Goal: Task Accomplishment & Management: Manage account settings

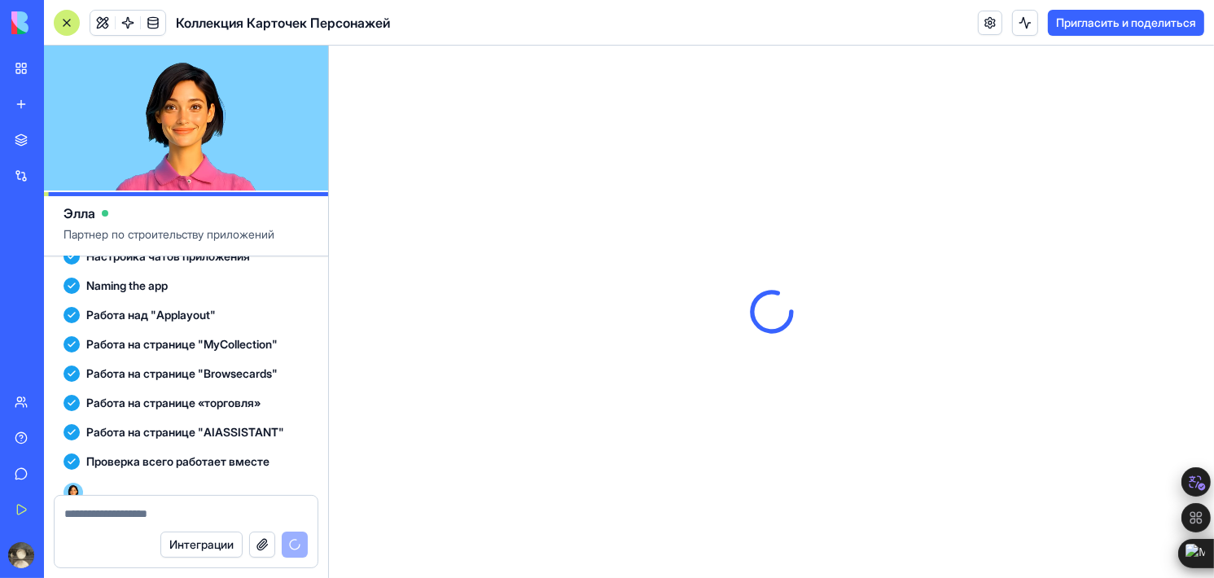
scroll to position [500, 0]
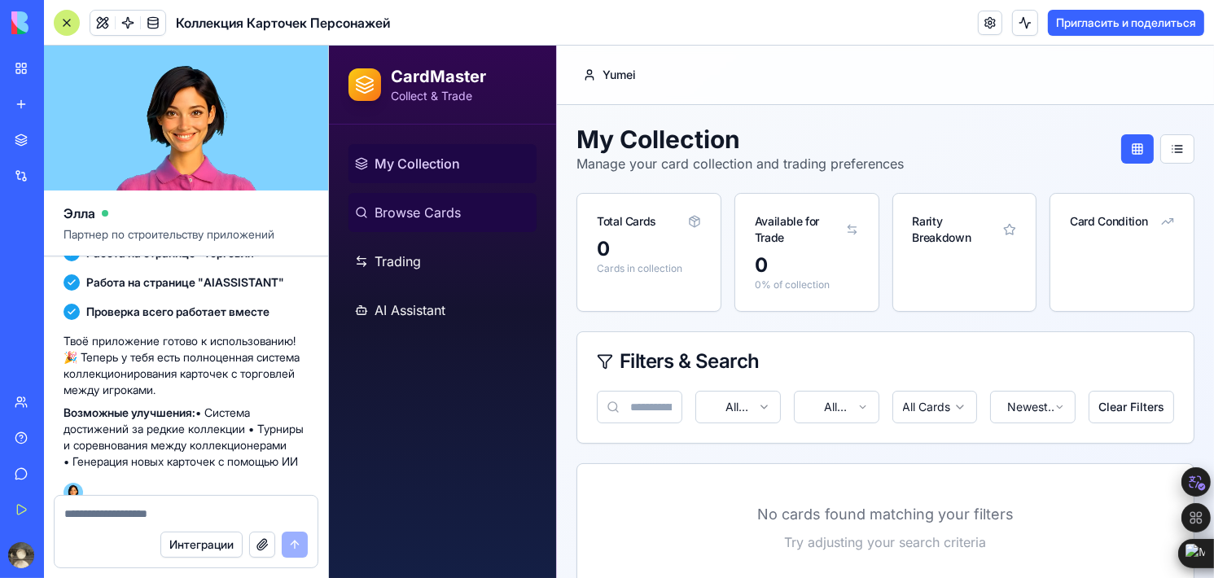
click at [418, 209] on span "Browse Cards" at bounding box center [417, 213] width 86 height 20
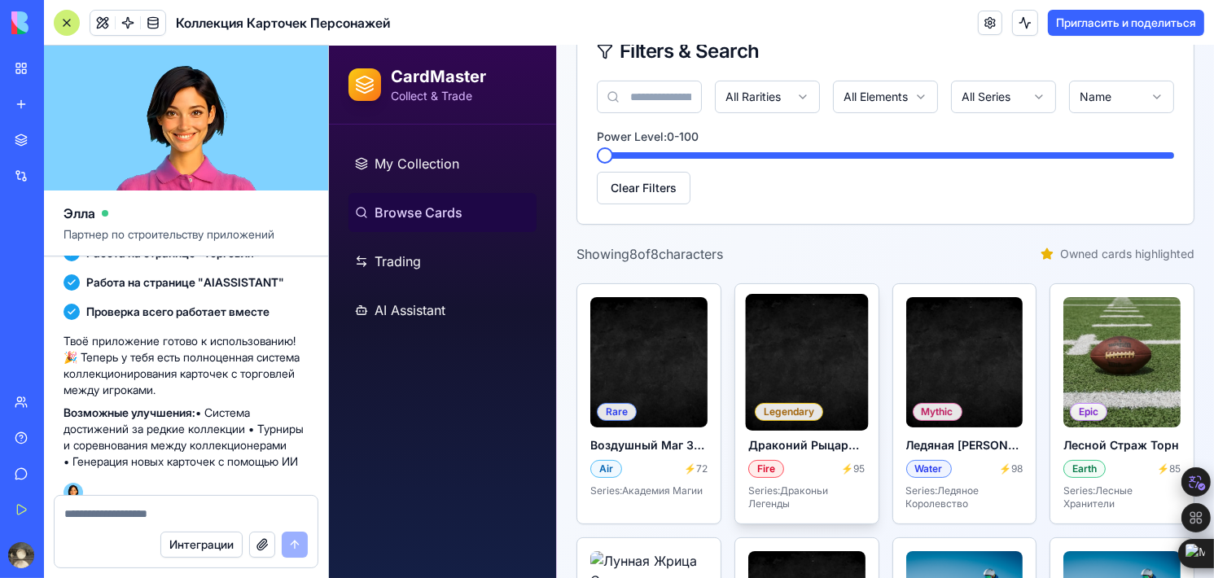
scroll to position [163, 0]
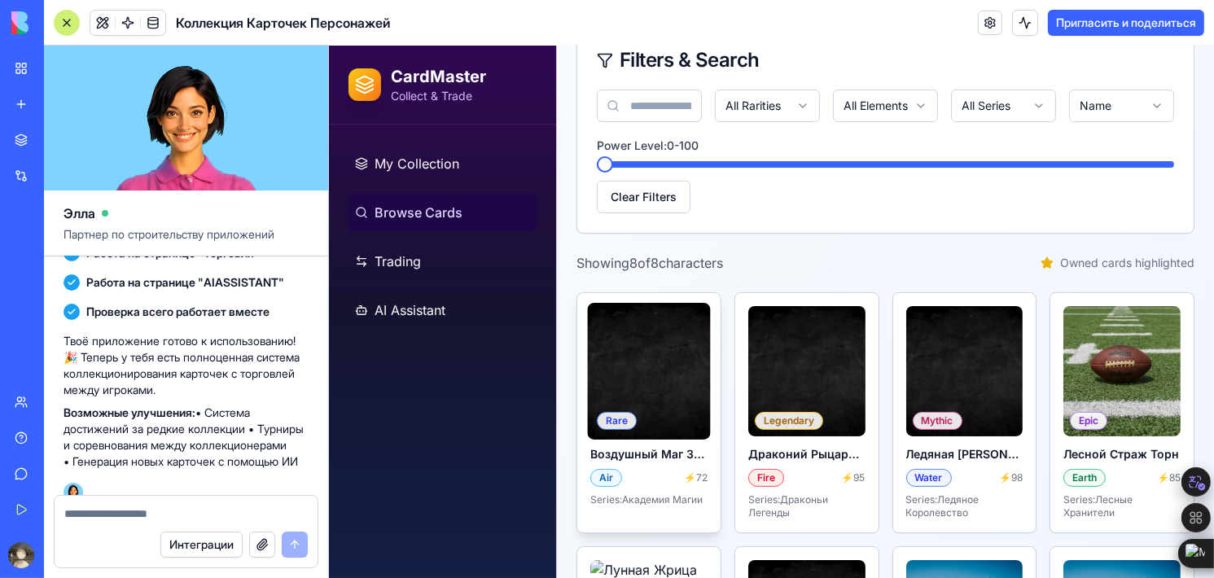
click at [676, 401] on img at bounding box center [647, 371] width 123 height 137
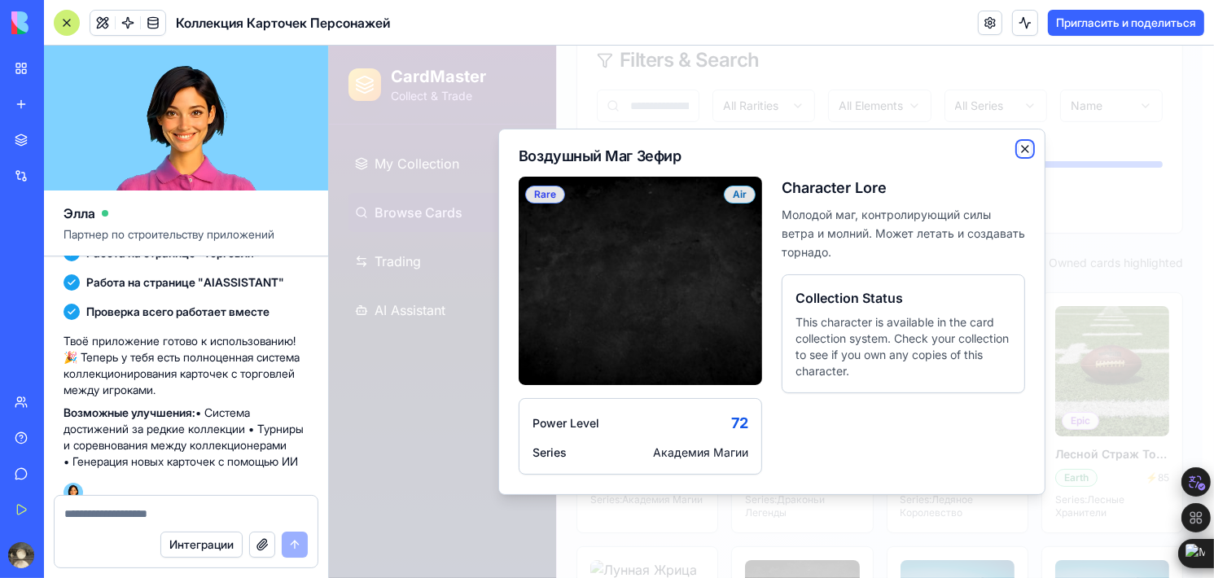
click at [1020, 147] on icon "button" at bounding box center [1024, 148] width 13 height 13
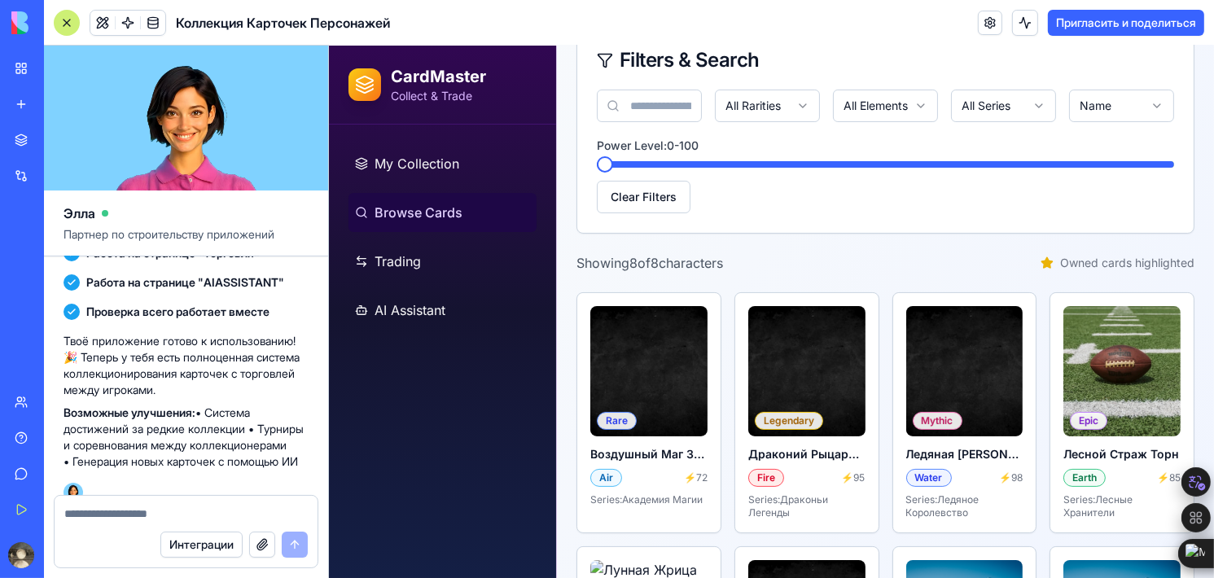
click at [187, 509] on textarea at bounding box center [185, 514] width 243 height 16
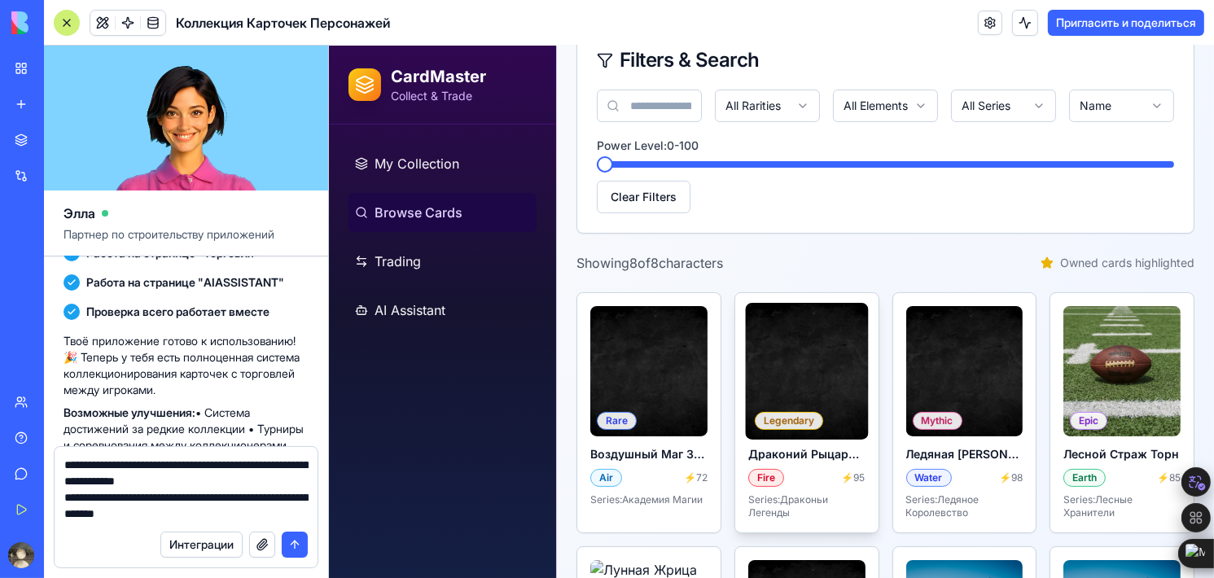
type textarea "**********"
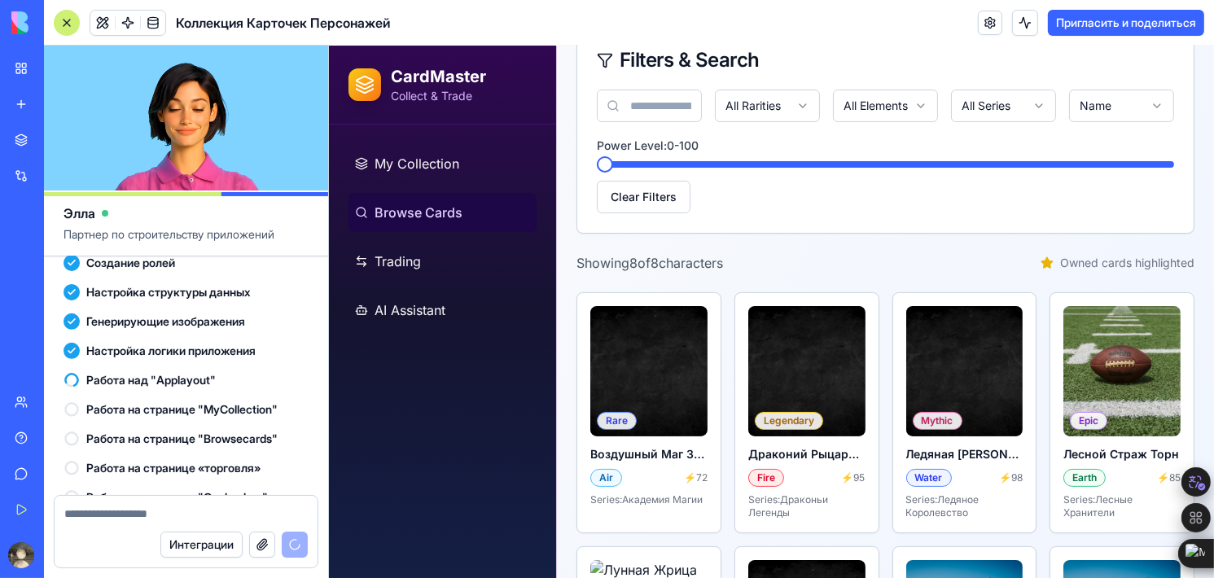
scroll to position [1057, 0]
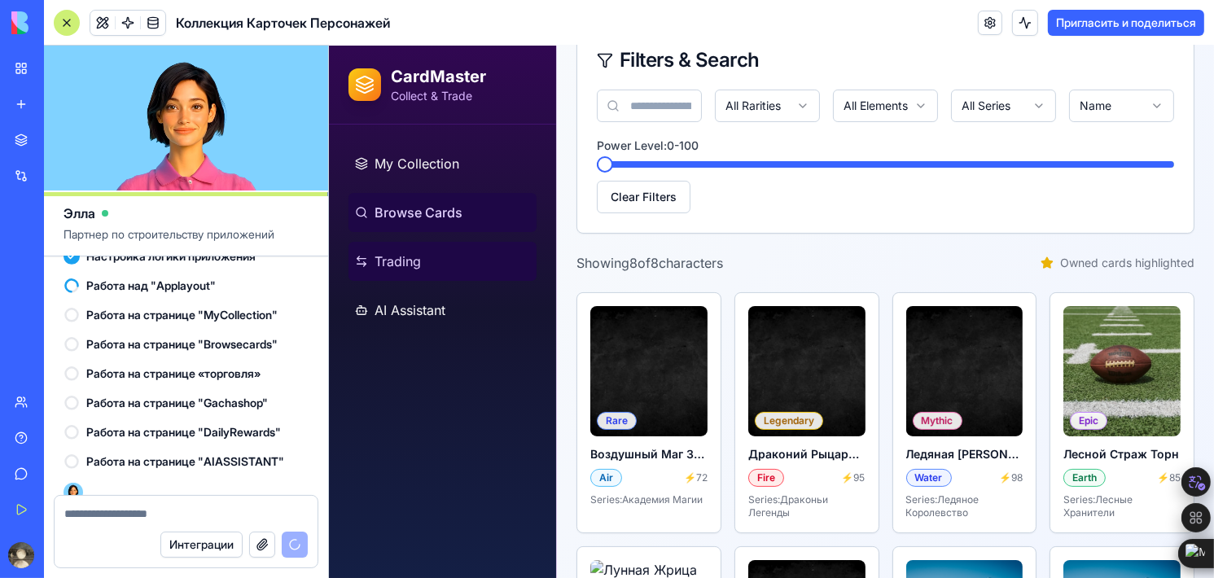
click at [428, 274] on link "Trading" at bounding box center [442, 261] width 188 height 39
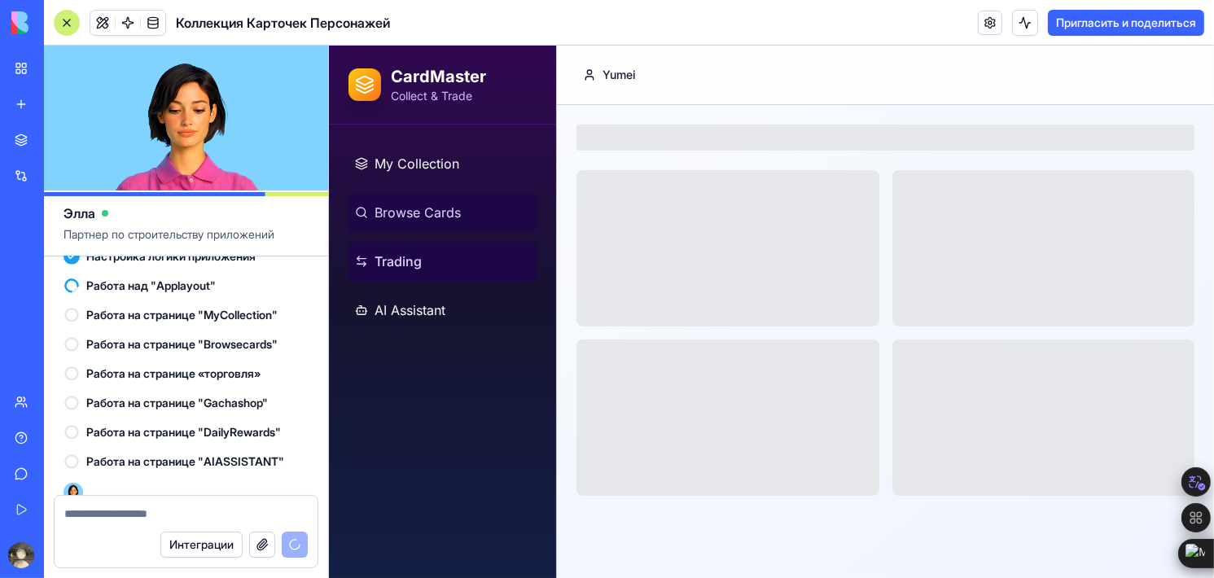
click at [460, 209] on link "Browse Cards" at bounding box center [442, 212] width 188 height 39
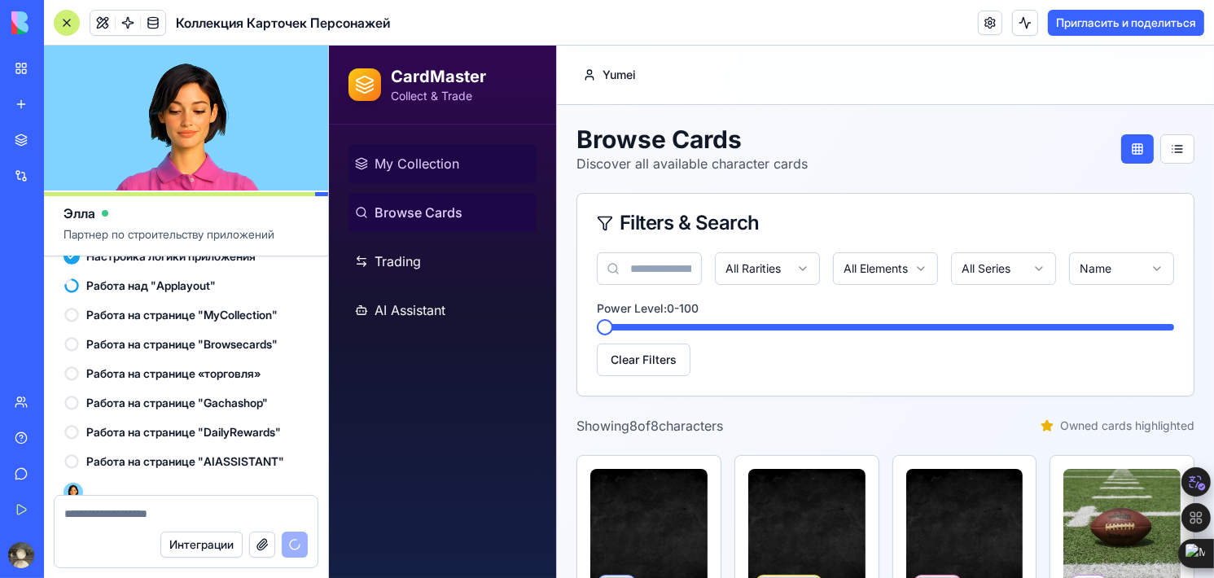
click at [459, 164] on link "My Collection" at bounding box center [442, 163] width 188 height 39
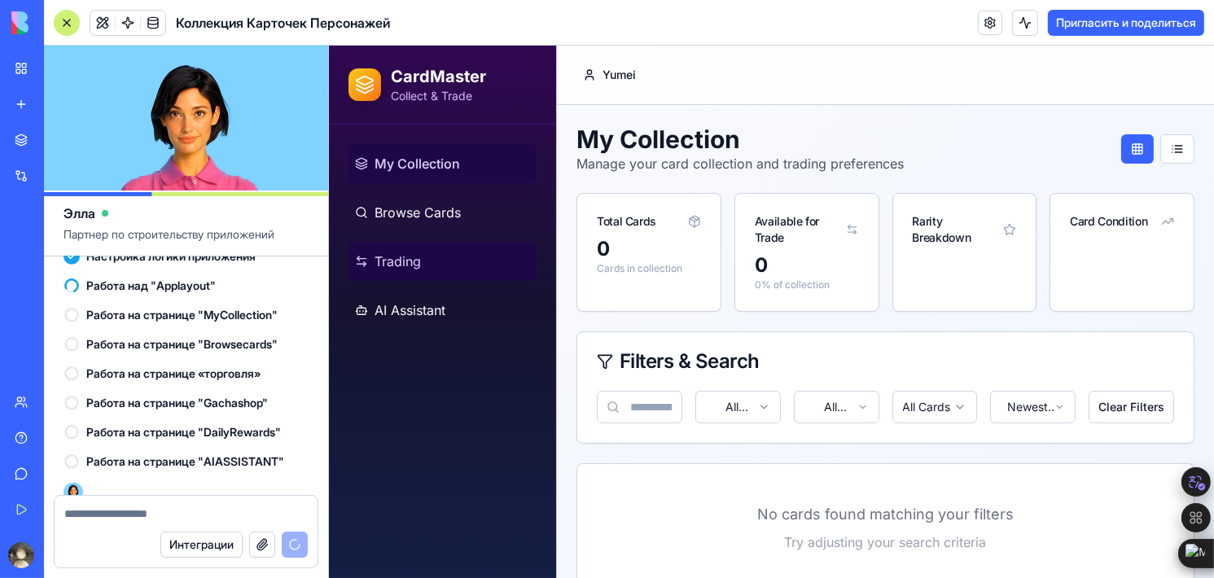
click at [450, 265] on link "Trading" at bounding box center [442, 261] width 188 height 39
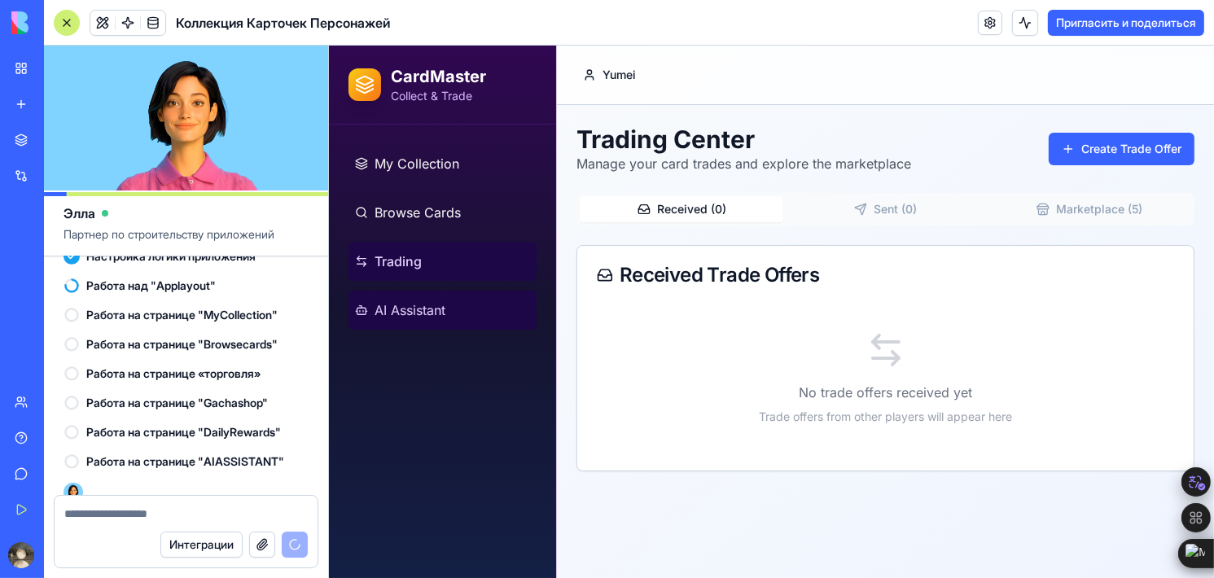
click at [438, 309] on span "AI Assistant" at bounding box center [409, 310] width 71 height 20
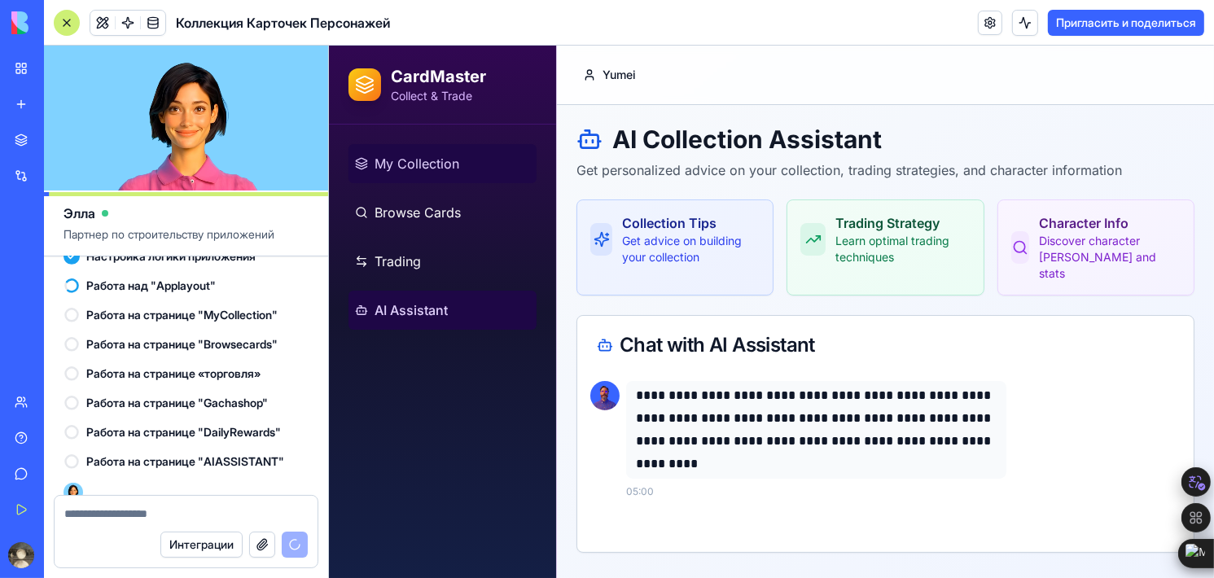
click at [484, 170] on link "My Collection" at bounding box center [442, 163] width 188 height 39
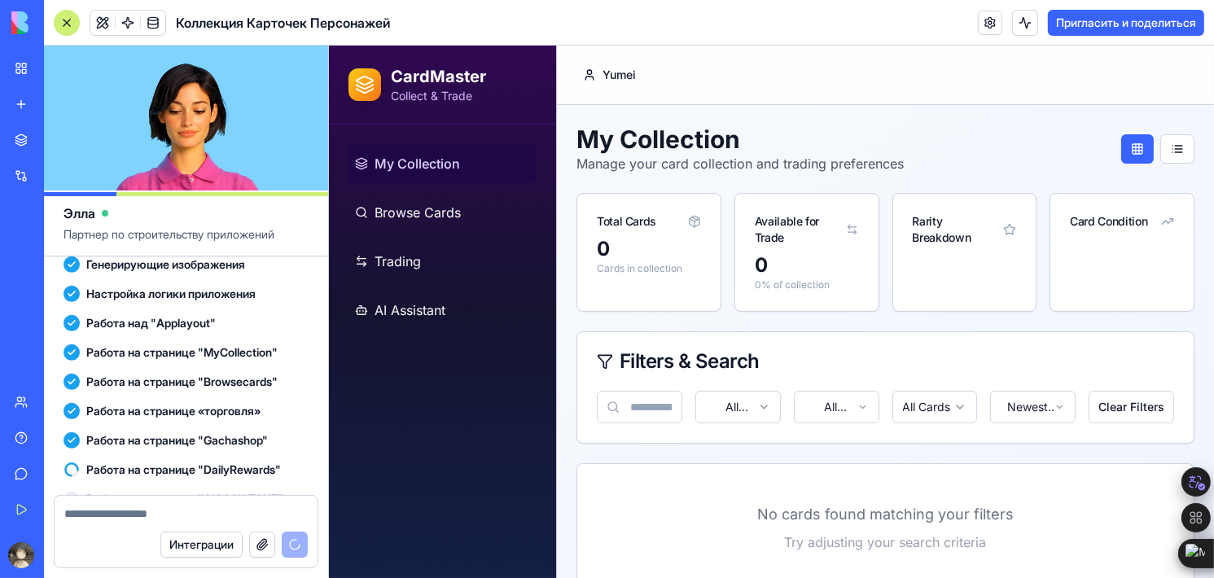
scroll to position [1057, 0]
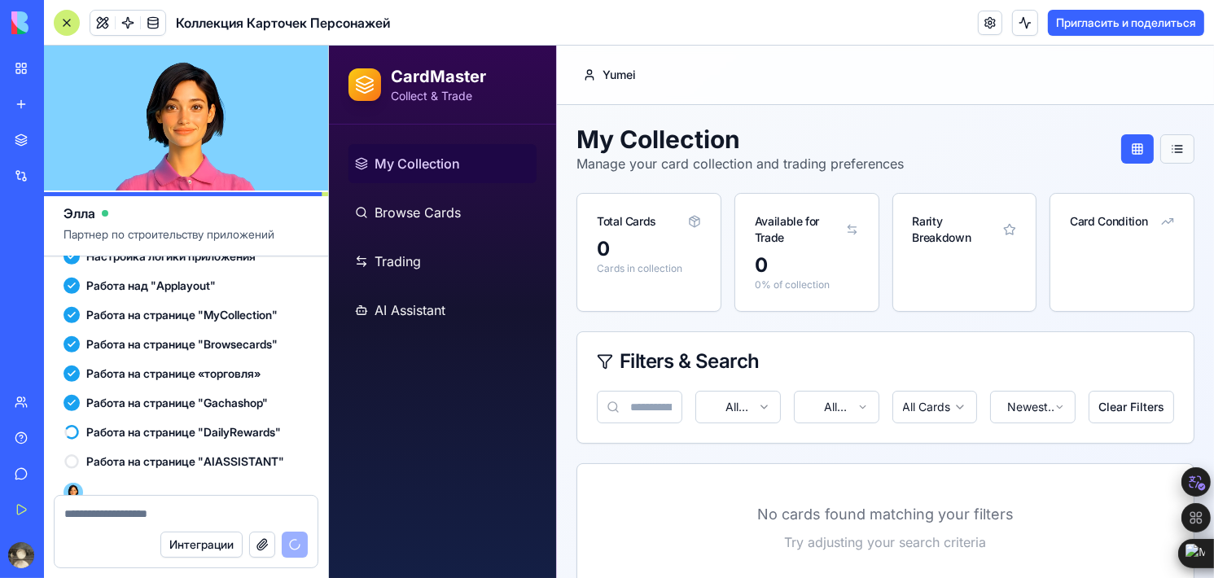
click at [1159, 160] on button at bounding box center [1176, 148] width 34 height 29
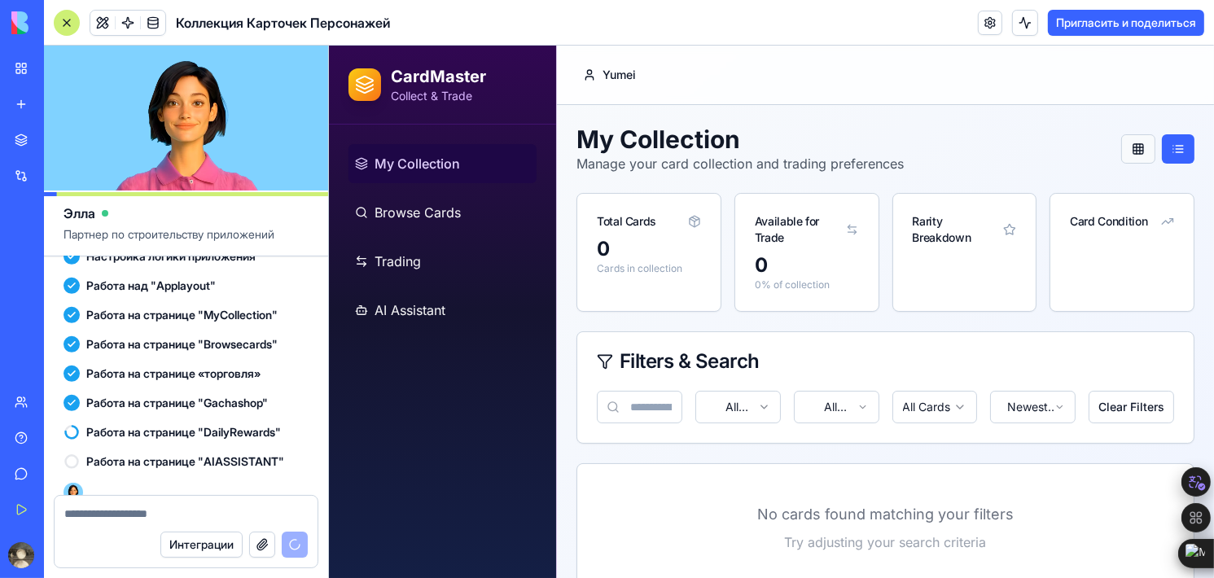
click at [1123, 156] on button at bounding box center [1137, 148] width 34 height 29
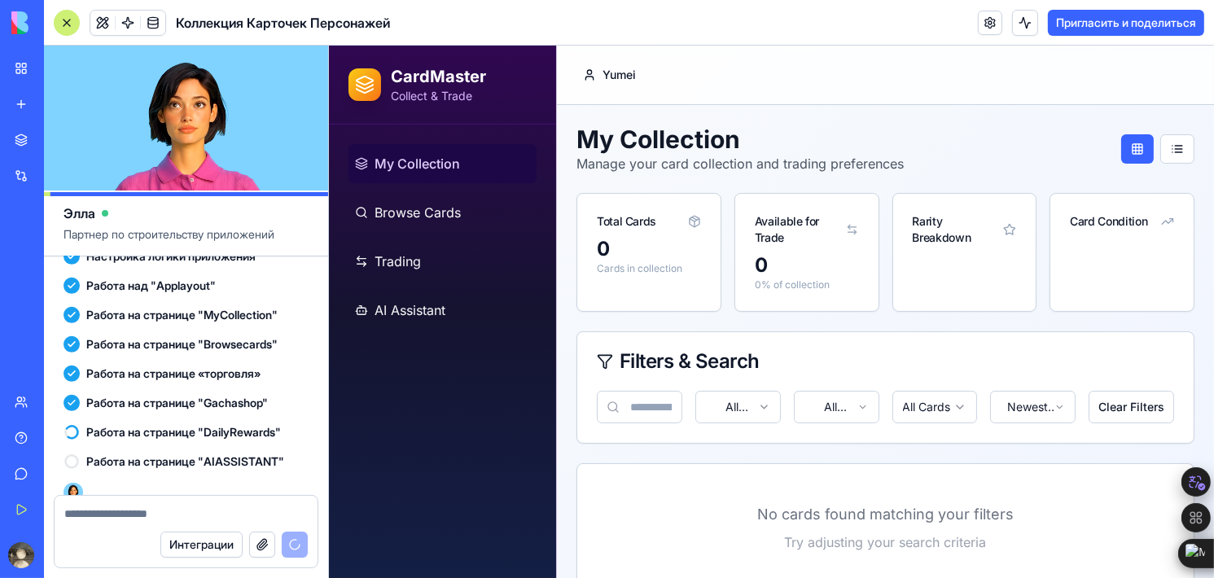
click at [1169, 20] on monica-translate-translate "Пригласить и поделиться" at bounding box center [1126, 22] width 140 height 14
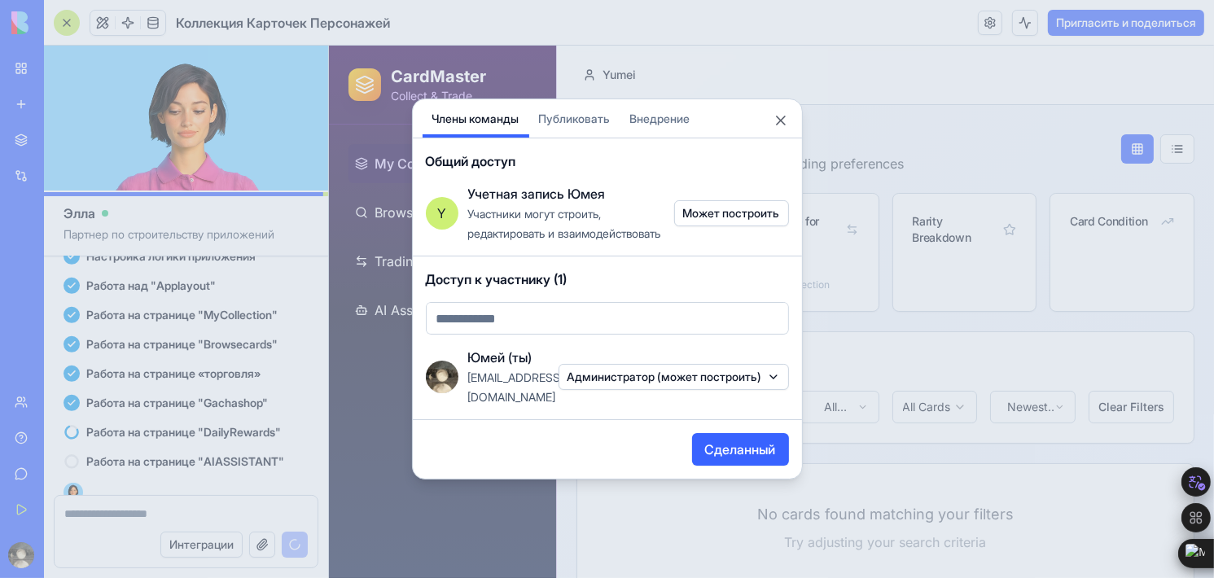
click at [563, 129] on div "Share App Team Members Члены команды Publish Публиковать Embed Внедрение Genera…" at bounding box center [607, 289] width 391 height 381
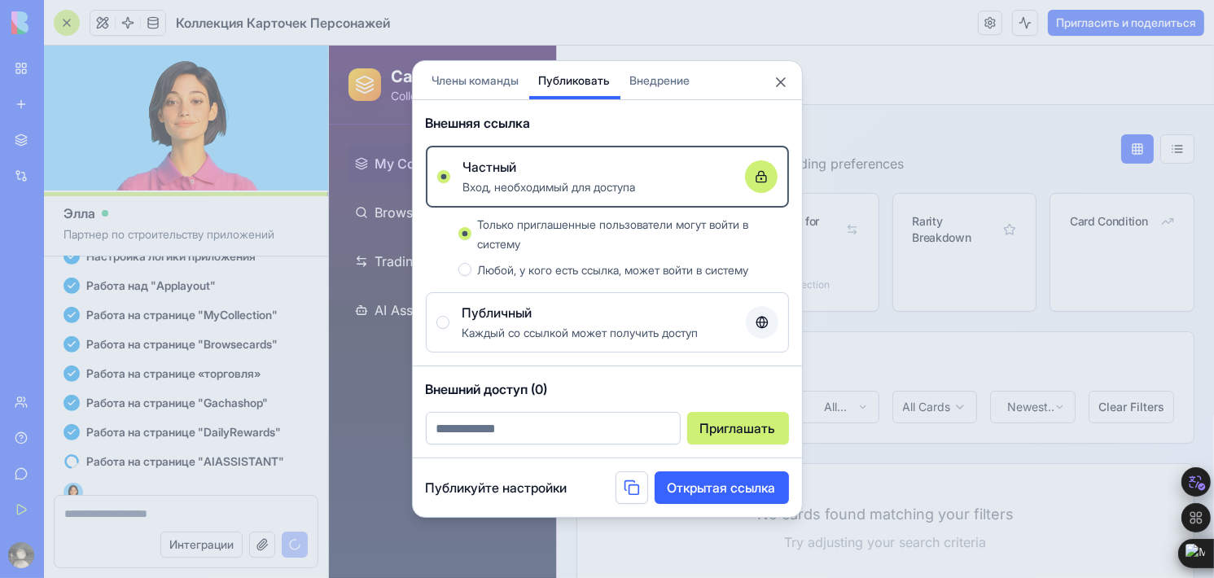
click at [651, 103] on div "External link Внешняя ссылка Private Частный Login required to access Вход, нео…" at bounding box center [607, 233] width 389 height 266
click at [654, 82] on body "BETA My Workspace New app Marketplace Integrations Recent Недавний Untitled App…" at bounding box center [607, 289] width 1214 height 578
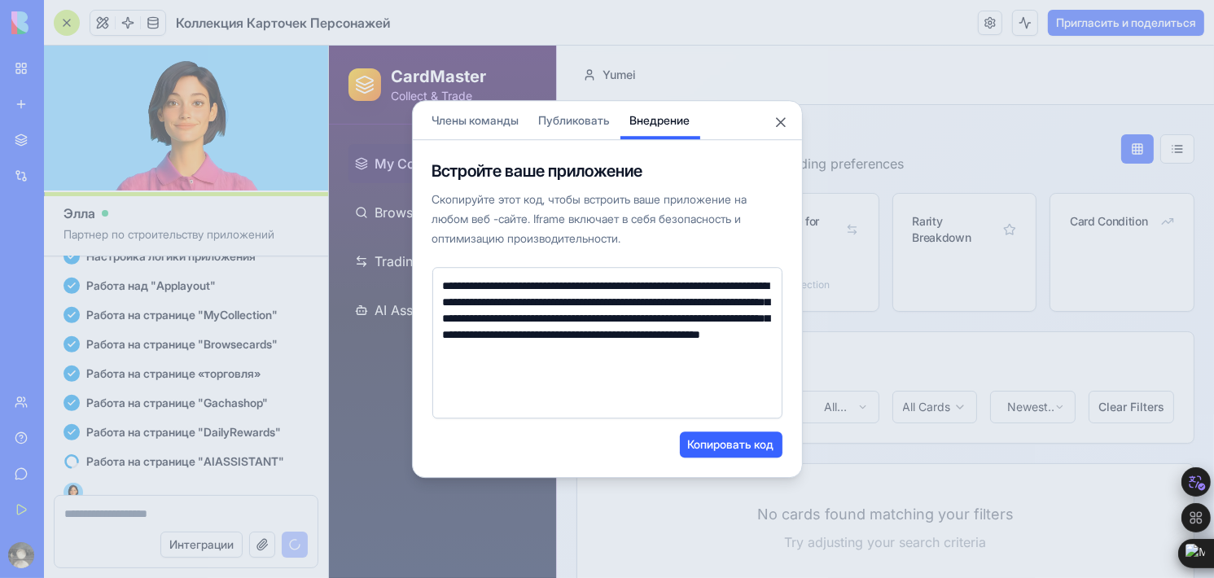
click at [581, 121] on button "Publish Публиковать" at bounding box center [574, 120] width 91 height 38
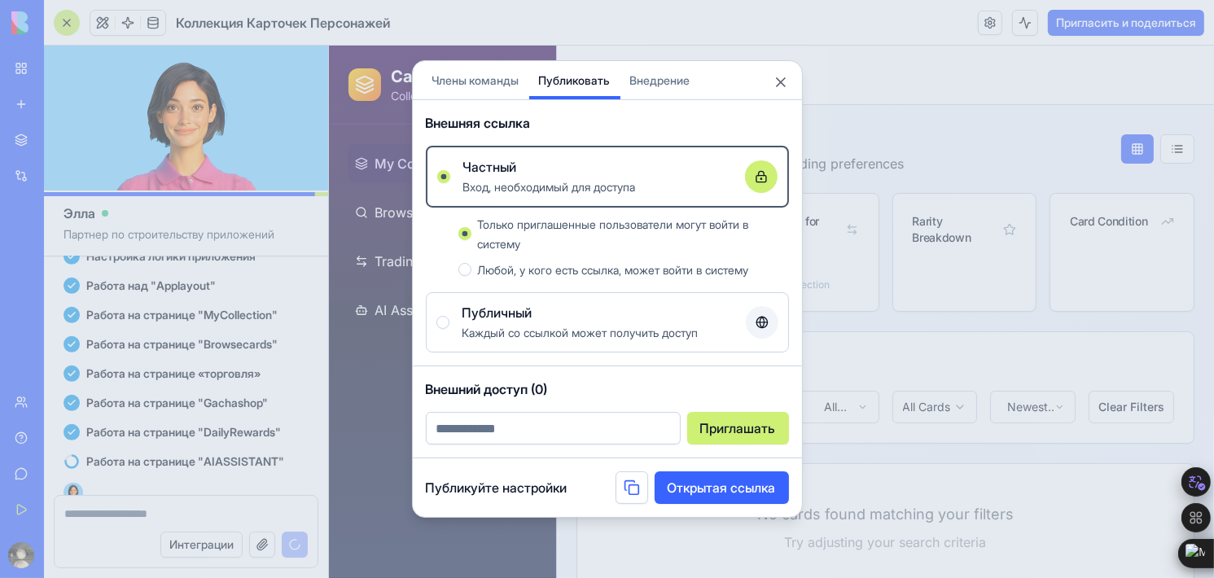
click at [514, 330] on monica-translate-translate "Каждый со ссылкой может получить доступ" at bounding box center [580, 333] width 236 height 14
click at [449, 329] on button "Public Публичный Everyone with the link can access Каждый со ссылкой может полу…" at bounding box center [442, 322] width 13 height 13
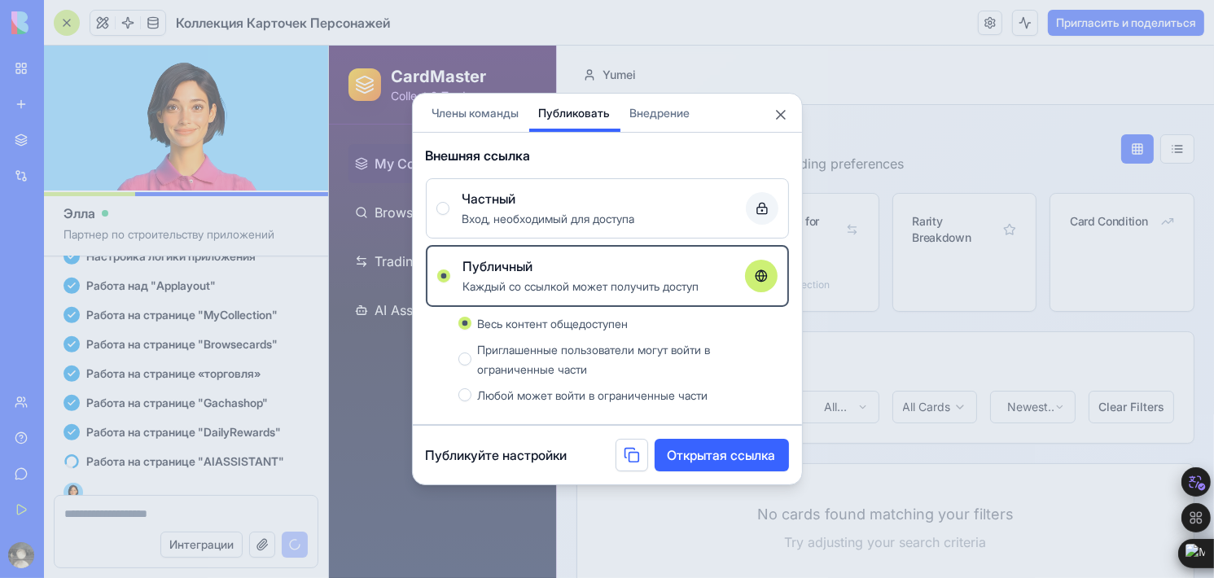
click at [544, 222] on monica-translate-translate "Вход, необходимый для доступа" at bounding box center [548, 219] width 173 height 14
click at [449, 215] on button "Private Частный Login required to access Вход, необходимый для доступа" at bounding box center [442, 208] width 13 height 13
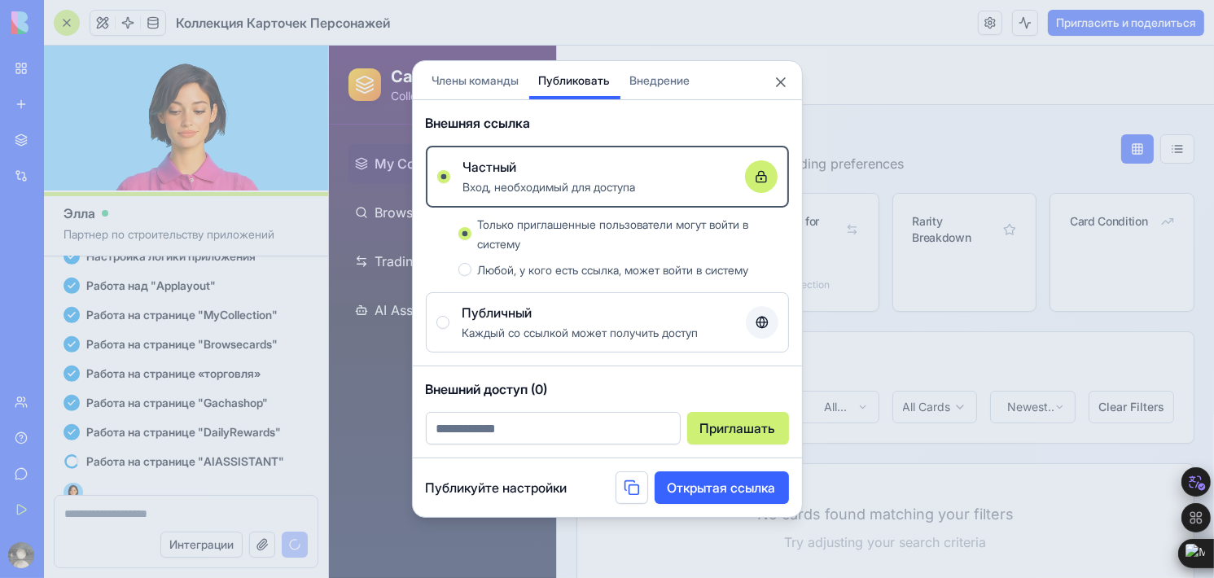
click at [563, 271] on monica-translate-translate "Любой, у кого есть ссылка, может войти в систему" at bounding box center [613, 270] width 271 height 14
click at [471, 271] on button "Anyone with the link can login Любой, у кого есть ссылка, может войти в систему" at bounding box center [464, 269] width 13 height 13
click at [571, 252] on div "Only invited users can login Только приглашенные пользователи могут войти в сис…" at bounding box center [633, 233] width 311 height 39
click at [471, 240] on button "Only invited users can login Только приглашенные пользователи могут войти в сис…" at bounding box center [464, 233] width 13 height 13
click at [774, 81] on button "Close" at bounding box center [781, 82] width 16 height 16
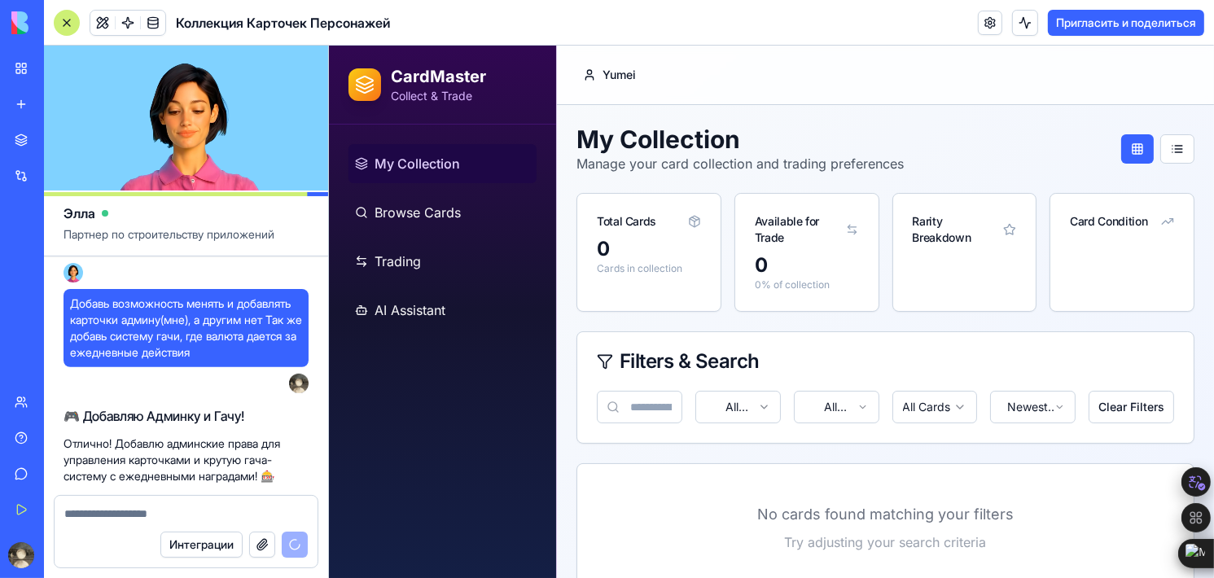
scroll to position [650, 0]
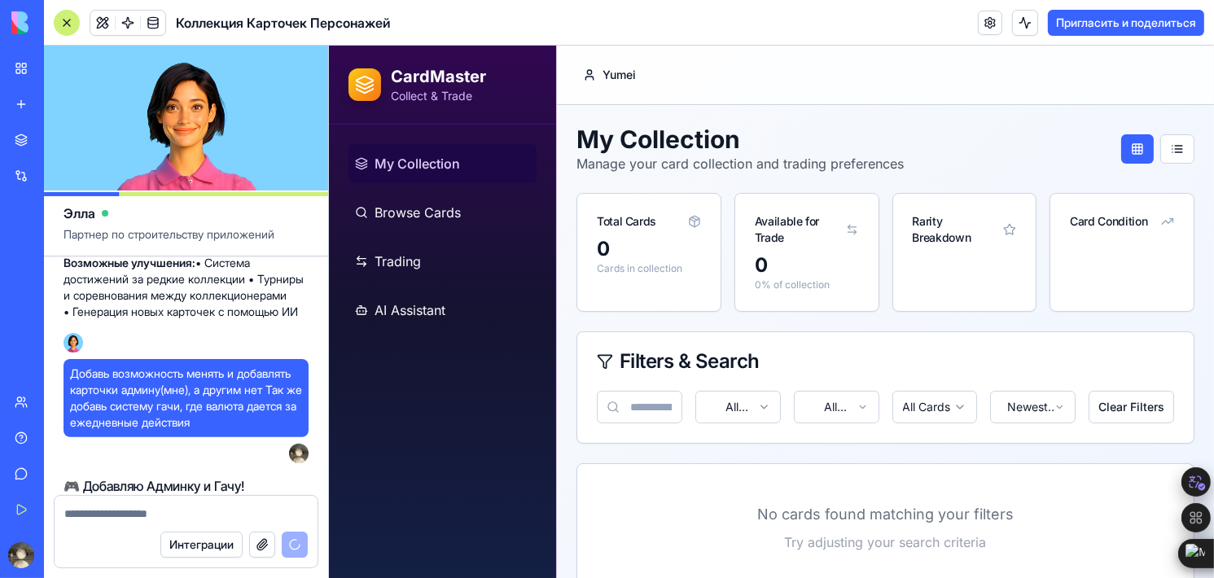
click at [85, 208] on monica-translate-translate "Элла" at bounding box center [79, 213] width 32 height 16
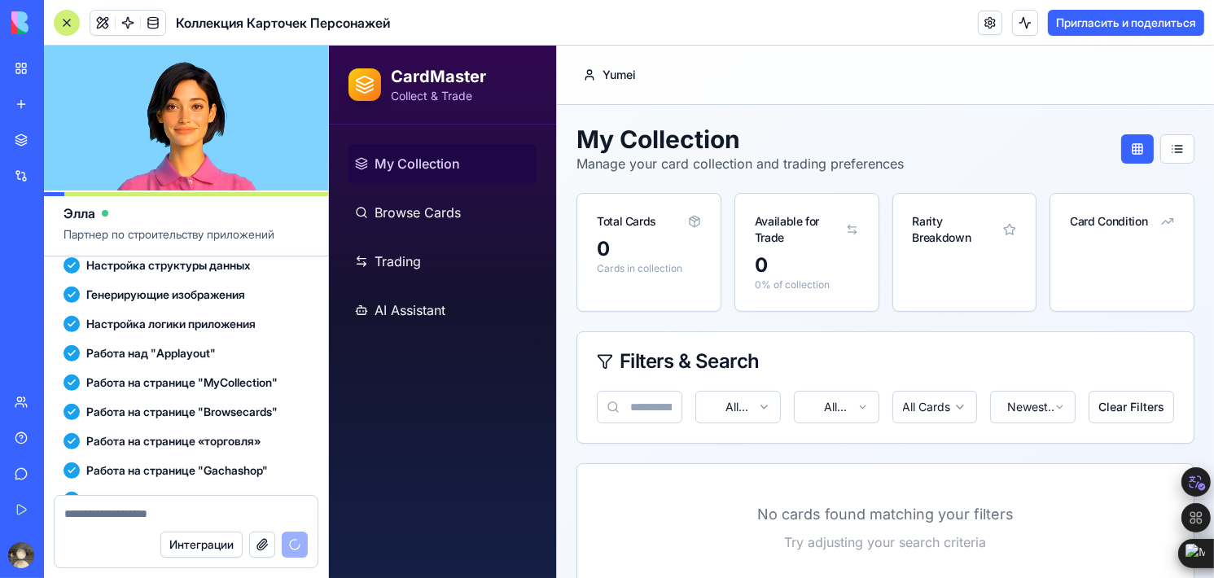
scroll to position [1057, 0]
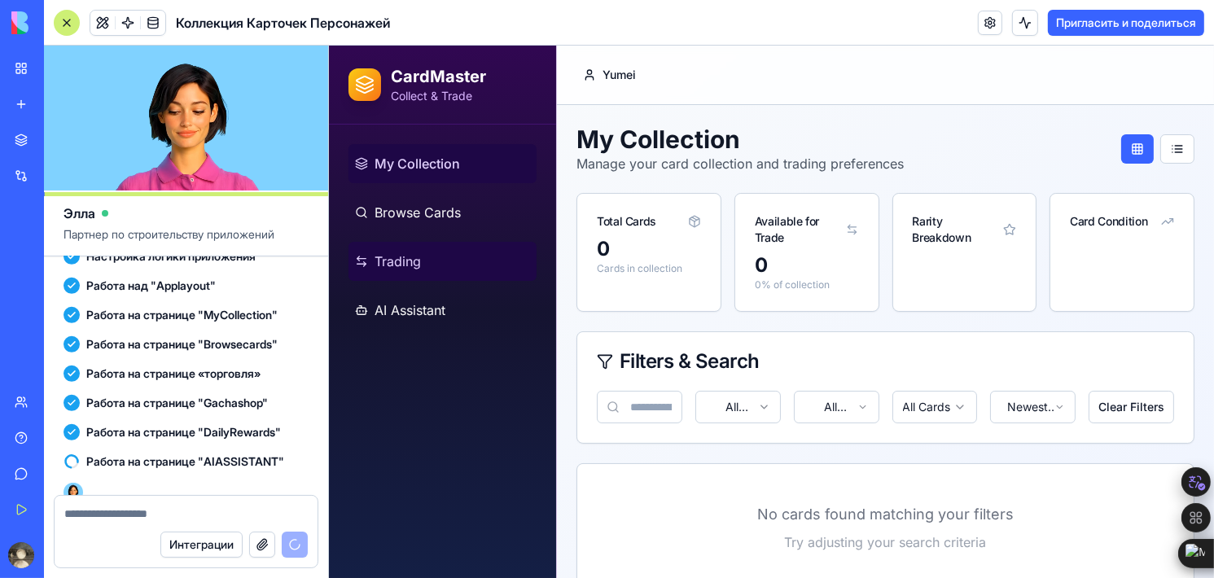
click at [424, 252] on link "Trading" at bounding box center [442, 261] width 188 height 39
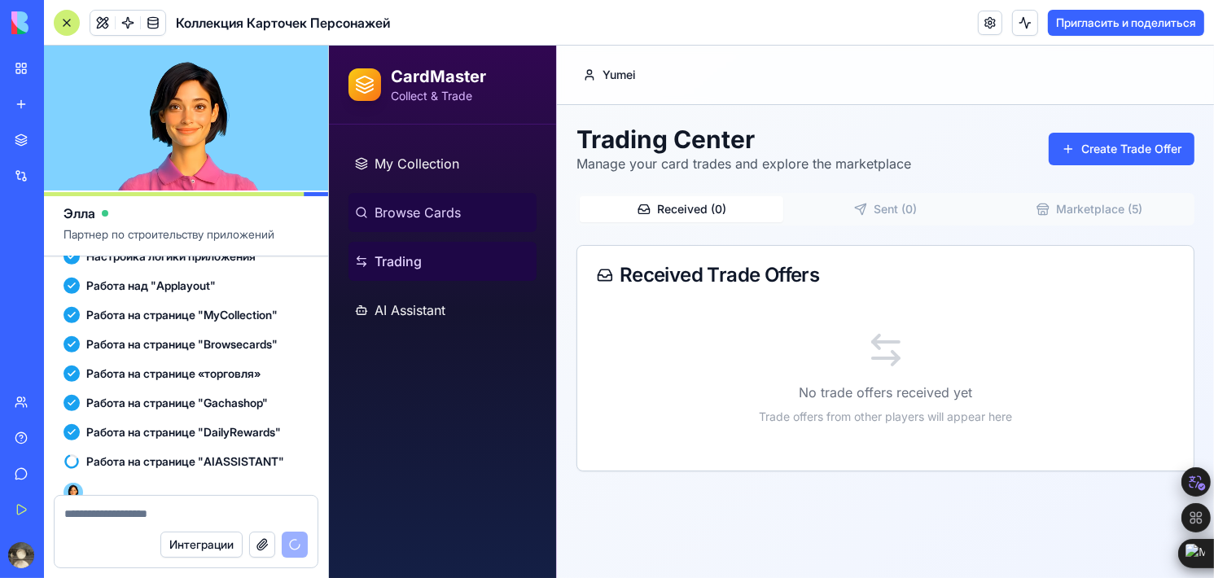
click at [447, 221] on span "Browse Cards" at bounding box center [417, 213] width 86 height 20
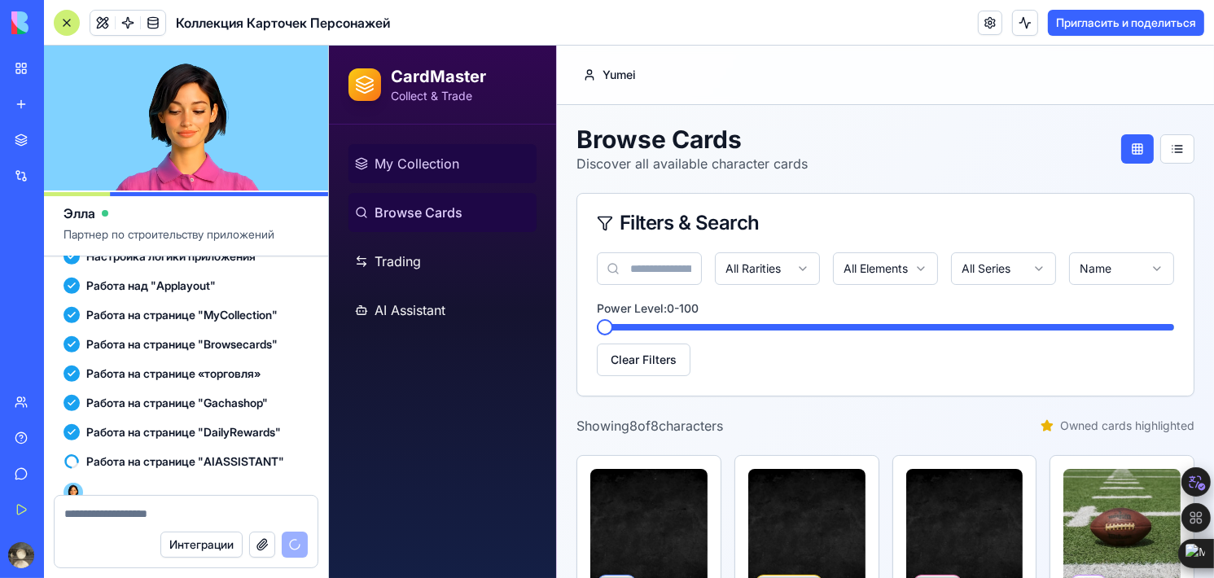
click at [477, 144] on link "My Collection" at bounding box center [442, 163] width 188 height 39
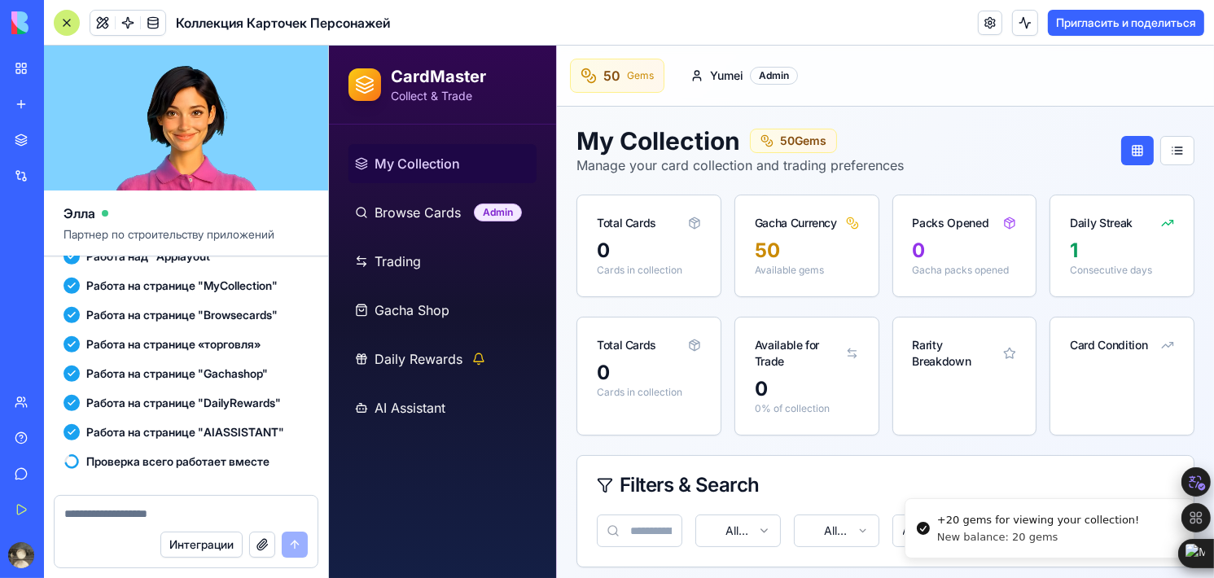
scroll to position [1441, 0]
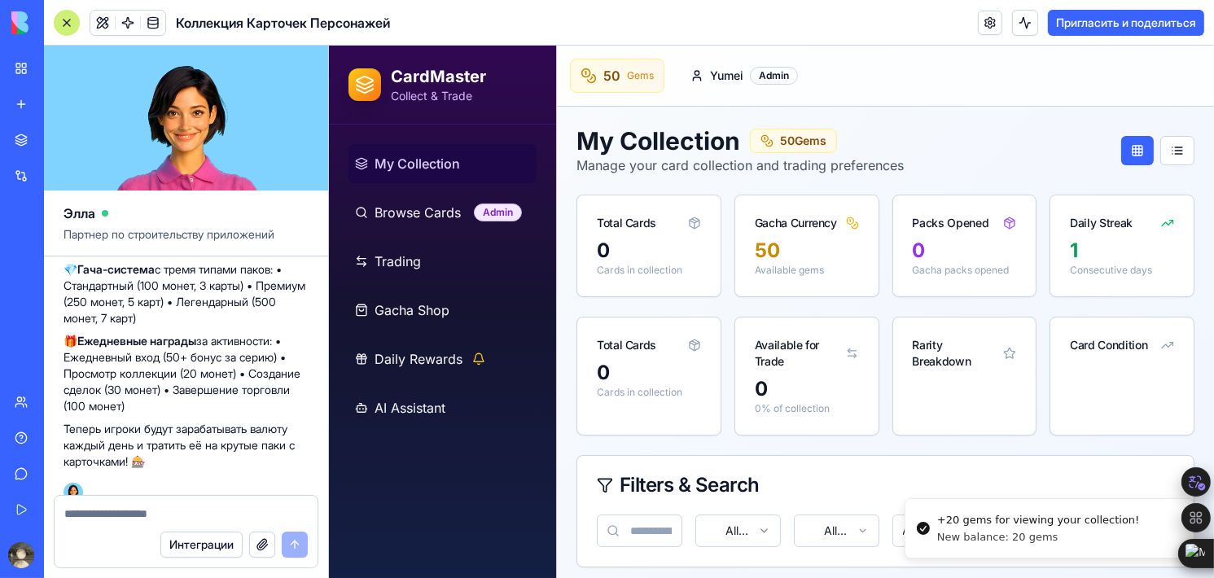
click at [806, 142] on span "50 Gems" at bounding box center [802, 141] width 46 height 16
click at [418, 214] on span "Browse Cards" at bounding box center [417, 213] width 86 height 20
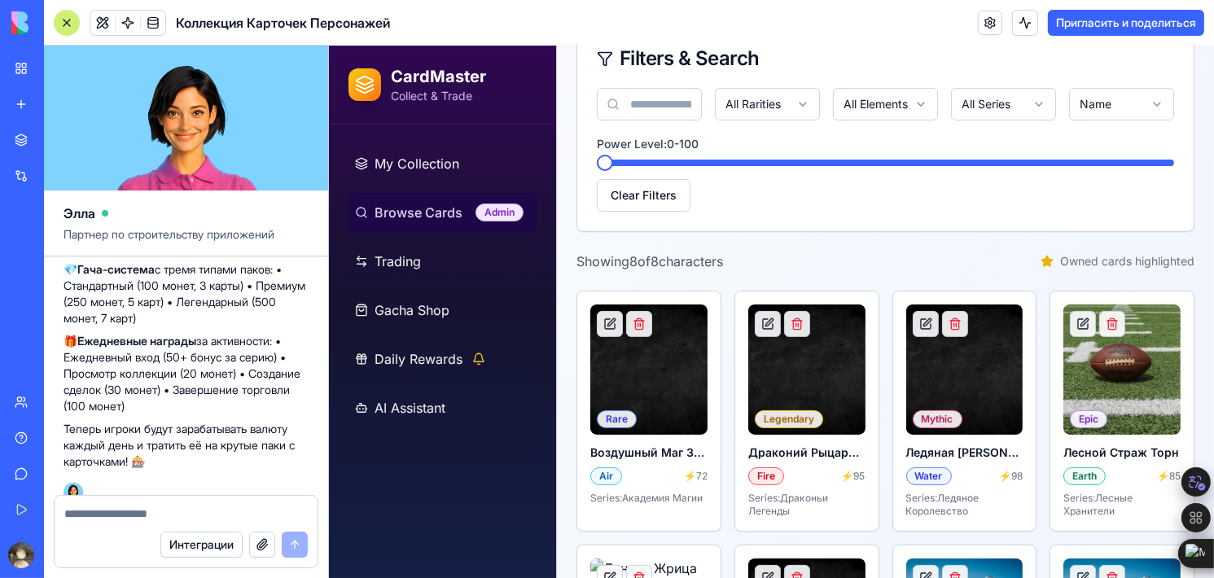
scroll to position [163, 0]
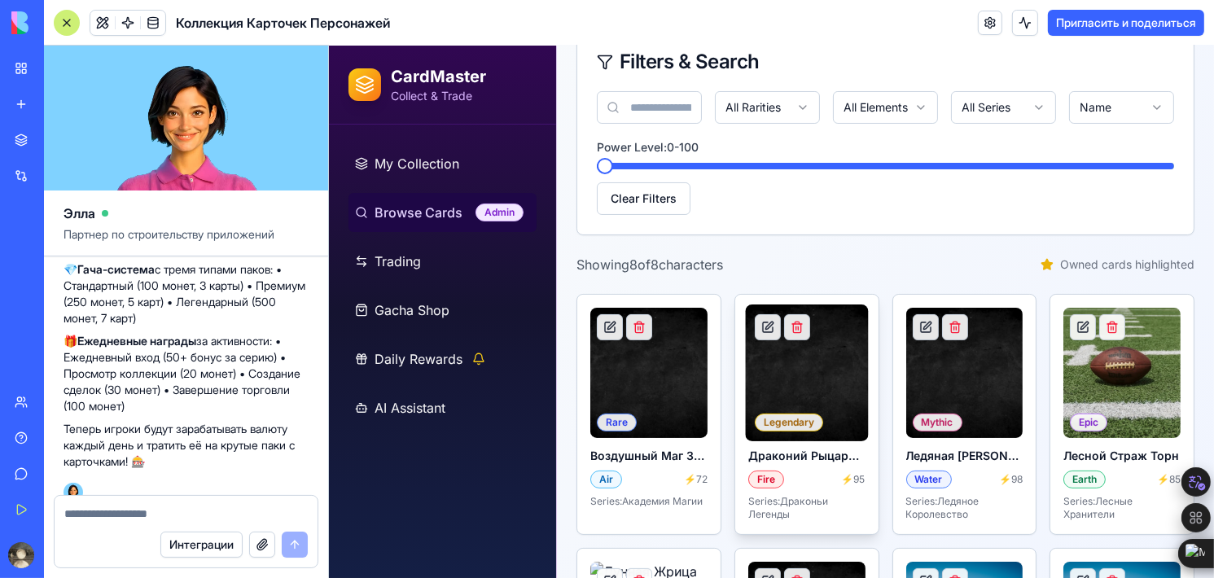
click at [750, 317] on img at bounding box center [805, 372] width 123 height 137
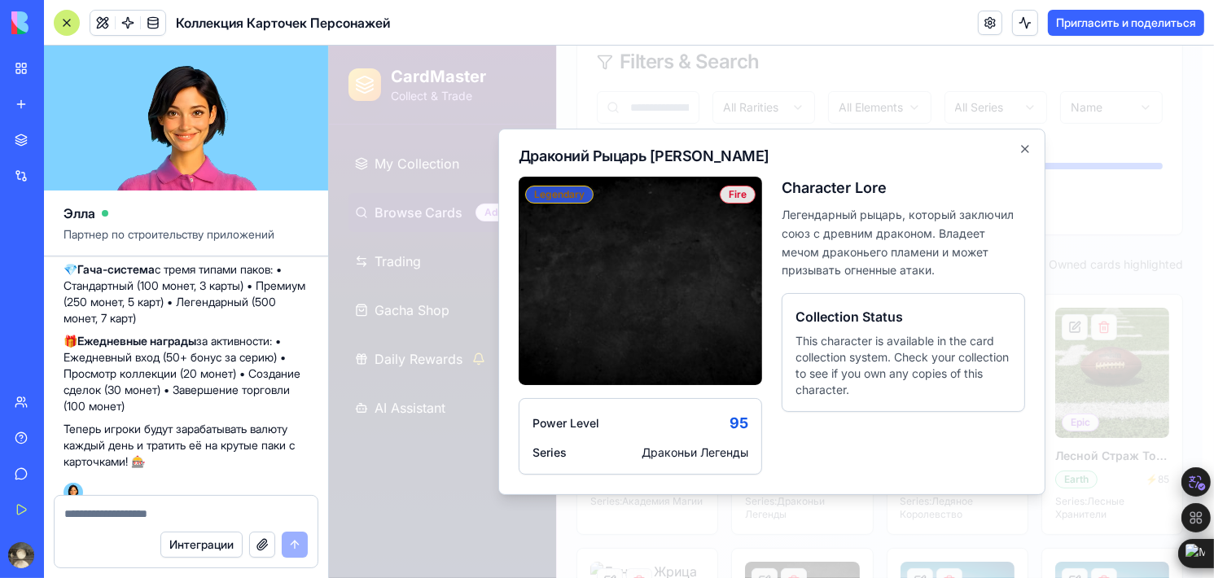
click at [575, 195] on div "Legendary" at bounding box center [558, 195] width 68 height 18
click at [684, 289] on img at bounding box center [639, 281] width 243 height 208
click at [645, 278] on img at bounding box center [639, 281] width 243 height 208
click at [914, 213] on p "Легендарный рыцарь, который заключил союз с древним драконом. Владеет мечом дра…" at bounding box center [902, 243] width 243 height 74
click at [855, 252] on p "Легендарный рыцарь, который заключил союз с древним драконом. Владеет мечом дра…" at bounding box center [902, 243] width 243 height 74
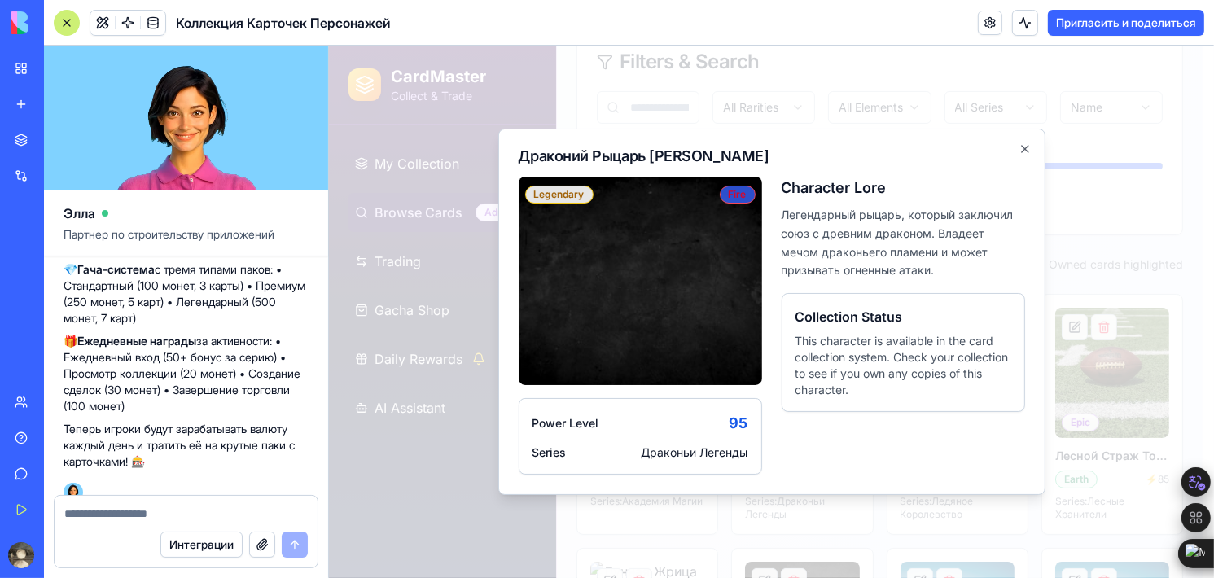
click at [733, 195] on div "Fire" at bounding box center [737, 195] width 36 height 18
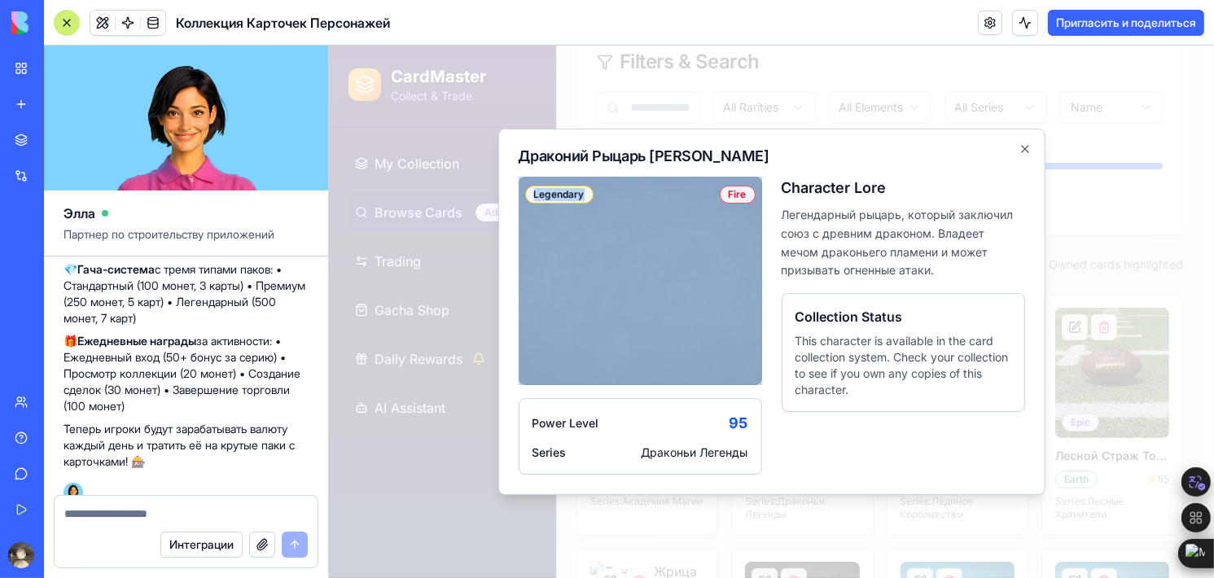
drag, startPoint x: 728, startPoint y: 195, endPoint x: 755, endPoint y: 196, distance: 27.7
click at [755, 196] on div "Legendary Fire" at bounding box center [639, 281] width 243 height 208
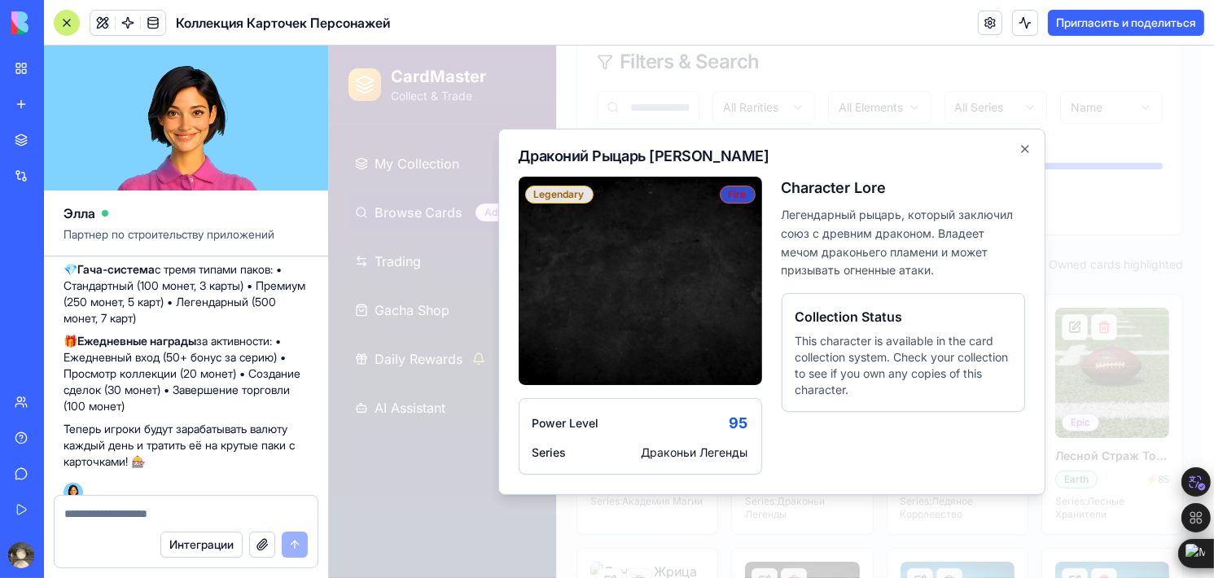
click at [736, 196] on div "Fire" at bounding box center [737, 195] width 36 height 18
click at [737, 194] on div "Fire" at bounding box center [737, 195] width 36 height 18
click at [737, 196] on div "Fire" at bounding box center [737, 195] width 36 height 18
click at [552, 188] on div "Legendary" at bounding box center [558, 195] width 68 height 18
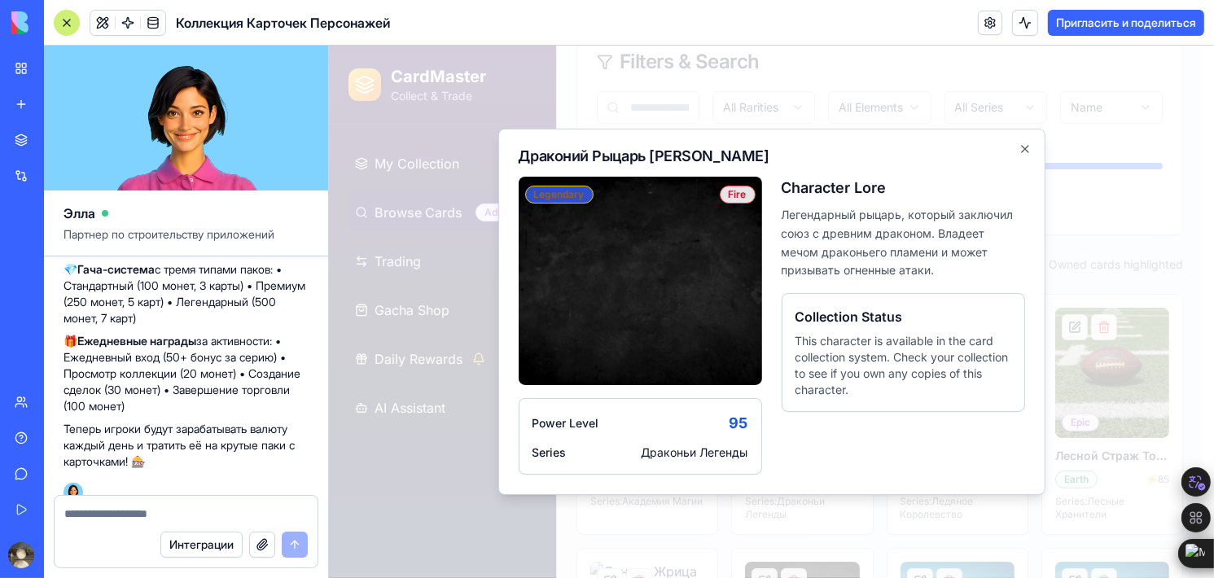
drag, startPoint x: 600, startPoint y: 223, endPoint x: 577, endPoint y: 200, distance: 32.2
drag, startPoint x: 577, startPoint y: 200, endPoint x: 1002, endPoint y: 180, distance: 425.4
click at [1002, 180] on h3 "Character Lore" at bounding box center [902, 188] width 243 height 23
click at [1027, 154] on icon "button" at bounding box center [1024, 148] width 13 height 13
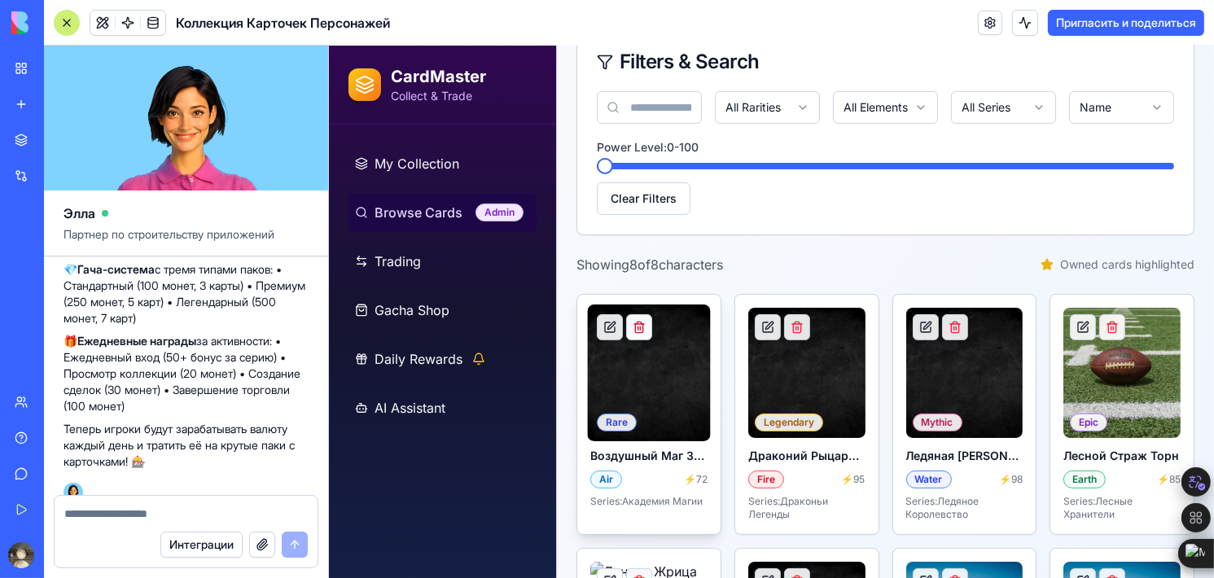
click at [643, 327] on button at bounding box center [638, 327] width 26 height 26
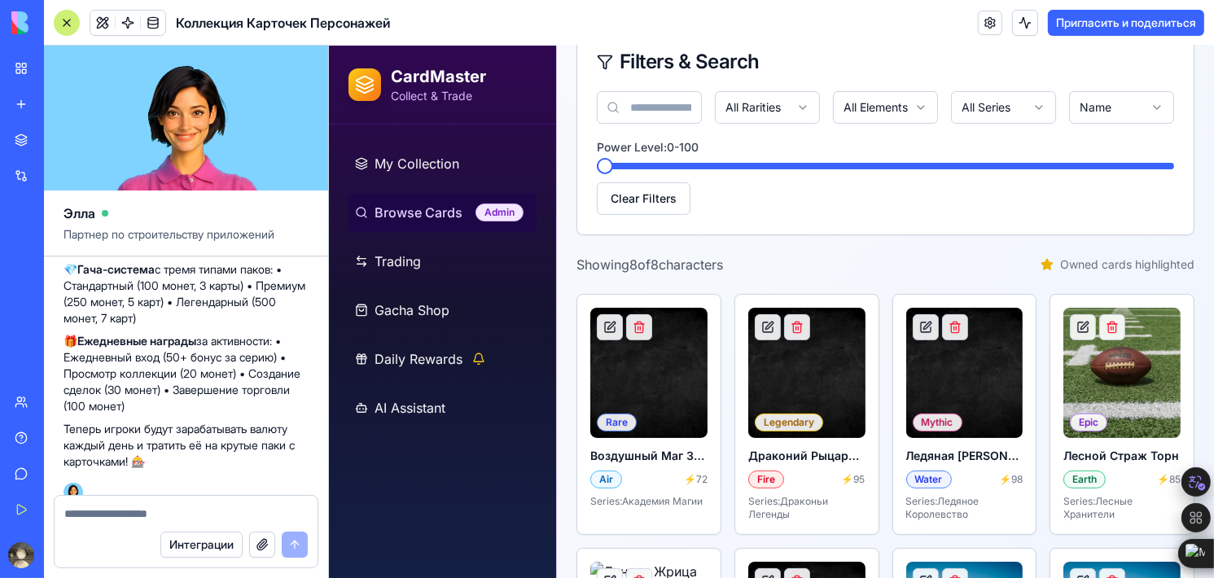
click at [633, 318] on button at bounding box center [638, 327] width 26 height 26
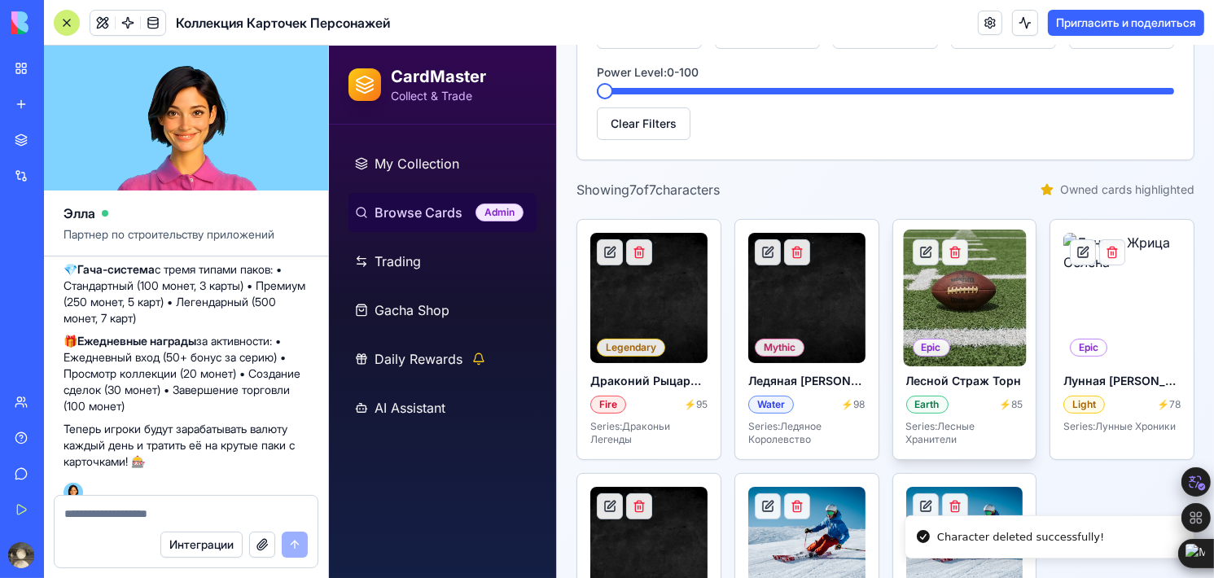
scroll to position [228, 0]
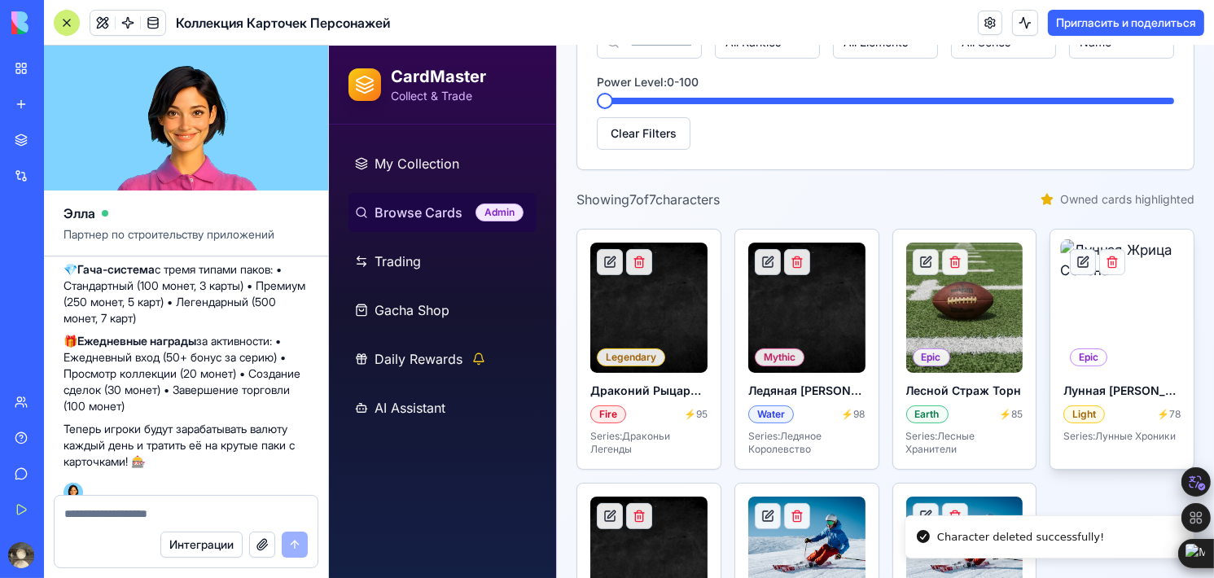
click at [1073, 265] on button at bounding box center [1082, 262] width 26 height 26
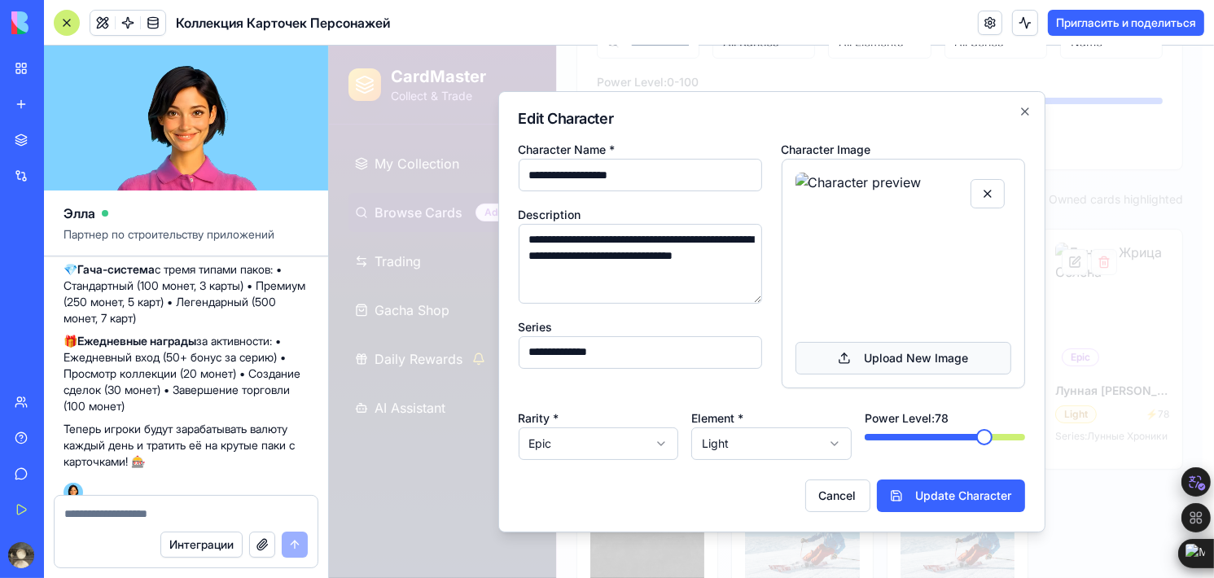
click at [897, 353] on button "Upload New Image" at bounding box center [903, 358] width 216 height 33
click at [921, 355] on button "Upload New Image" at bounding box center [903, 358] width 216 height 33
click at [834, 434] on body "CardMaster Collect & Trade My Collection Browse Cards Admin Trading Gacha Shop …" at bounding box center [765, 281] width 874 height 926
click at [799, 444] on body "CardMaster Collect & Trade My Collection Browse Cards Admin Trading Gacha Shop …" at bounding box center [765, 281] width 874 height 926
click at [643, 405] on body "CardMaster Collect & Trade My Collection Browse Cards Admin Trading Gacha Shop …" at bounding box center [765, 281] width 874 height 926
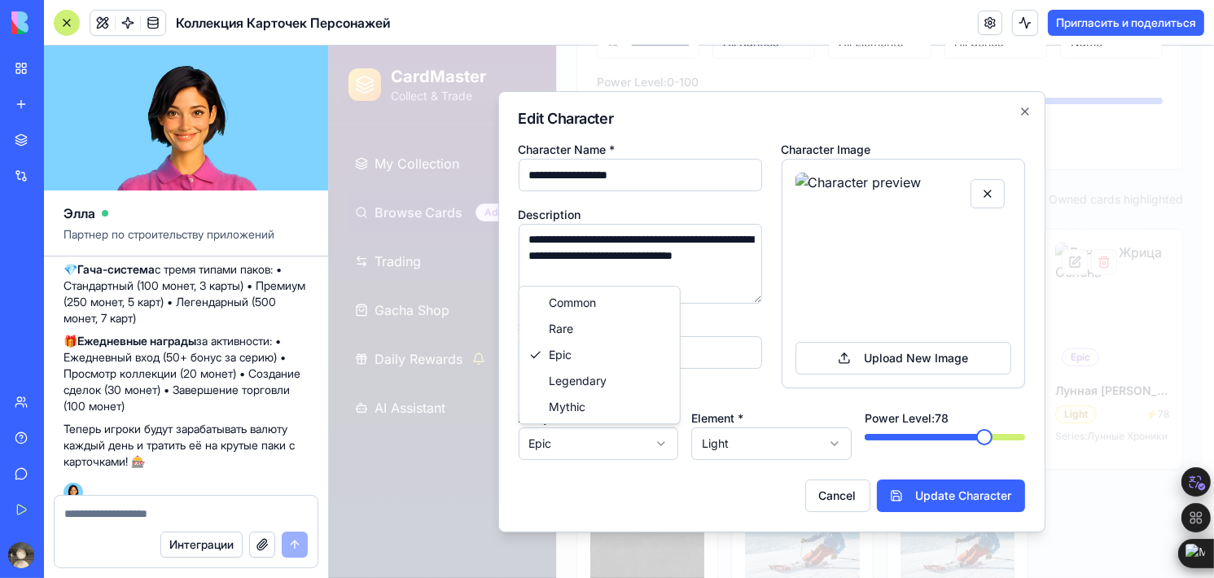
click at [666, 431] on body "CardMaster Collect & Trade My Collection Browse Cards Admin Trading Gacha Shop …" at bounding box center [765, 281] width 874 height 926
click at [1024, 115] on icon "button" at bounding box center [1024, 111] width 13 height 13
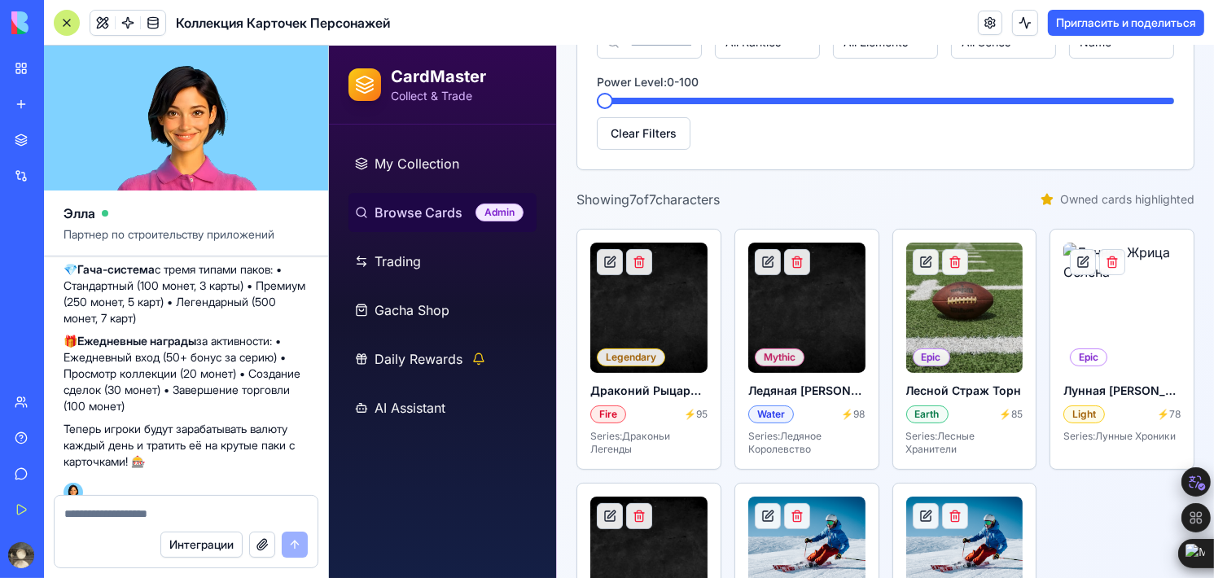
click at [204, 510] on textarea at bounding box center [186, 514] width 244 height 16
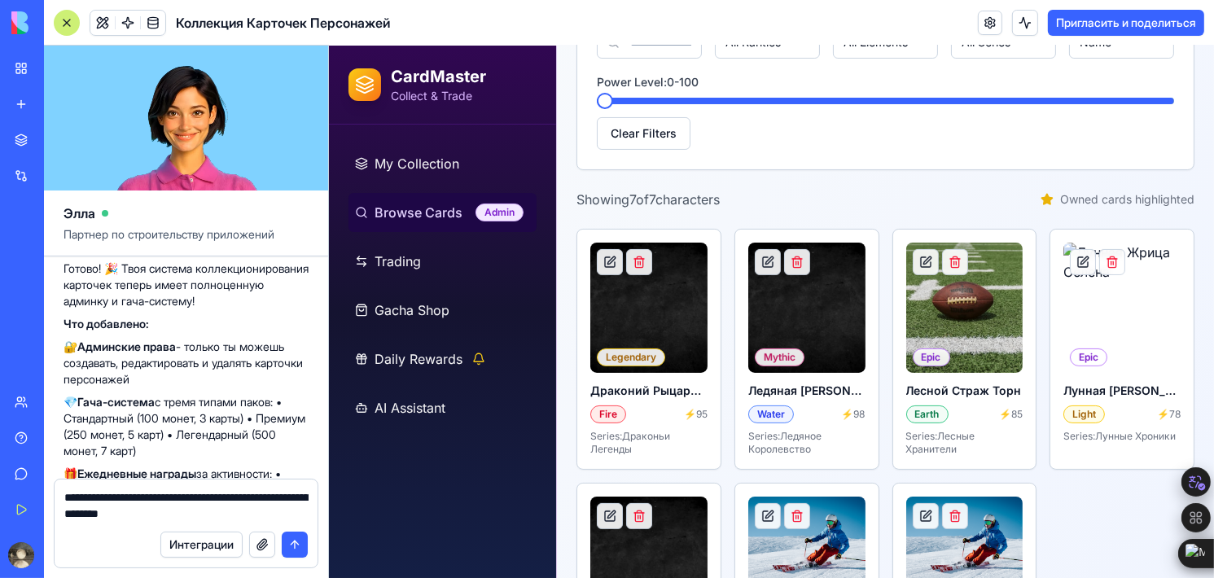
scroll to position [1457, 0]
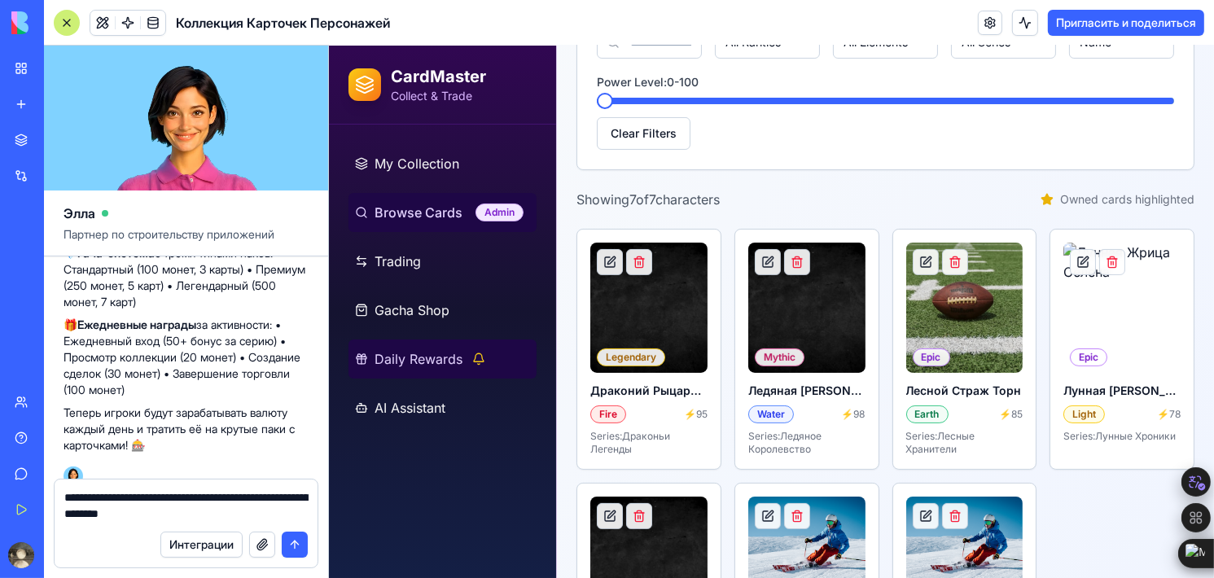
type textarea "**********"
click at [419, 363] on span "Daily Rewards" at bounding box center [418, 359] width 88 height 20
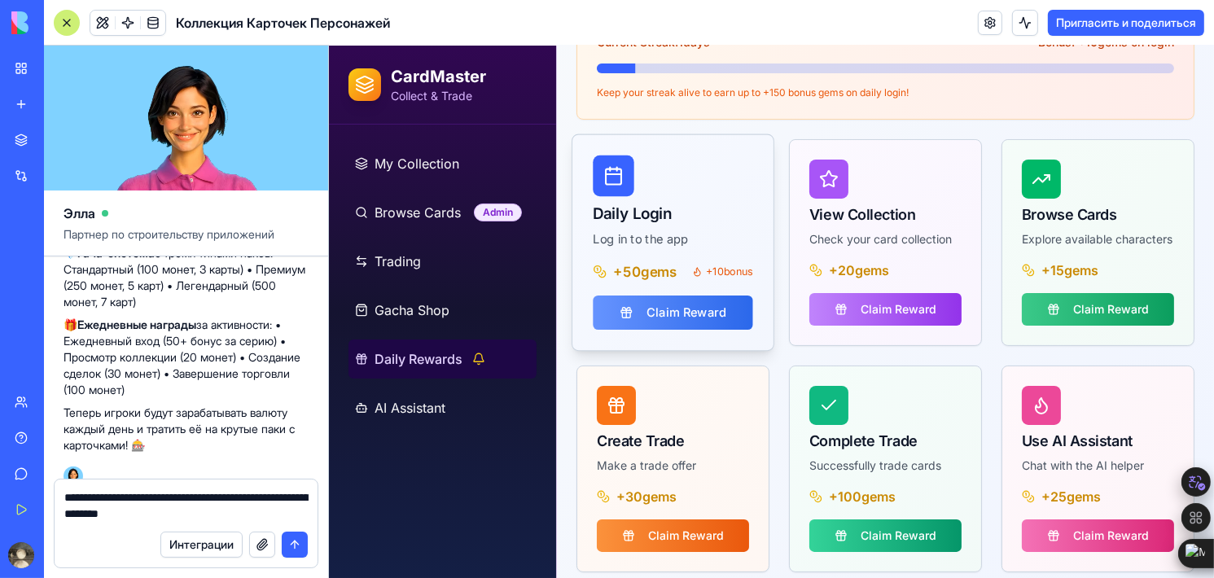
click at [621, 300] on button "Claim Reward" at bounding box center [672, 313] width 160 height 34
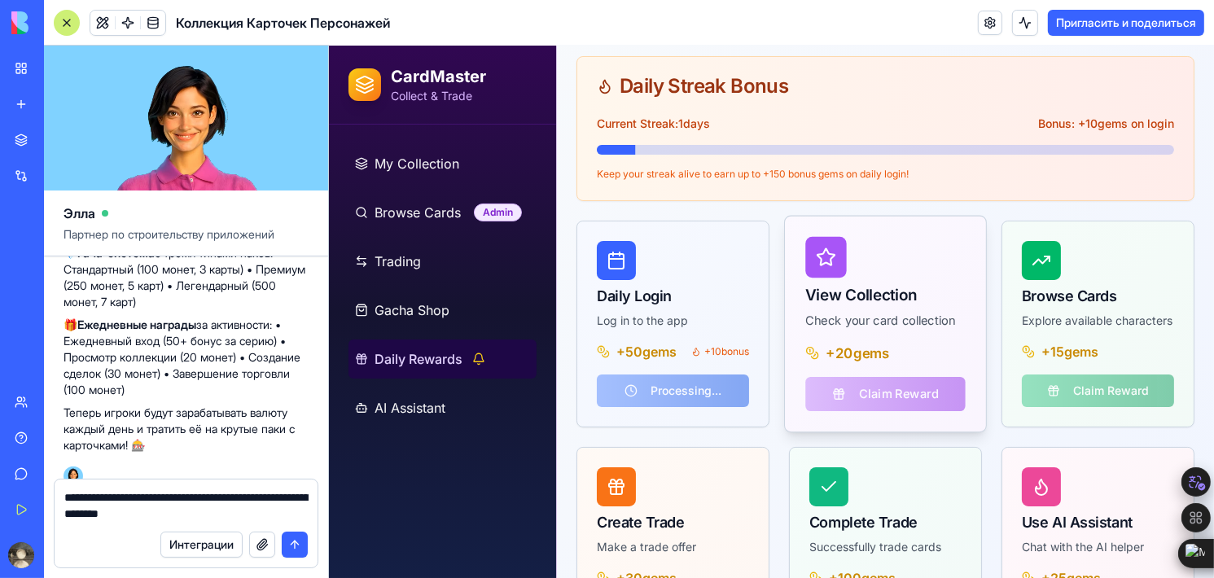
scroll to position [228, 0]
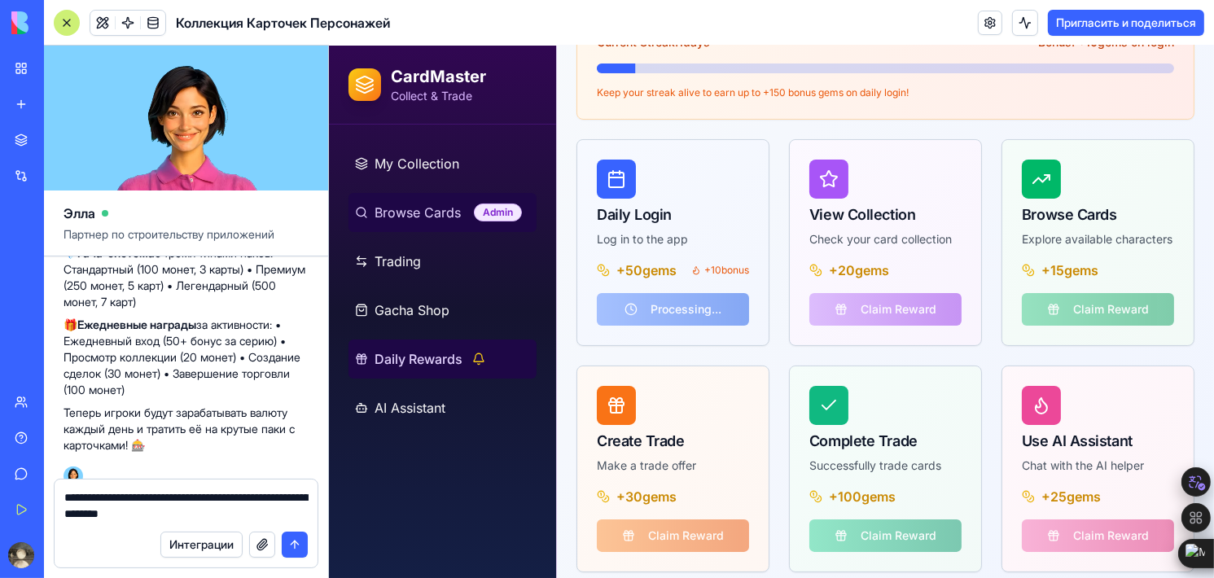
click at [424, 214] on span "Browse Cards" at bounding box center [417, 213] width 86 height 20
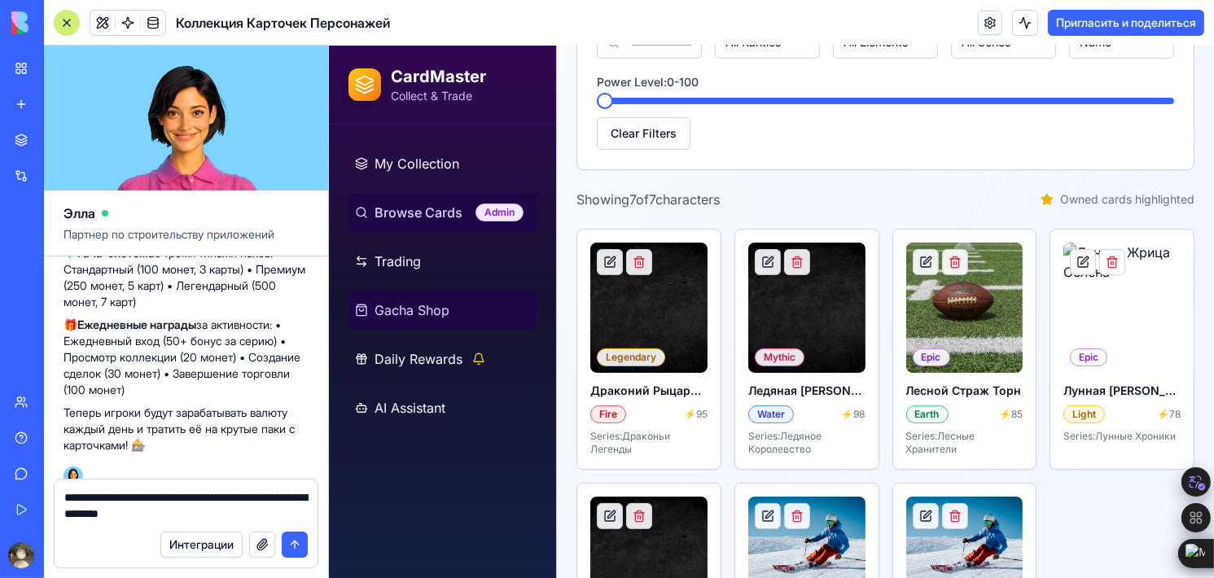
click at [418, 312] on span "Gacha Shop" at bounding box center [411, 310] width 75 height 20
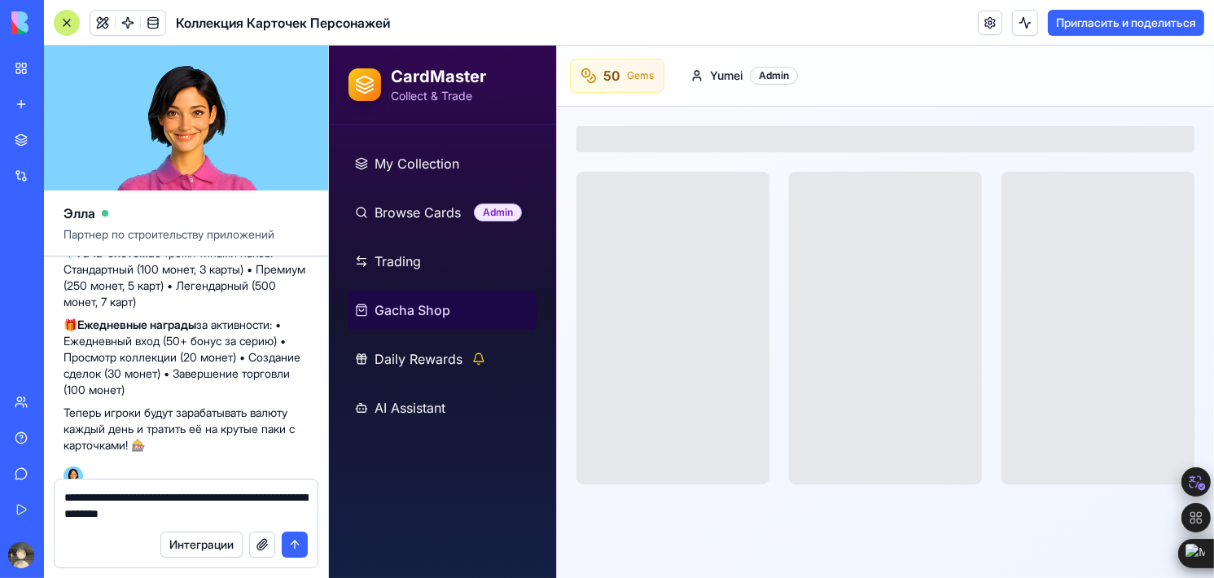
click at [404, 387] on ul "My Collection Browse Cards Admin Trading Gacha Shop Daily Rewards AI Assistant" at bounding box center [442, 285] width 188 height 283
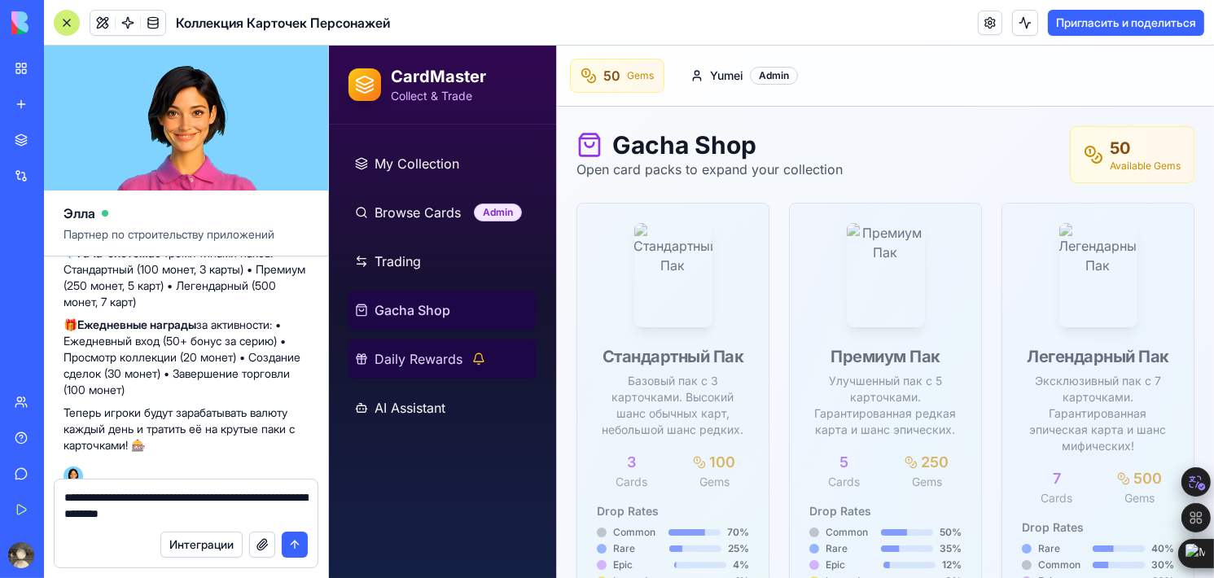
click at [418, 365] on span "Daily Rewards" at bounding box center [418, 359] width 88 height 20
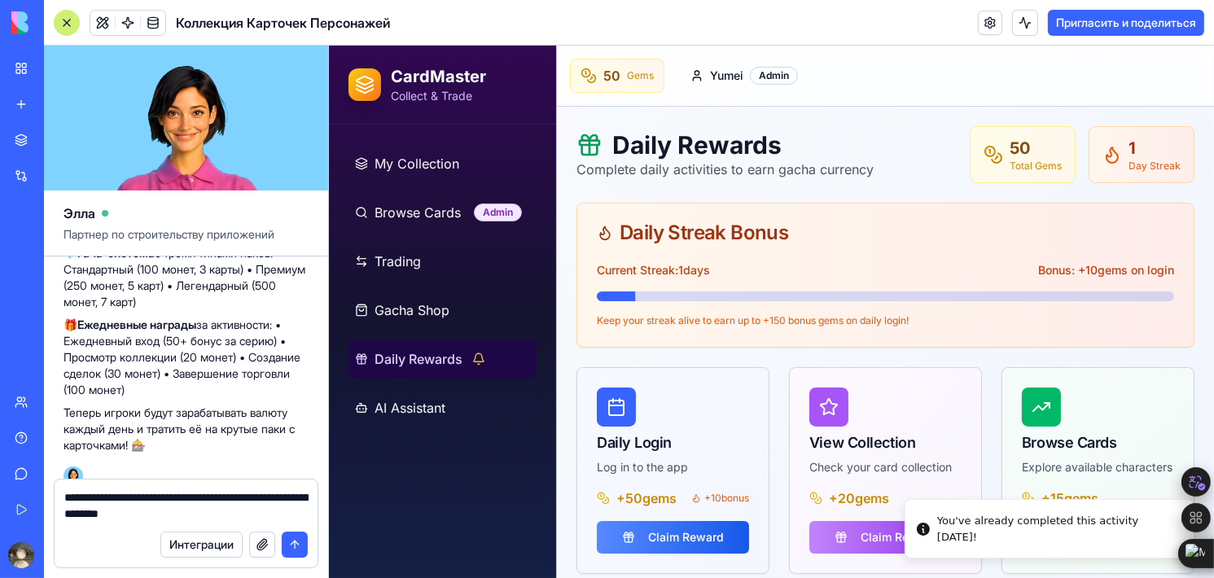
click at [398, 281] on ul "My Collection Browse Cards Admin Trading Gacha Shop Daily Rewards AI Assistant" at bounding box center [442, 285] width 188 height 283
drag, startPoint x: 405, startPoint y: 184, endPoint x: 427, endPoint y: 167, distance: 27.8
click at [405, 184] on ul "My Collection Browse Cards Admin Trading Gacha Shop Daily Rewards AI Assistant" at bounding box center [442, 285] width 188 height 283
click at [433, 161] on span "My Collection" at bounding box center [416, 164] width 85 height 20
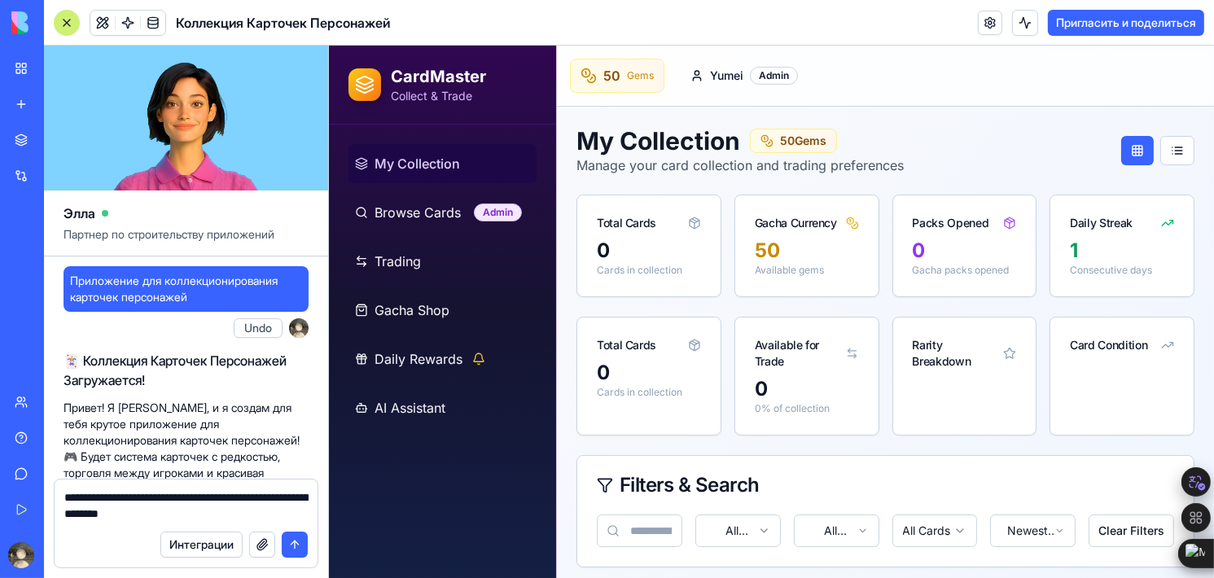
scroll to position [1457, 0]
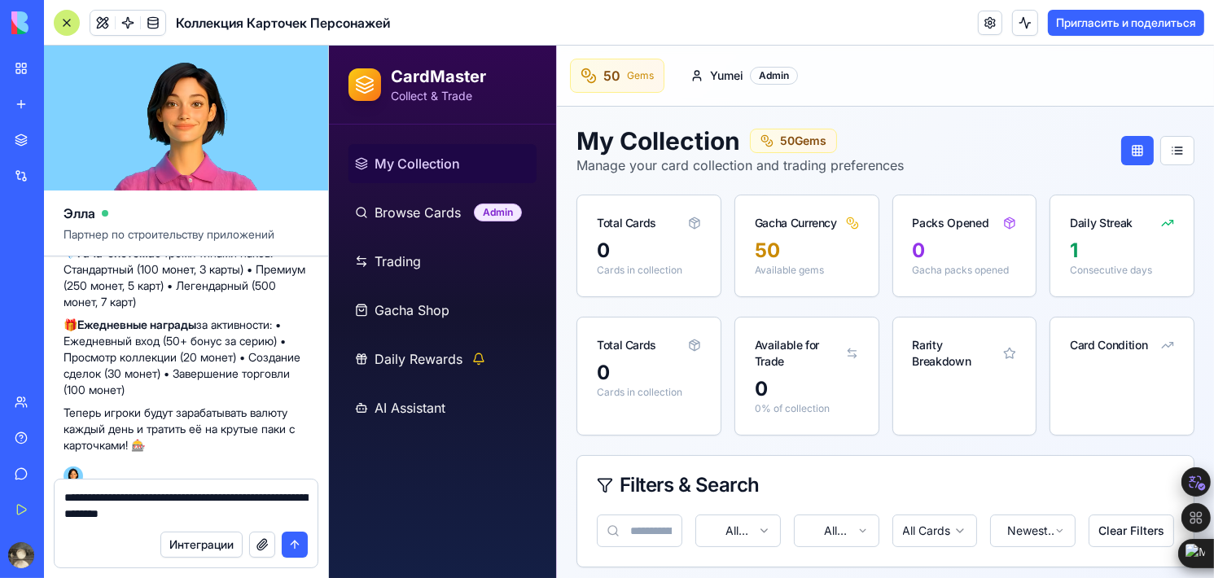
click at [692, 222] on polyline at bounding box center [694, 222] width 10 height 2
click at [451, 317] on link "Gacha Shop" at bounding box center [442, 310] width 188 height 39
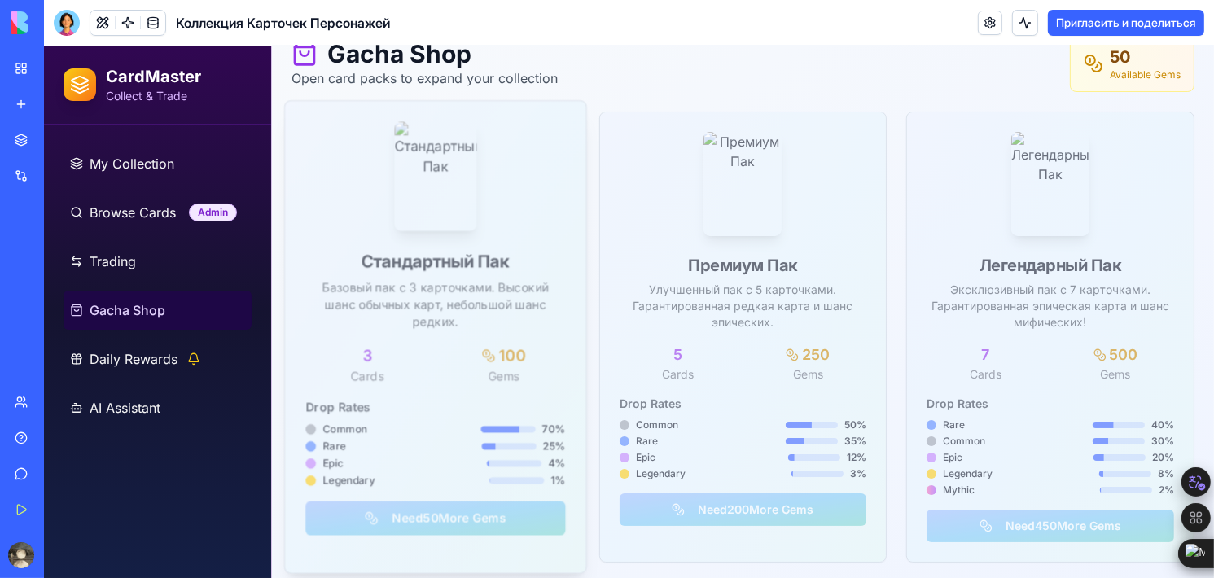
scroll to position [94, 0]
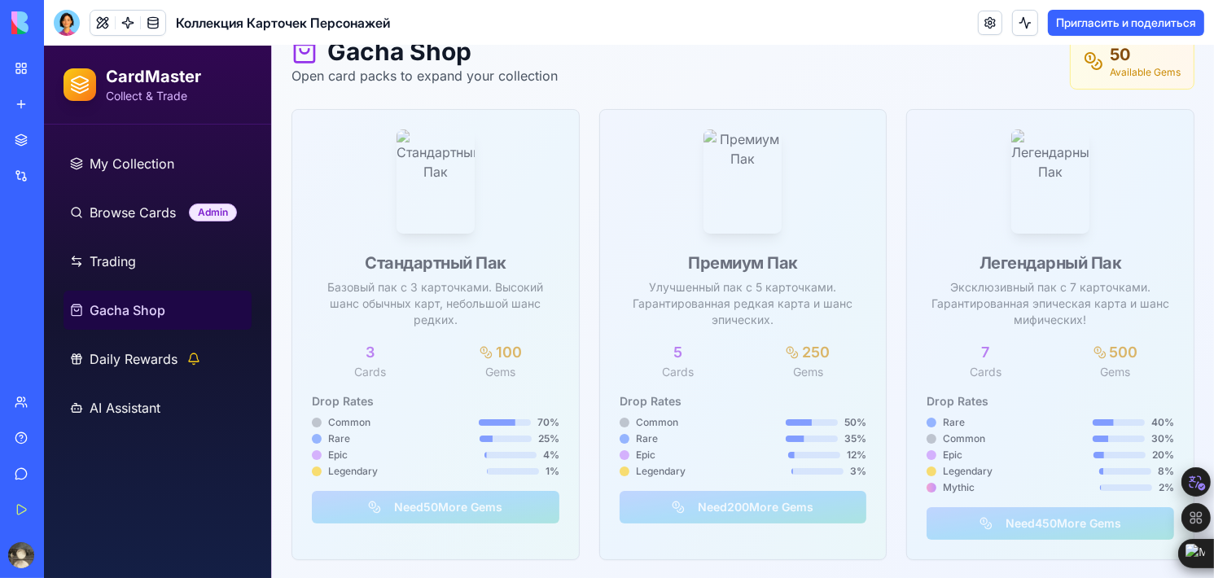
click at [17, 505] on link "Get Started" at bounding box center [37, 509] width 65 height 33
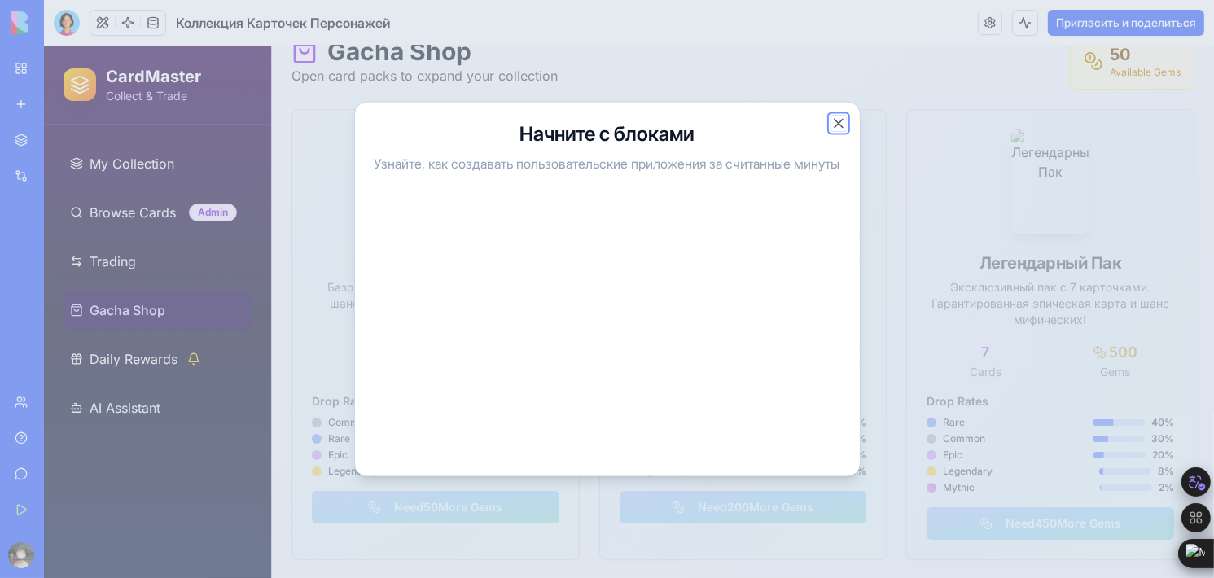
click at [843, 126] on button "Close" at bounding box center [838, 124] width 16 height 16
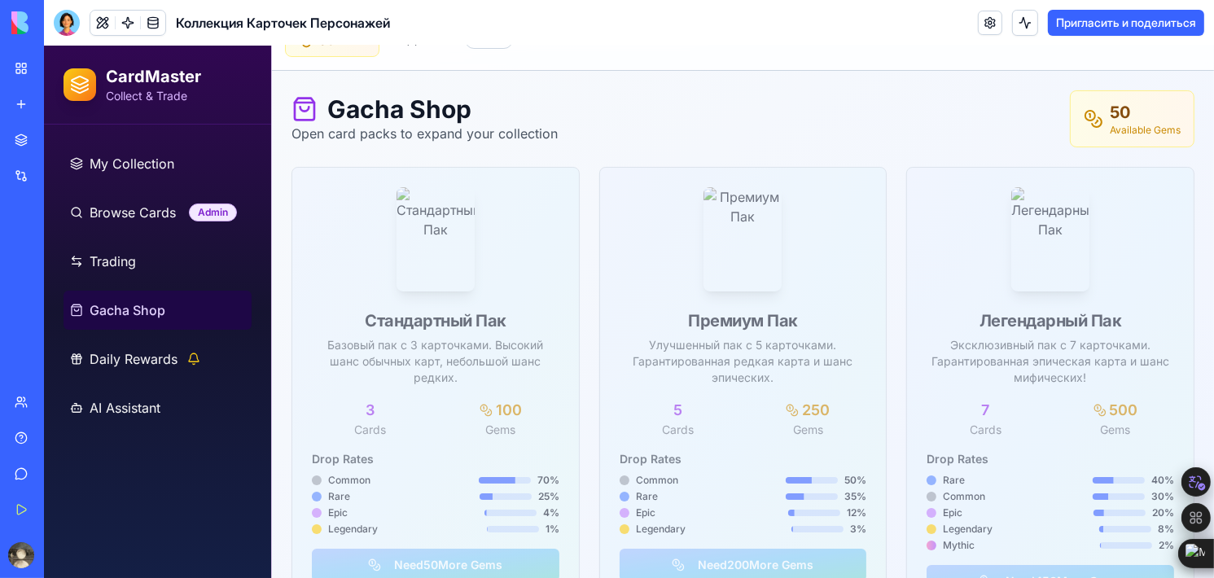
scroll to position [0, 0]
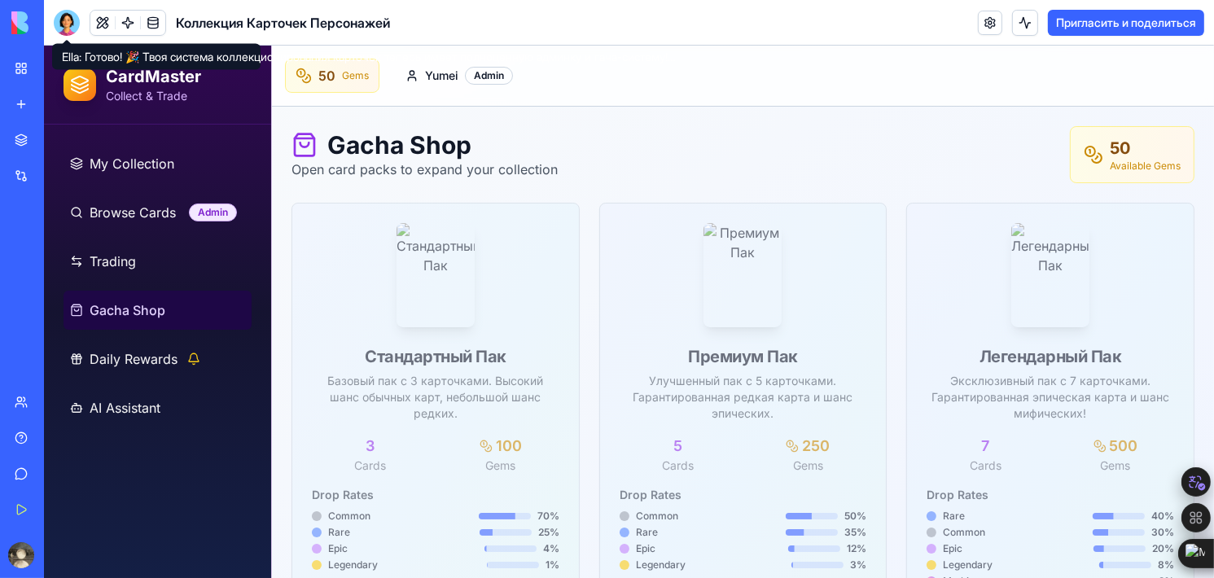
click at [60, 20] on div at bounding box center [67, 23] width 26 height 26
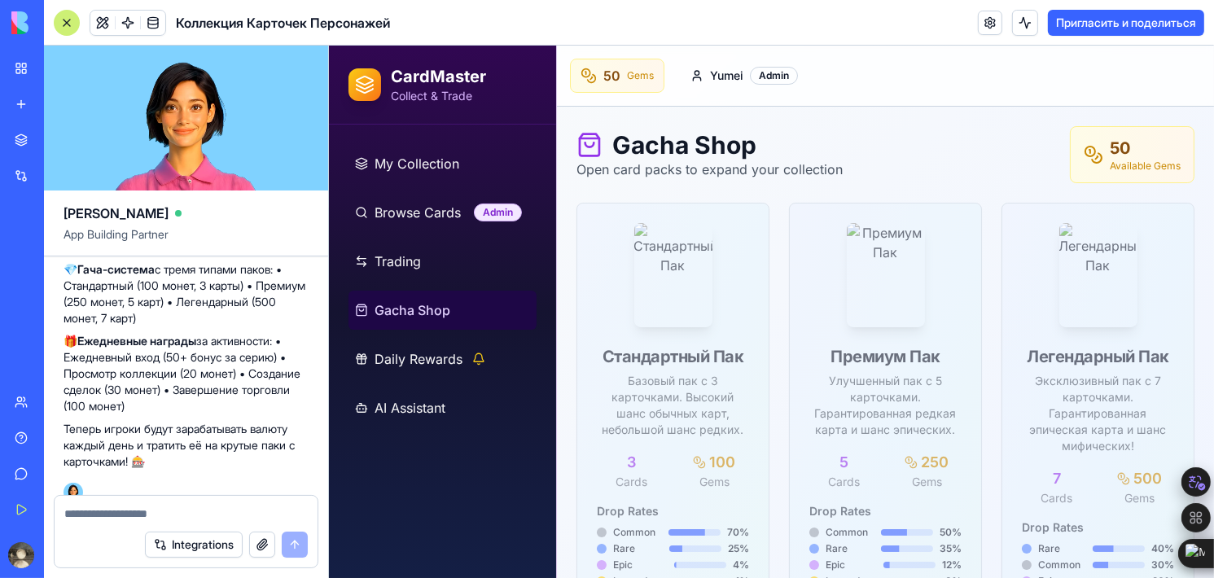
click at [162, 506] on textarea at bounding box center [185, 514] width 243 height 16
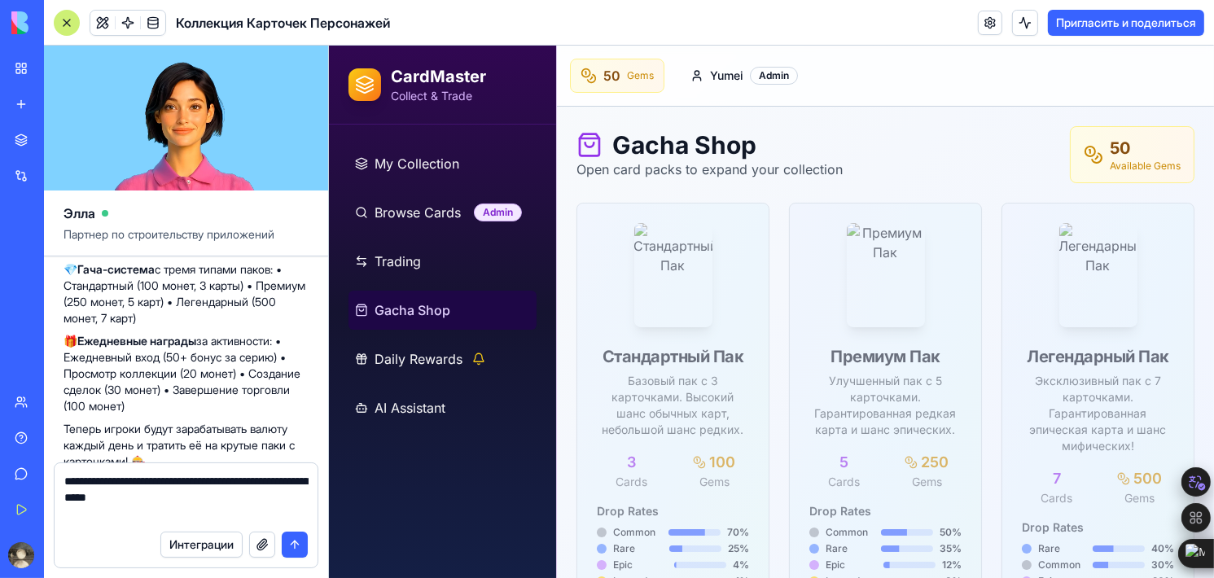
type textarea "**********"
click at [301, 548] on button "submit" at bounding box center [295, 545] width 26 height 26
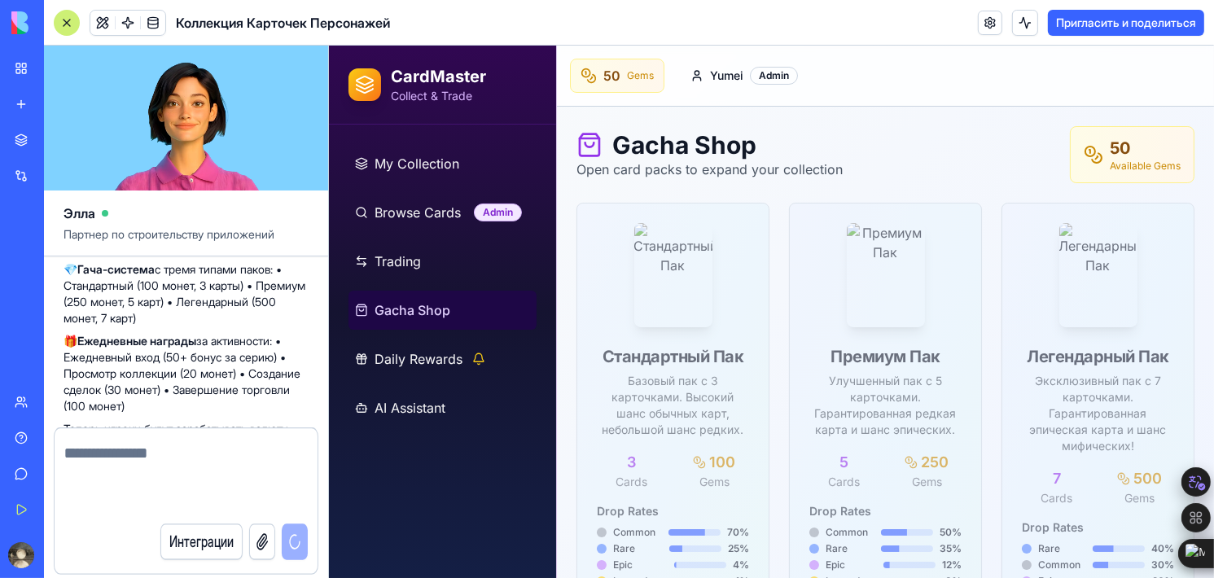
scroll to position [1519, 0]
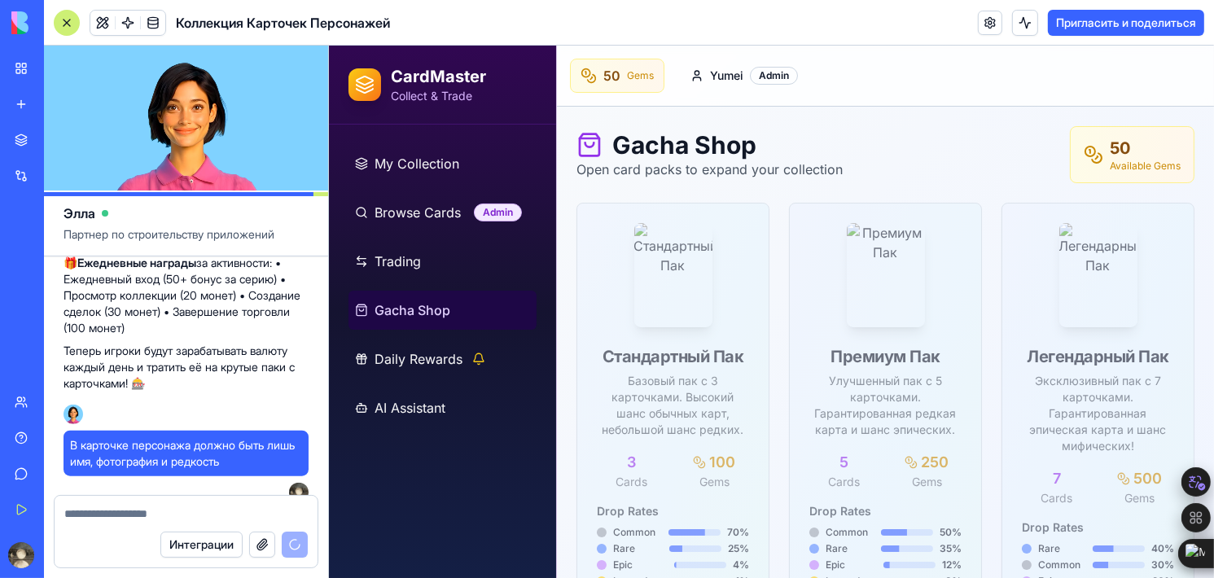
click at [892, 159] on div "Gacha Shop Open card packs to expand your collection 50 Available Gems" at bounding box center [885, 154] width 618 height 57
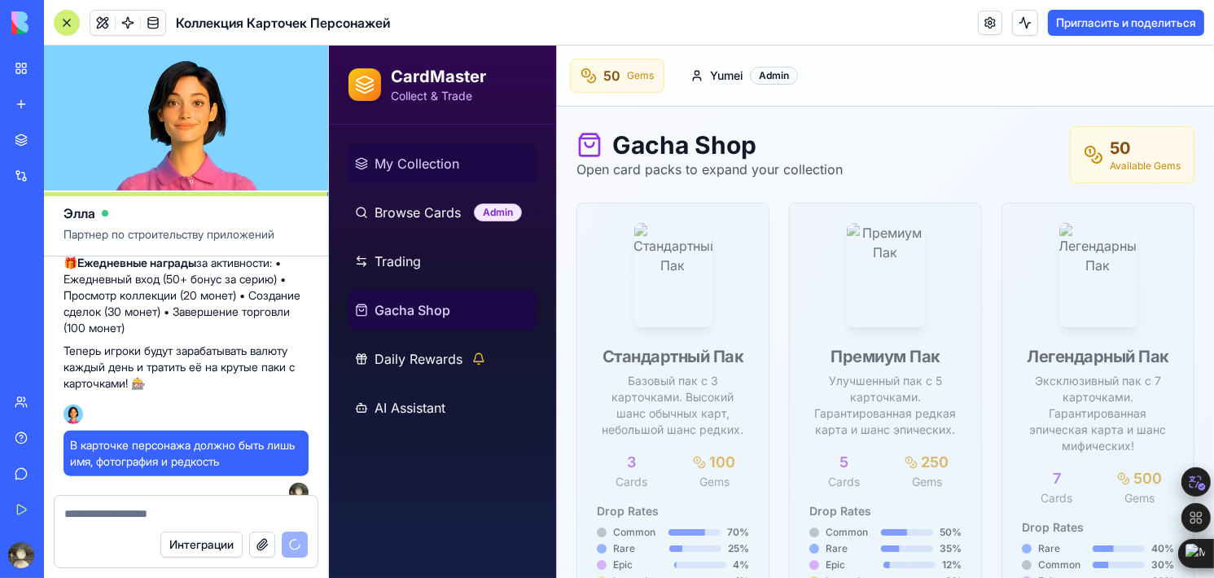
click at [462, 177] on link "My Collection" at bounding box center [442, 163] width 188 height 39
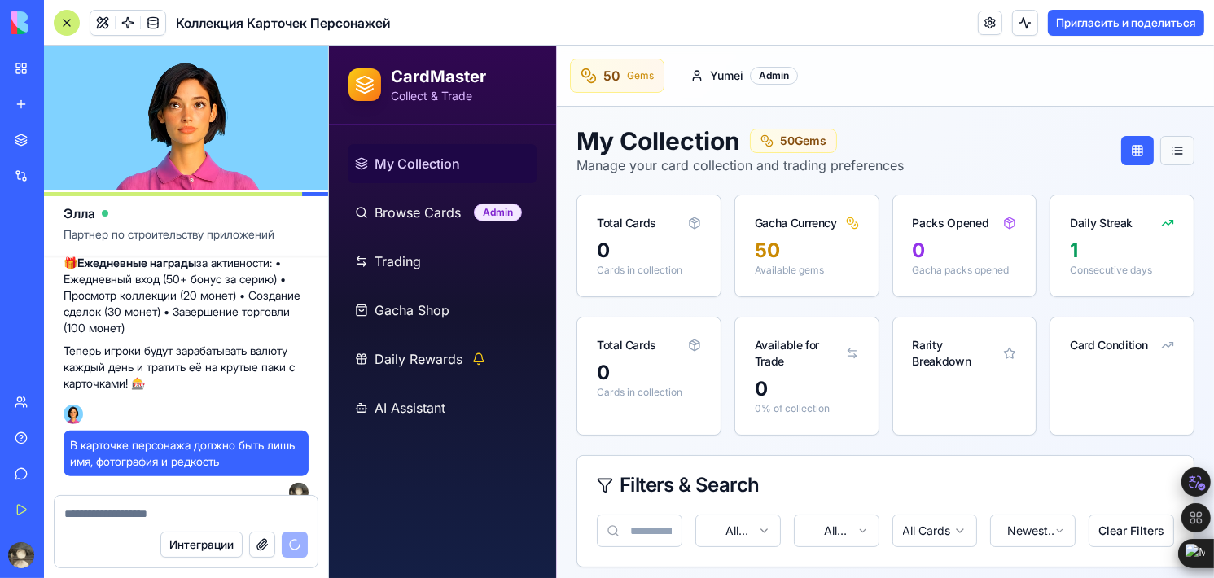
click at [1171, 151] on button at bounding box center [1176, 150] width 34 height 29
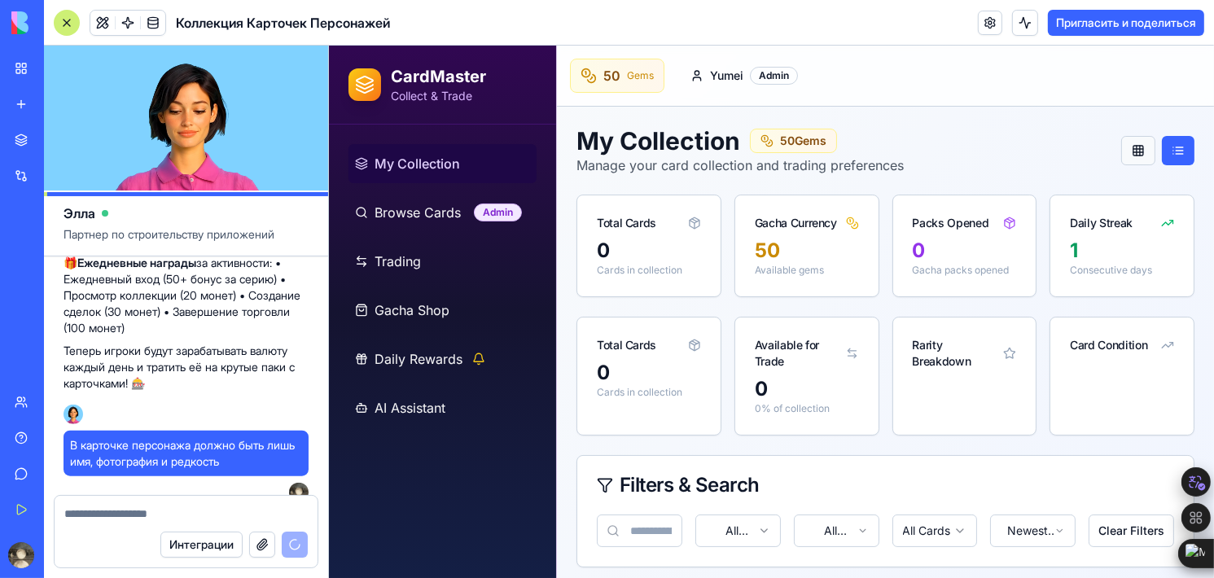
click at [1135, 151] on button at bounding box center [1137, 150] width 34 height 29
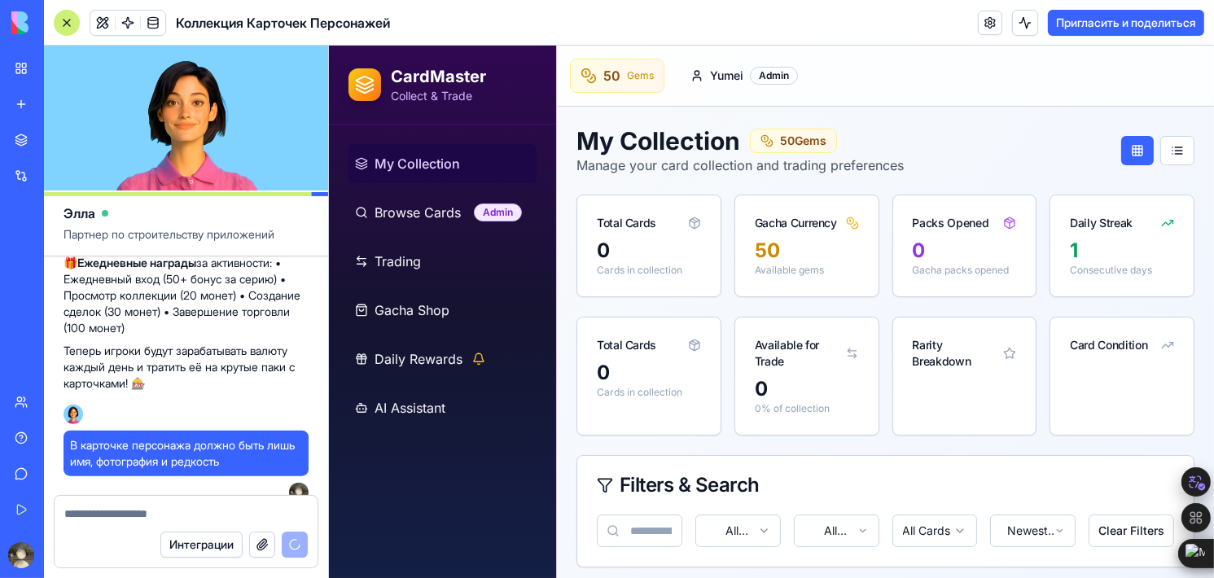
click at [484, 190] on ul "My Collection Browse Cards Admin Trading Gacha Shop Daily Rewards AI Assistant" at bounding box center [442, 285] width 188 height 283
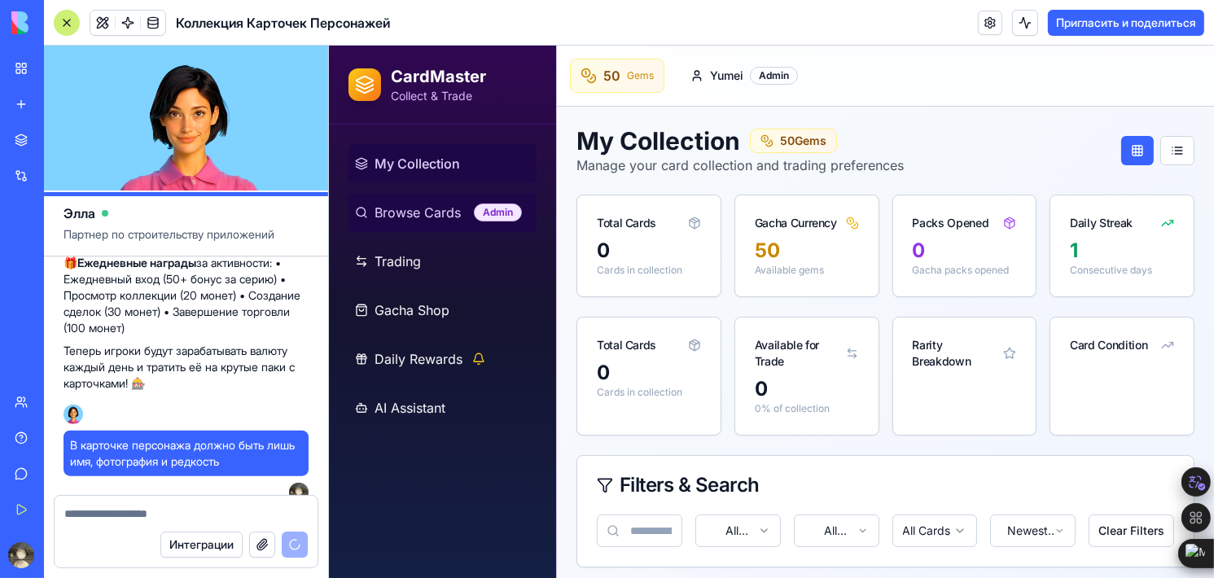
click at [466, 202] on link "Browse Cards Admin" at bounding box center [442, 212] width 188 height 39
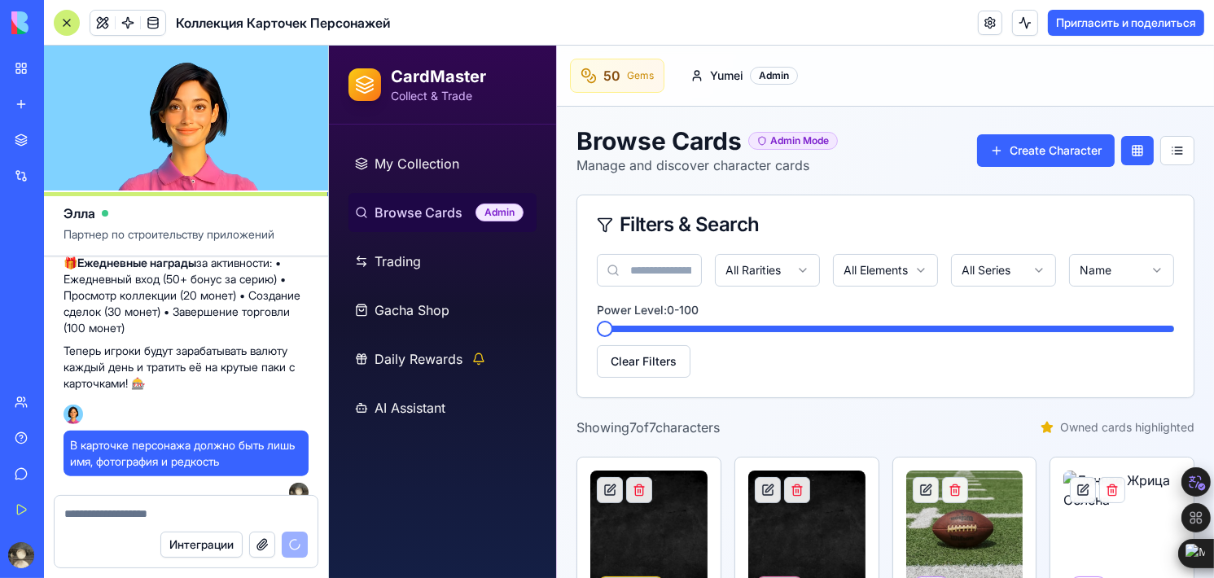
click at [507, 213] on div "Admin" at bounding box center [499, 213] width 48 height 18
drag, startPoint x: 504, startPoint y: 213, endPoint x: 469, endPoint y: 212, distance: 35.0
click at [469, 212] on link "Browse Cards Admin" at bounding box center [442, 212] width 188 height 39
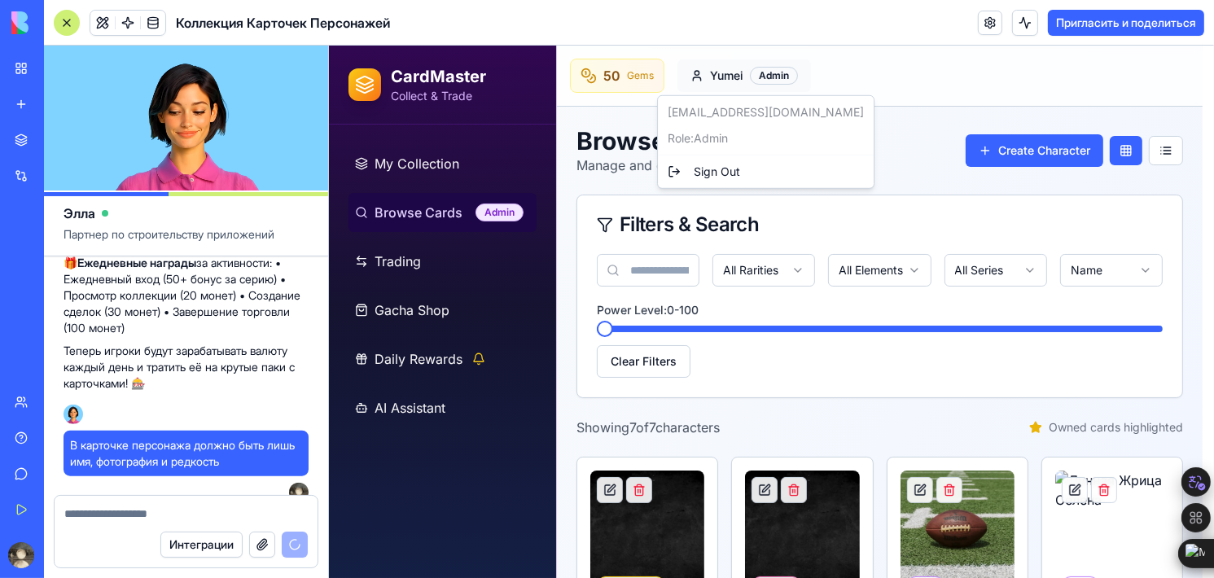
click at [742, 79] on html "CardMaster Collect & Trade My Collection Browse Cards Admin Trading Gacha Shop …" at bounding box center [770, 509] width 885 height 926
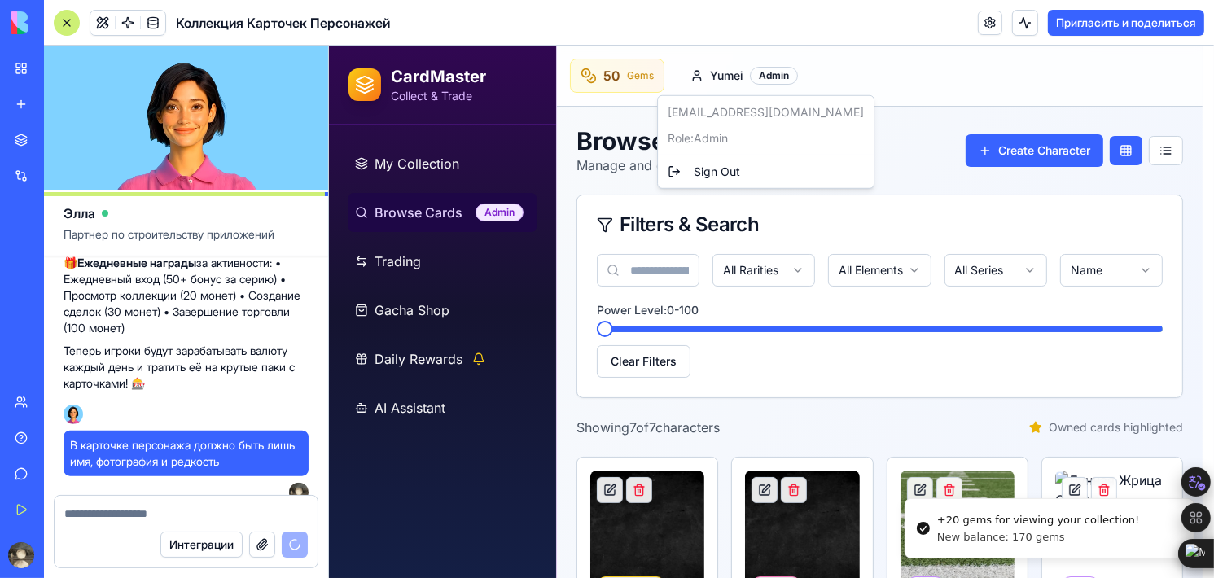
click at [909, 147] on html "CardMaster Collect & Trade My Collection Browse Cards Admin Trading Gacha Shop …" at bounding box center [770, 509] width 885 height 926
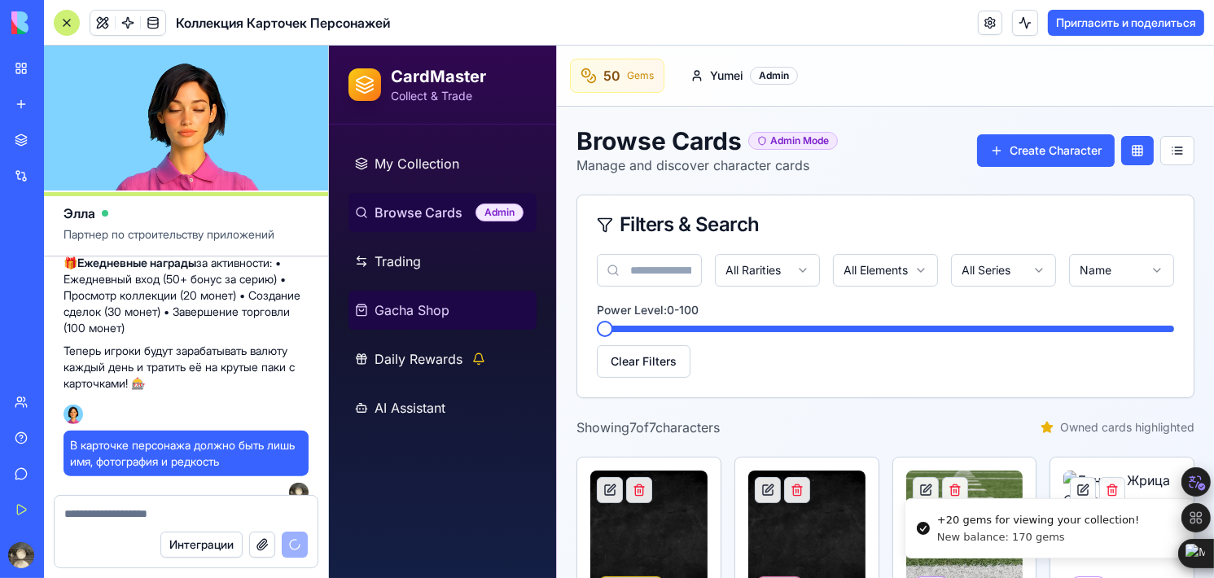
click at [409, 312] on span "Gacha Shop" at bounding box center [411, 310] width 75 height 20
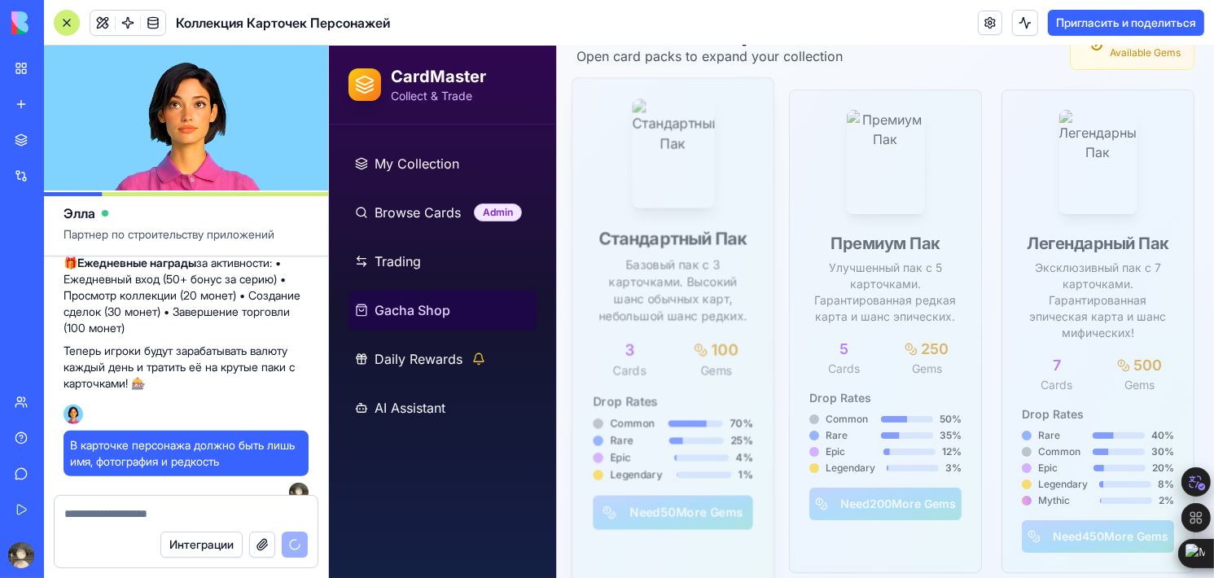
scroll to position [126, 0]
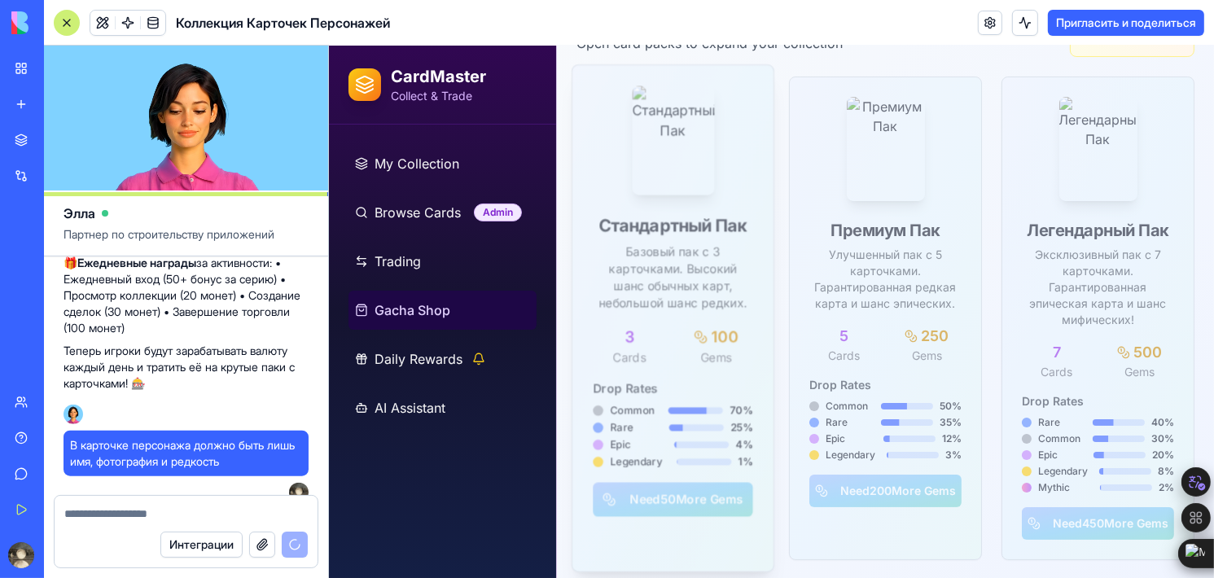
click at [658, 509] on div "3 Cards 100 Gems Drop Rates Common 70 % Rare 25 % Epic 4 % Legendary 1 % Need 5…" at bounding box center [671, 431] width 201 height 212
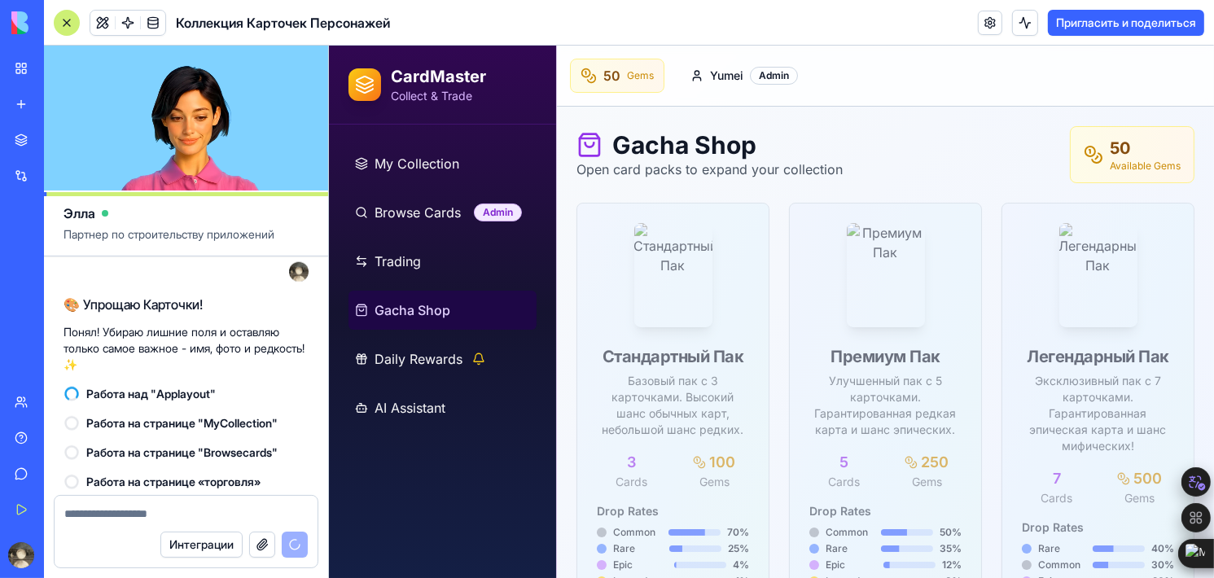
scroll to position [1767, 0]
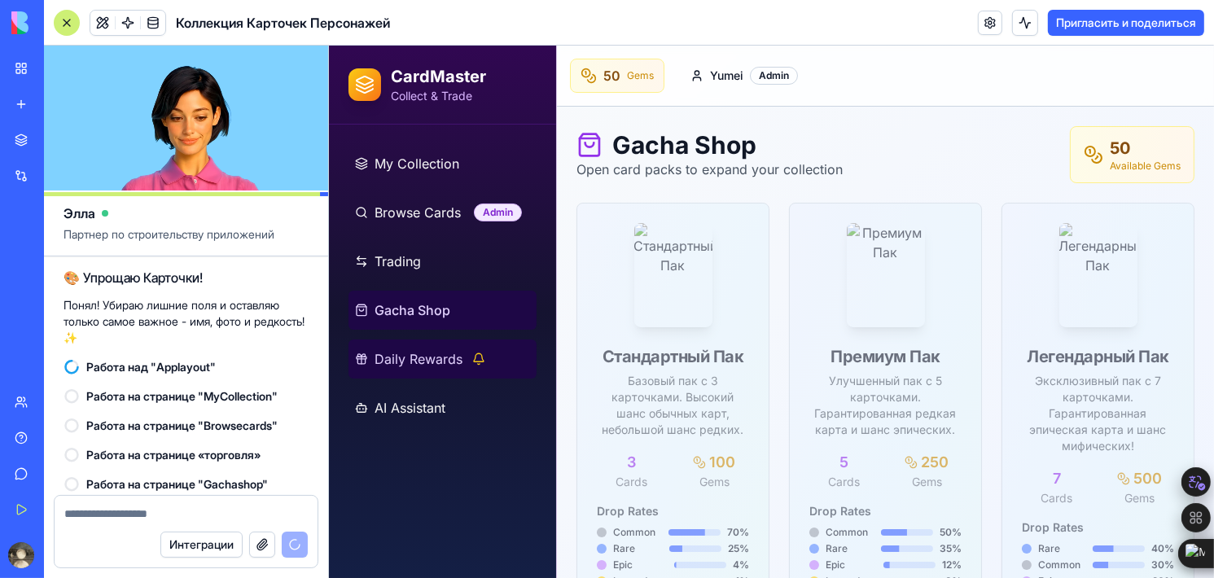
click at [456, 355] on span "Daily Rewards" at bounding box center [418, 359] width 88 height 20
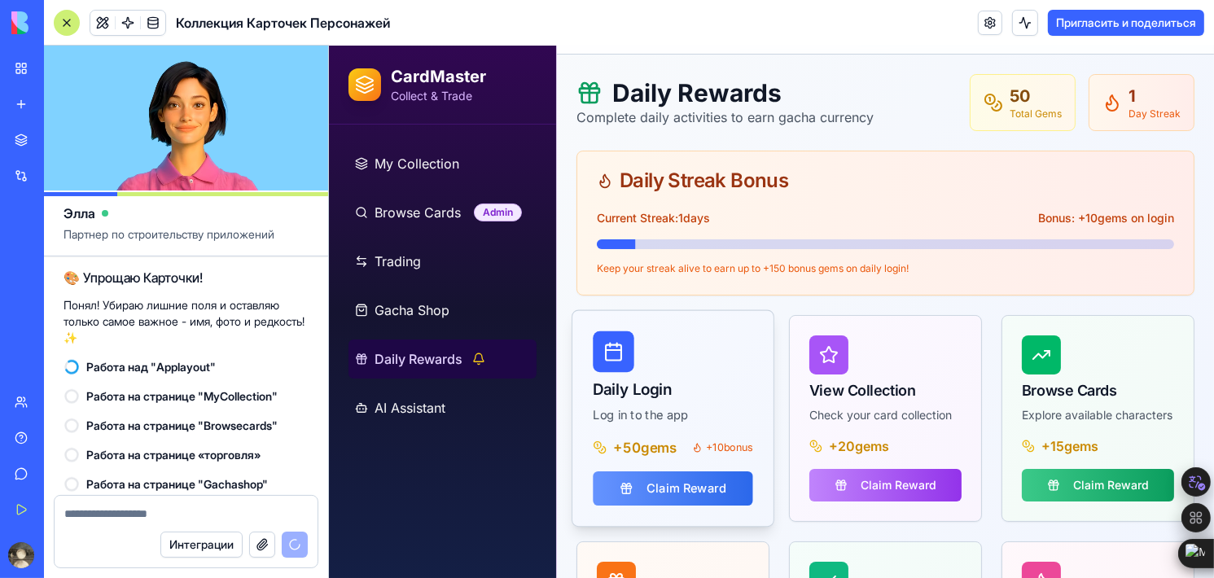
scroll to position [81, 0]
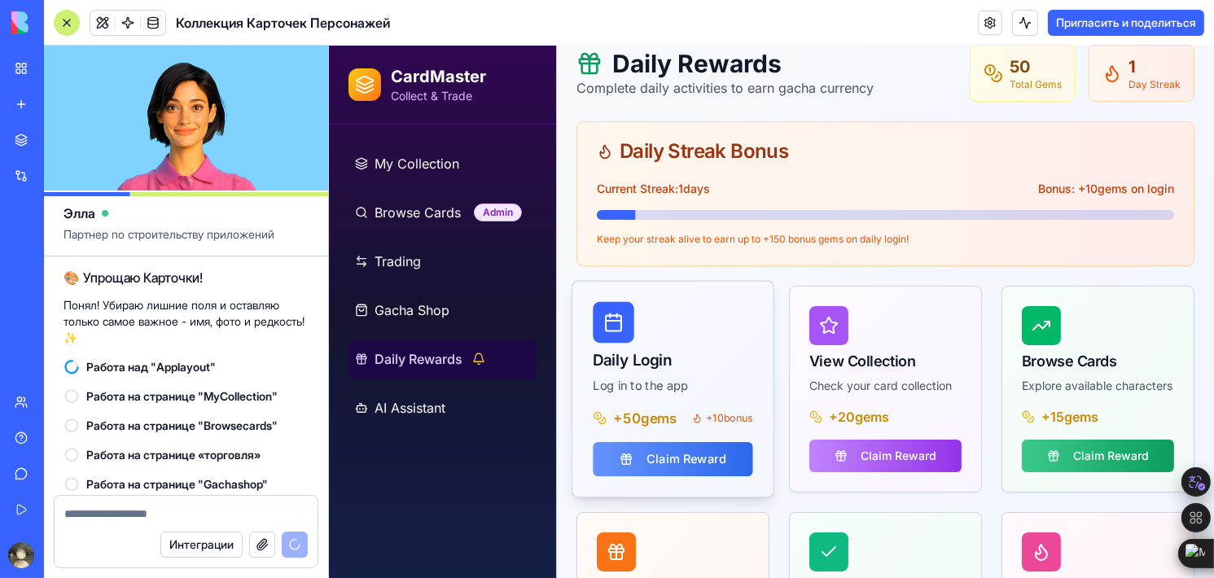
click at [689, 459] on button "Claim Reward" at bounding box center [672, 459] width 160 height 34
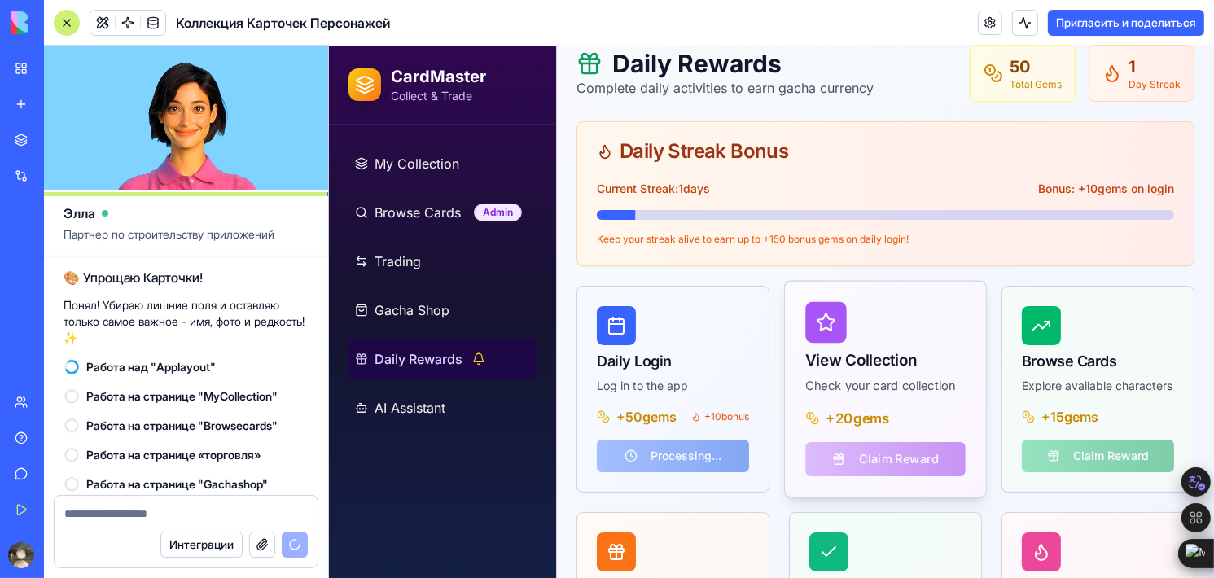
click at [908, 453] on div "+ 20 gems Claim Reward" at bounding box center [884, 452] width 201 height 89
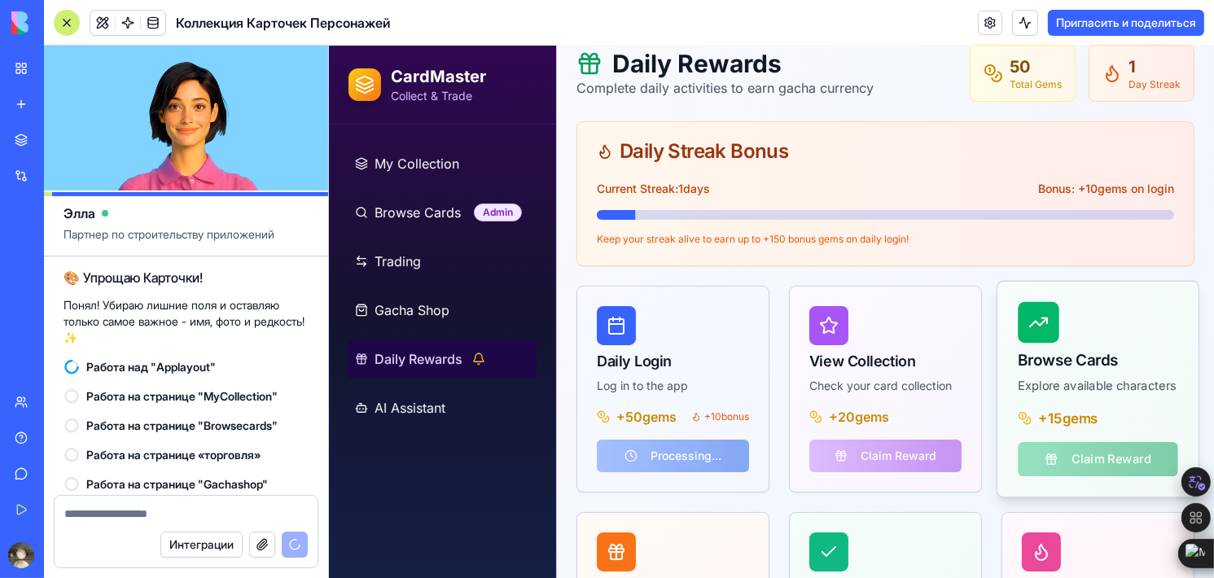
click at [1084, 472] on div "+ 15 gems Claim Reward" at bounding box center [1096, 452] width 201 height 89
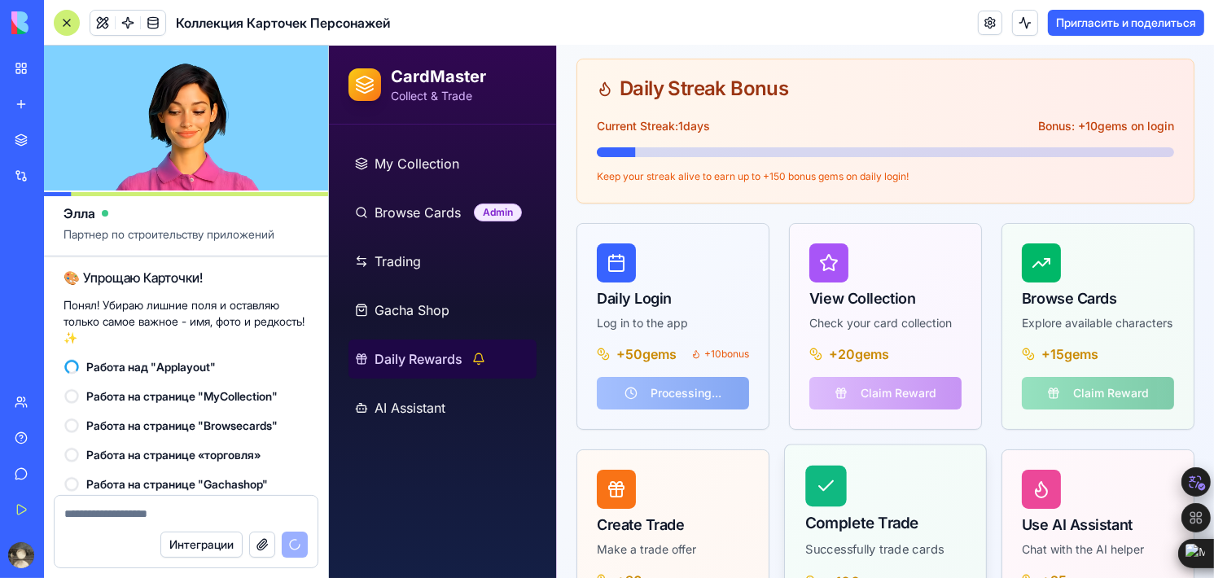
scroll to position [244, 0]
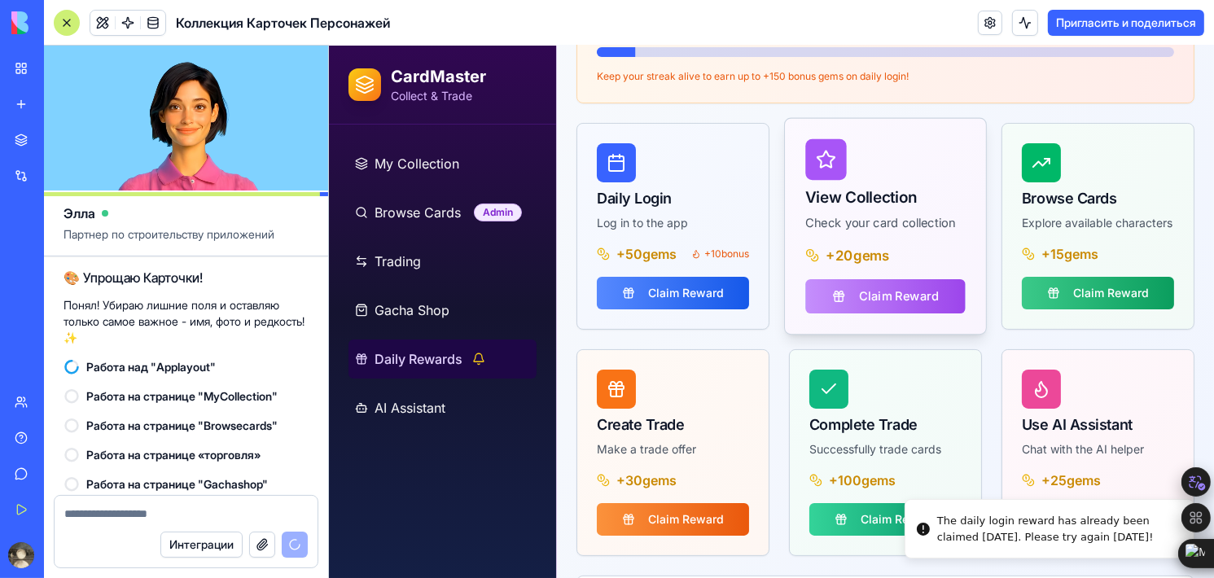
click at [887, 297] on button "Claim Reward" at bounding box center [884, 296] width 160 height 34
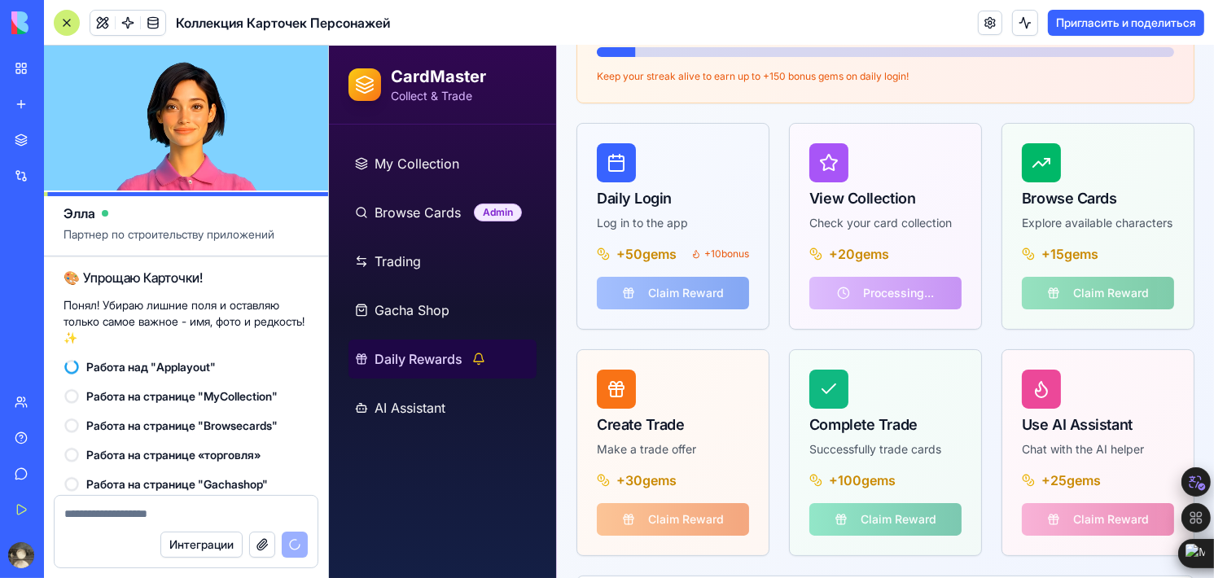
click at [138, 513] on textarea at bounding box center [186, 514] width 244 height 16
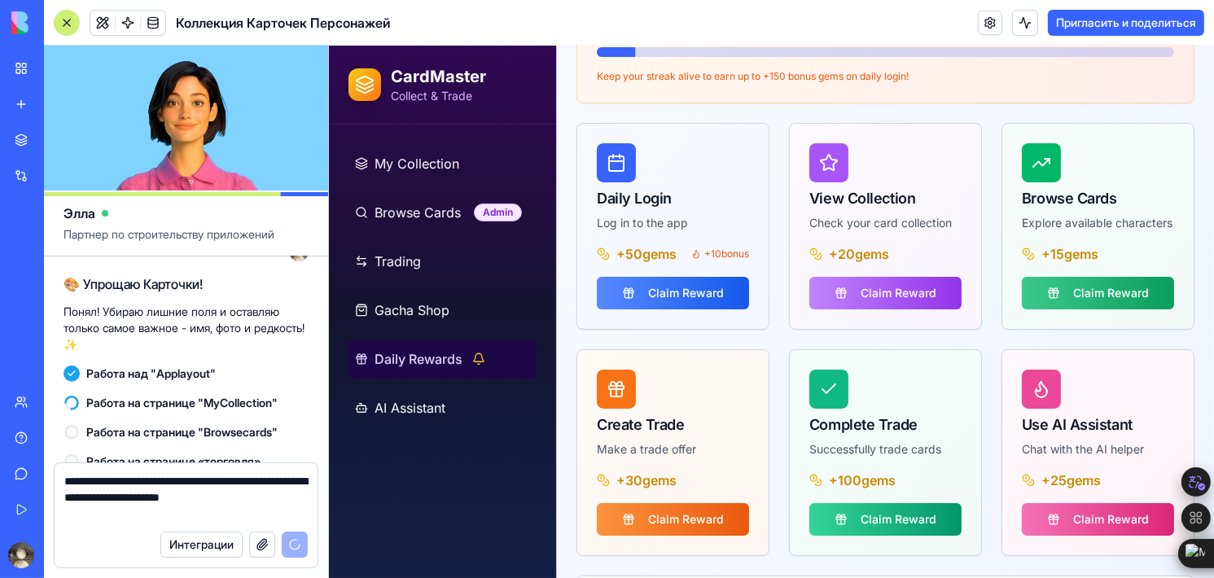
scroll to position [1881, 0]
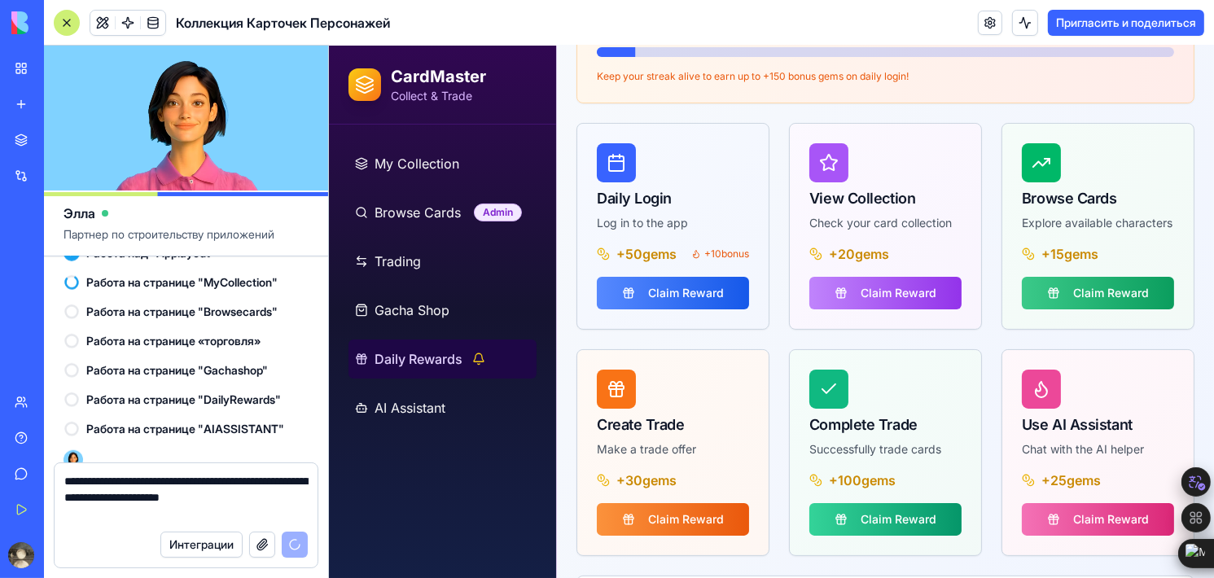
type textarea "**********"
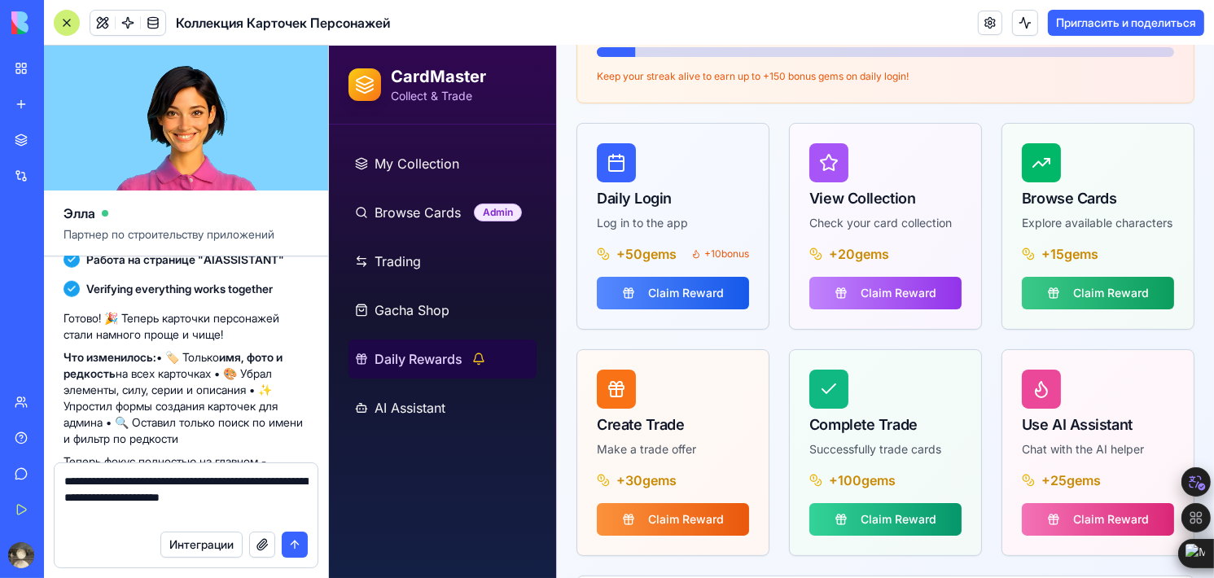
scroll to position [2131, 0]
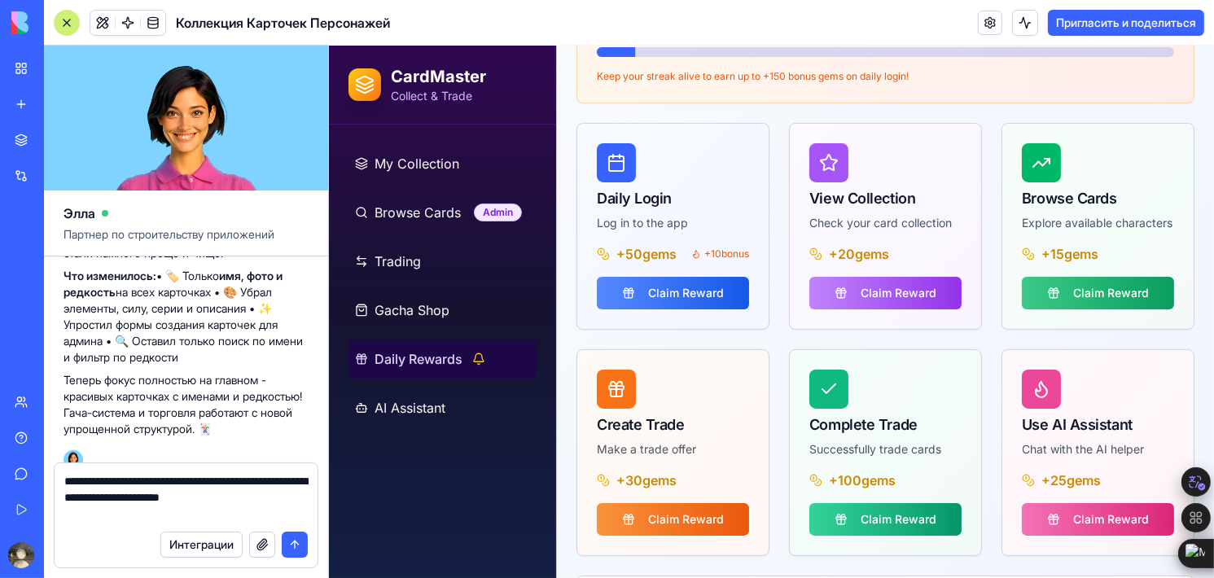
click at [296, 551] on button "submit" at bounding box center [295, 545] width 26 height 26
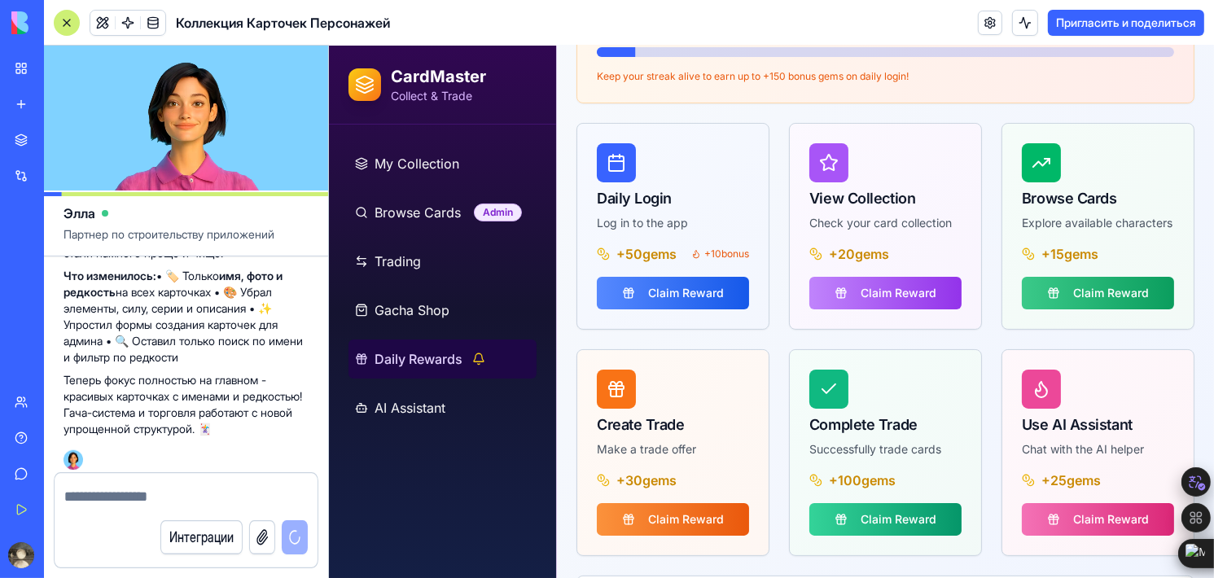
scroll to position [2193, 0]
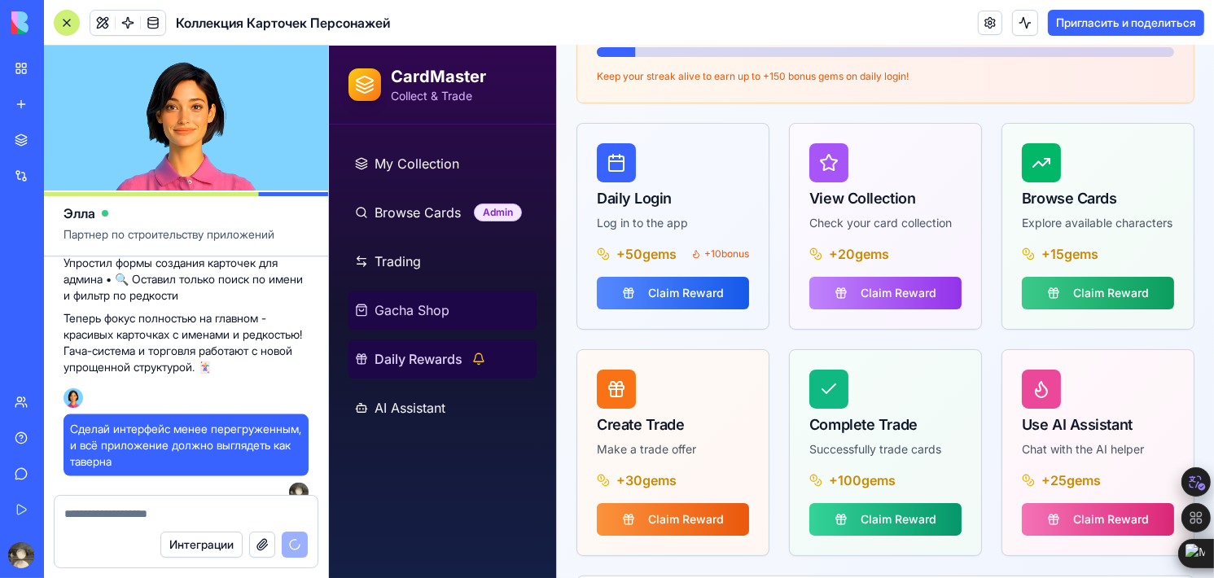
click at [440, 295] on link "Gacha Shop" at bounding box center [442, 310] width 188 height 39
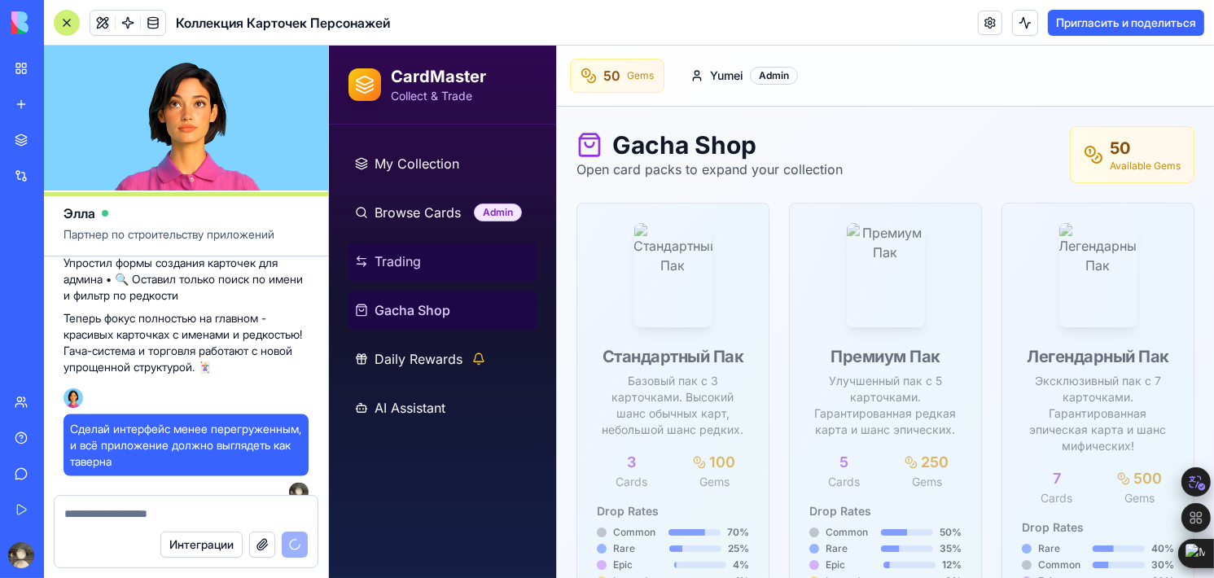
click at [479, 268] on link "Trading" at bounding box center [442, 261] width 188 height 39
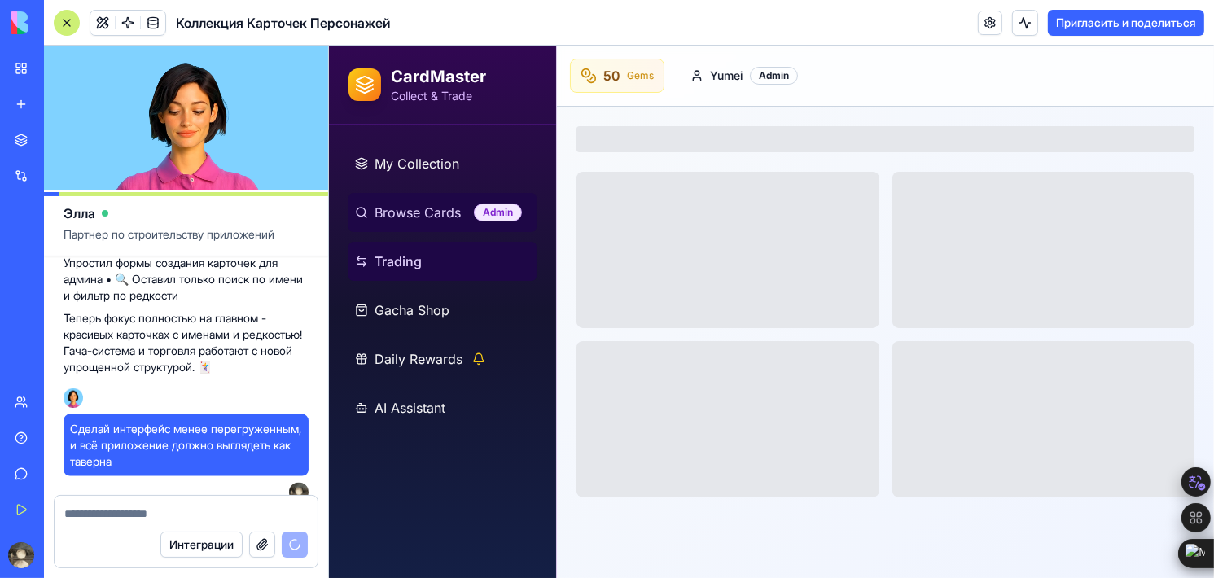
click at [438, 212] on span "Browse Cards" at bounding box center [417, 213] width 86 height 20
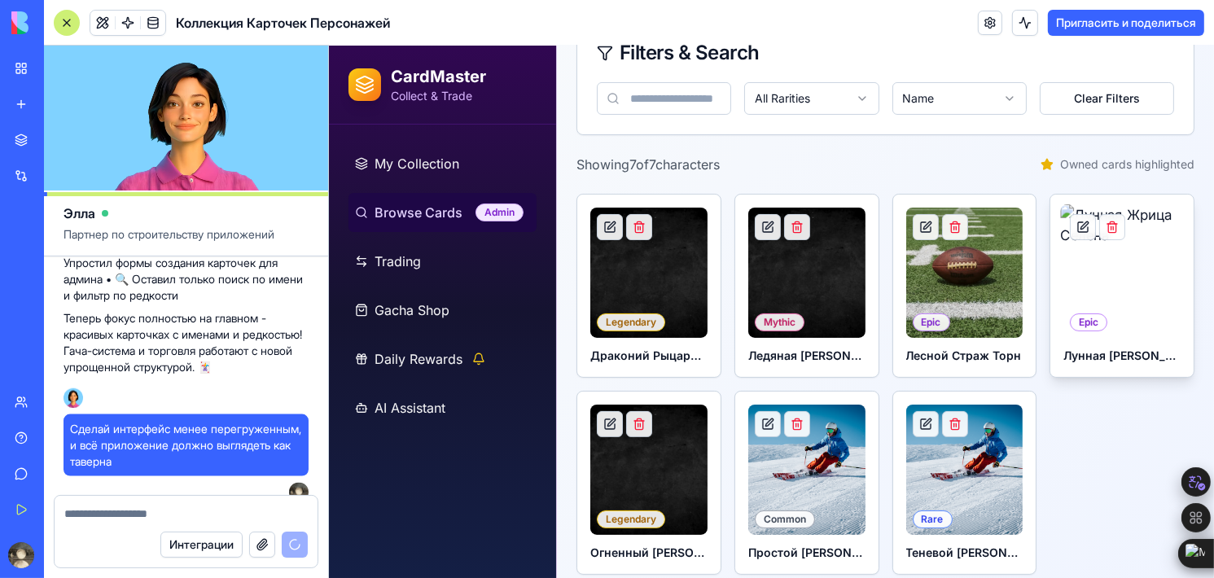
scroll to position [186, 0]
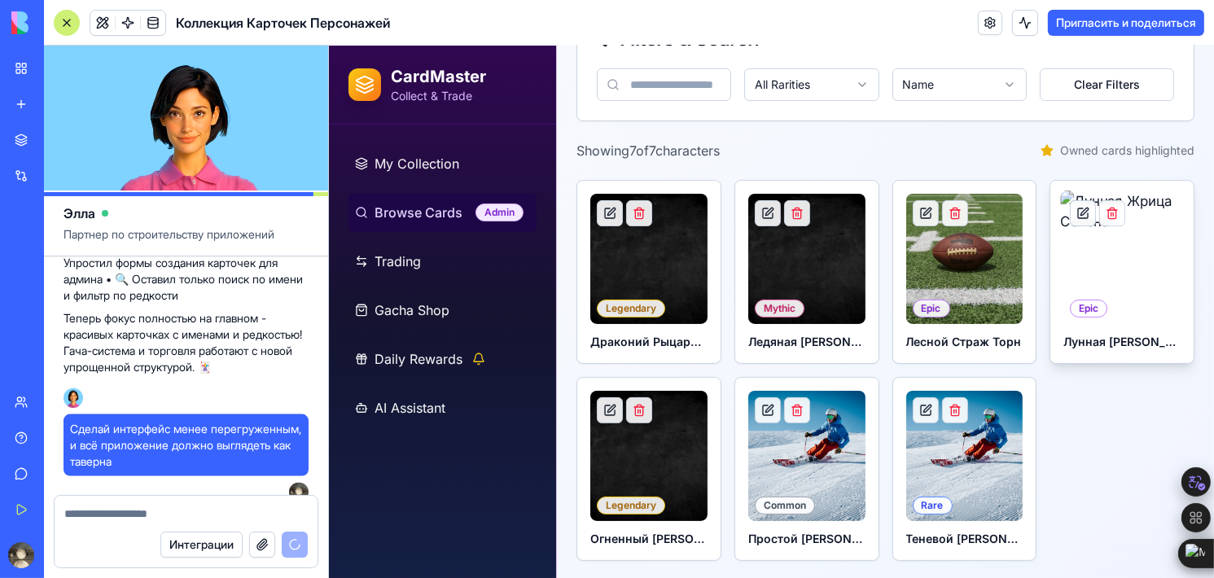
click at [1093, 261] on img at bounding box center [1121, 258] width 123 height 137
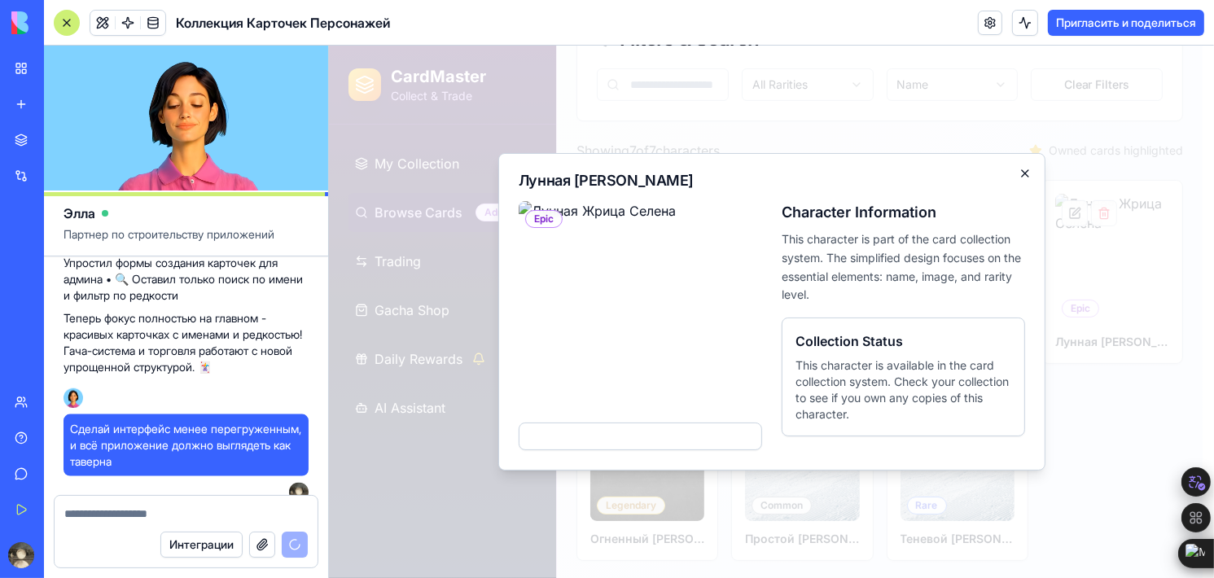
click at [1021, 175] on icon "button" at bounding box center [1024, 173] width 13 height 13
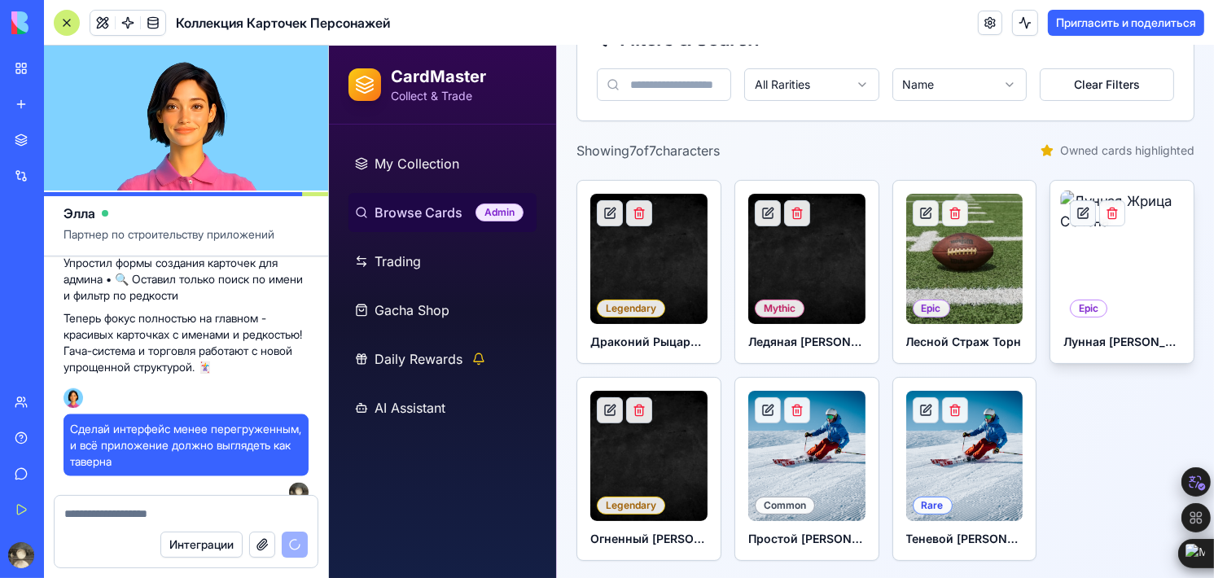
click at [1073, 209] on button at bounding box center [1082, 213] width 26 height 26
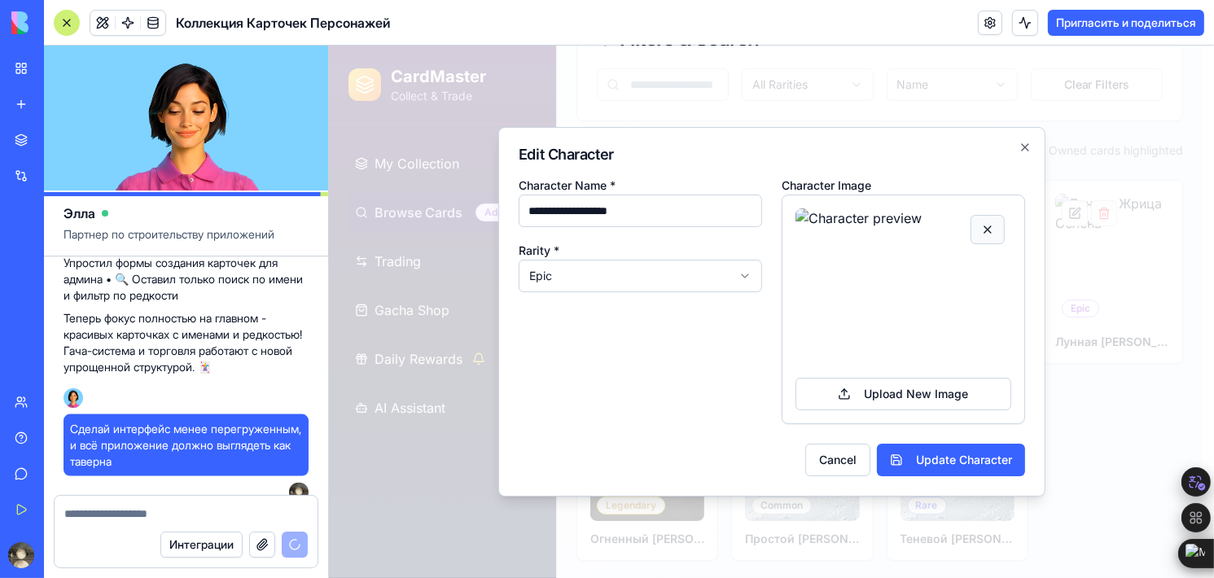
click at [992, 224] on button "button" at bounding box center [987, 229] width 34 height 29
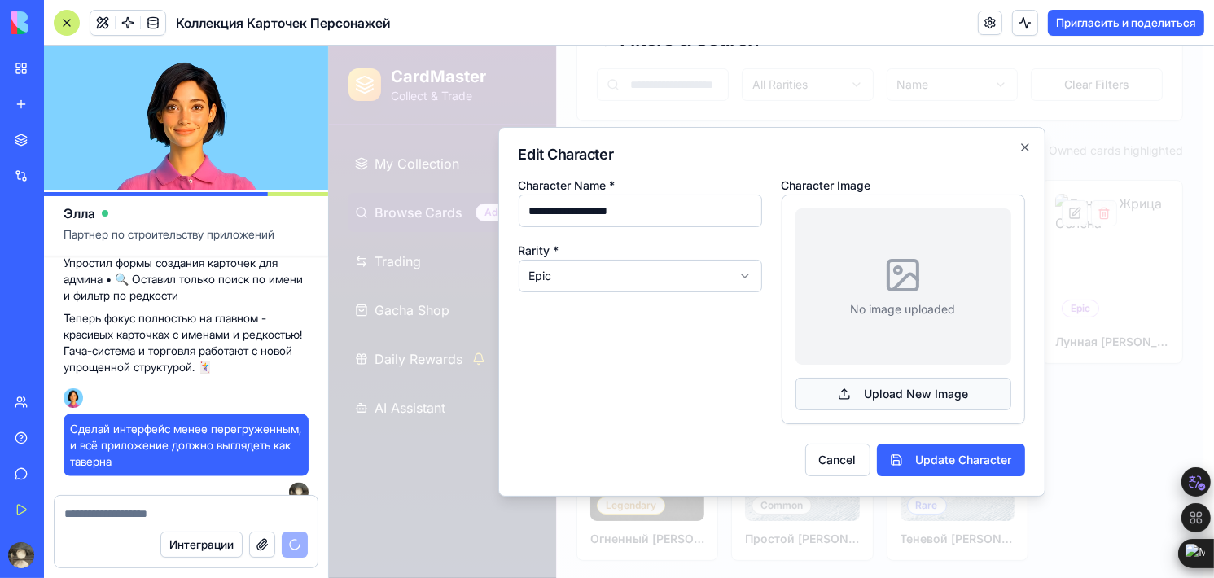
click at [905, 389] on button "Upload New Image" at bounding box center [903, 394] width 216 height 33
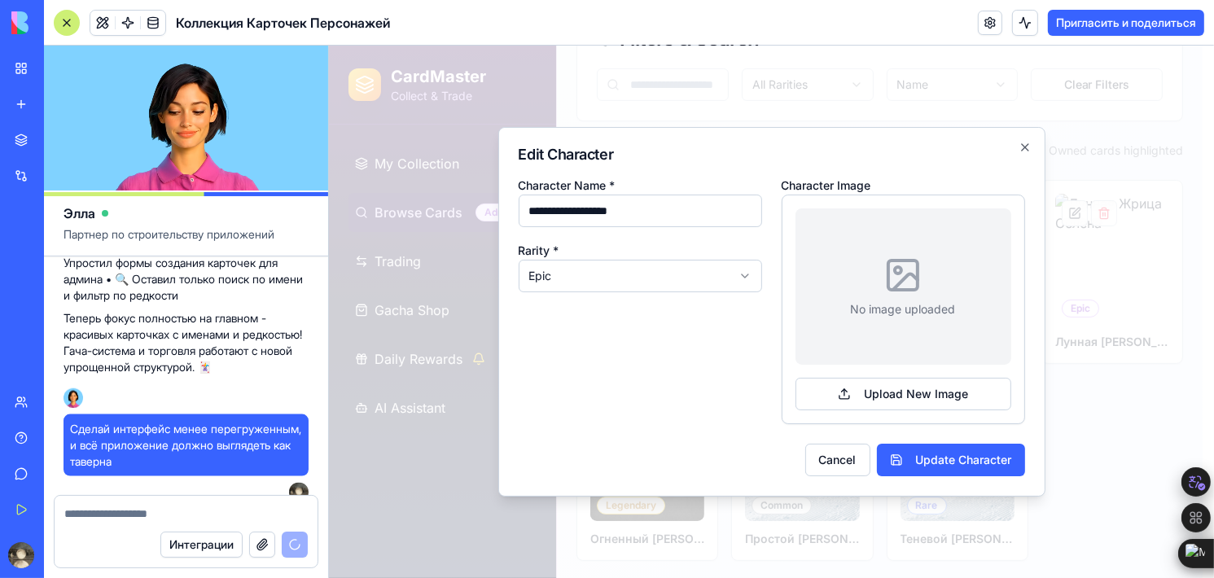
click at [900, 371] on div "No image uploaded Upload New Image" at bounding box center [903, 309] width 216 height 202
click at [887, 395] on button "Upload New Image" at bounding box center [903, 394] width 216 height 33
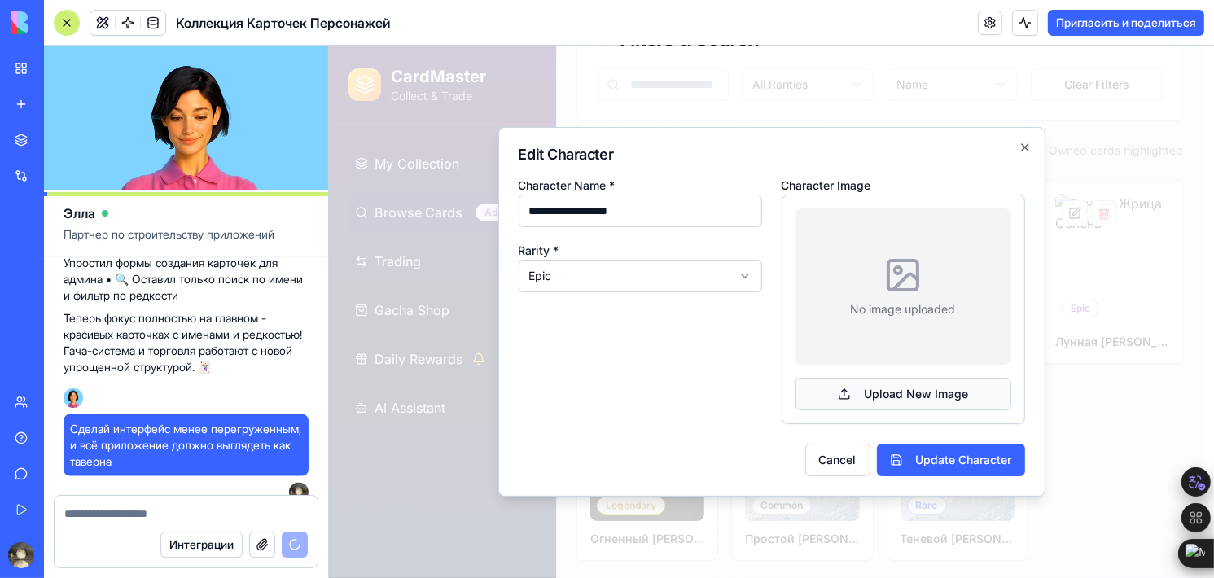
click at [887, 395] on button "Upload New Image" at bounding box center [903, 394] width 216 height 33
click at [732, 270] on body "**********" at bounding box center [765, 220] width 874 height 720
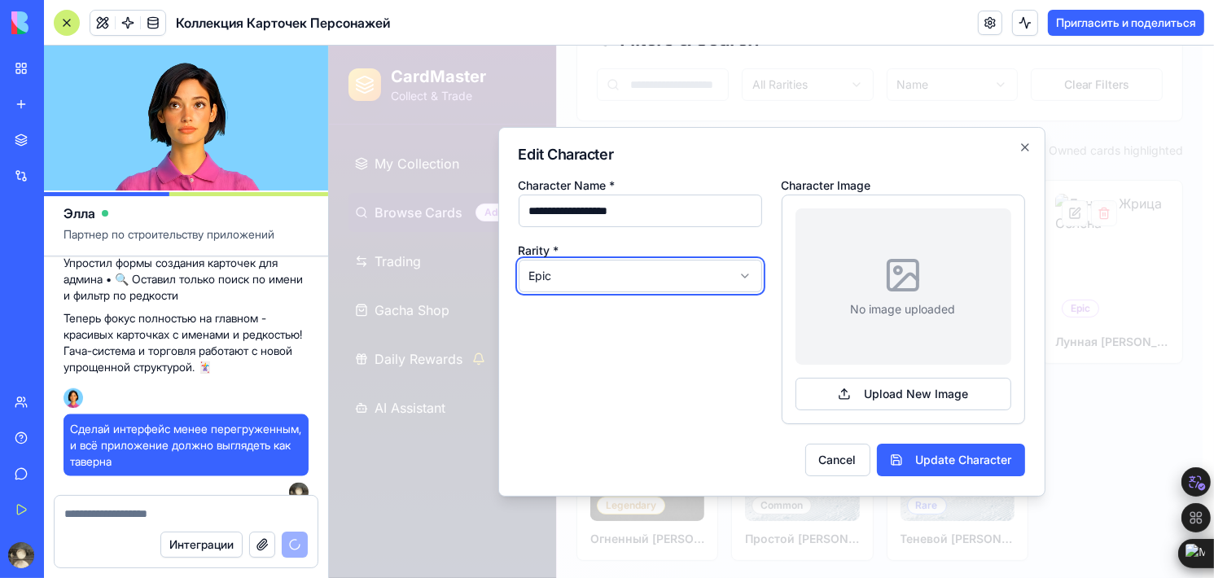
click at [682, 211] on body "**********" at bounding box center [765, 220] width 874 height 720
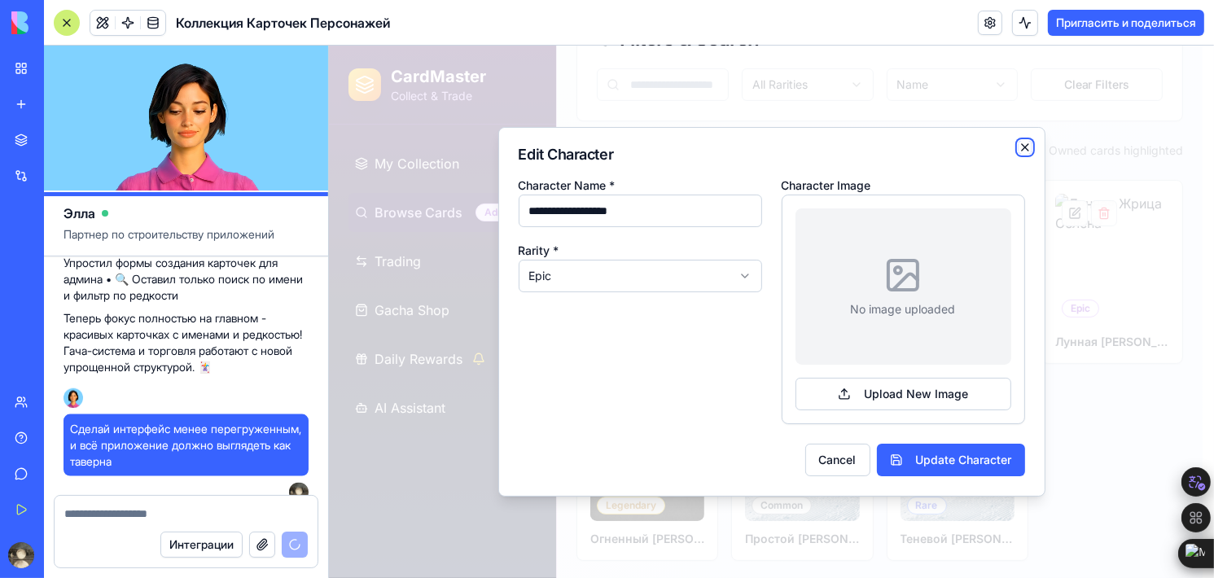
click at [1019, 147] on icon "button" at bounding box center [1024, 147] width 13 height 13
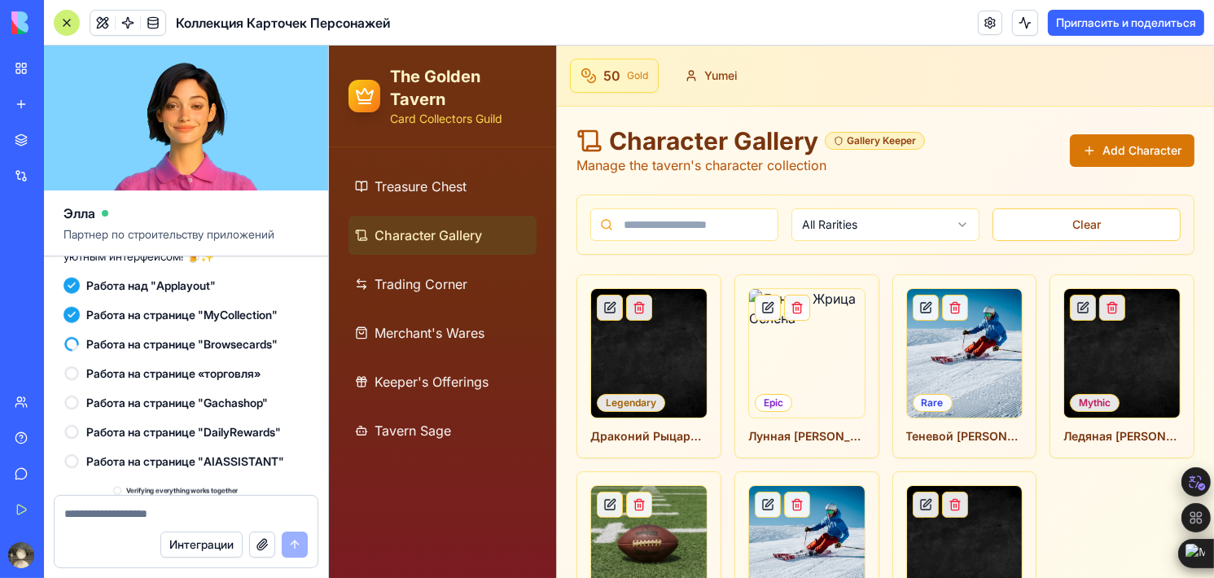
scroll to position [2890, 0]
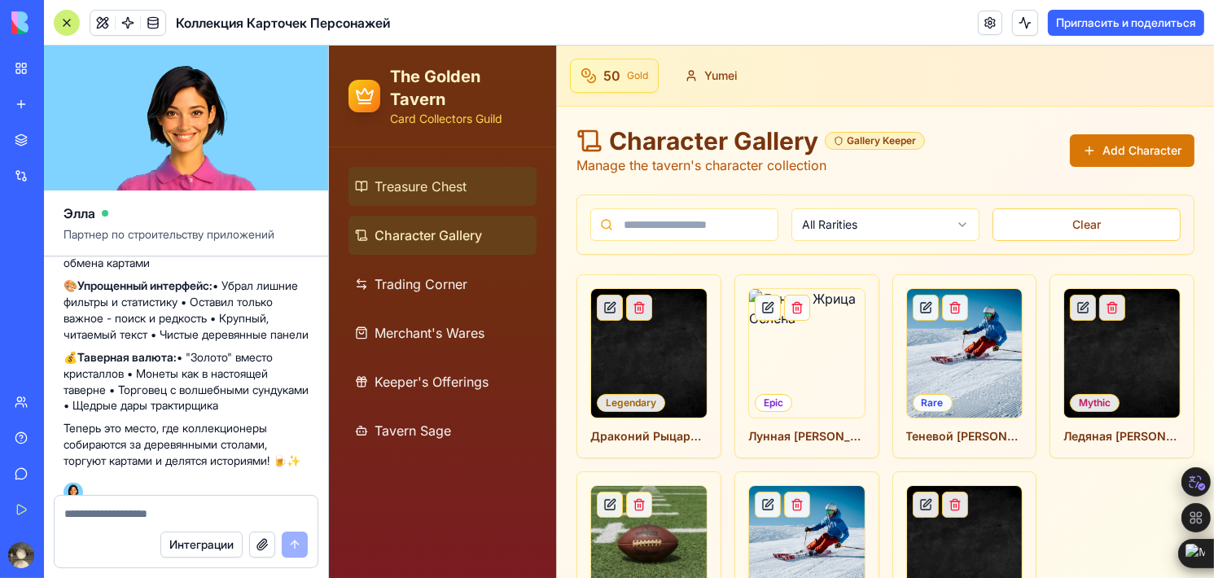
click at [408, 191] on span "Treasure Chest" at bounding box center [420, 187] width 92 height 20
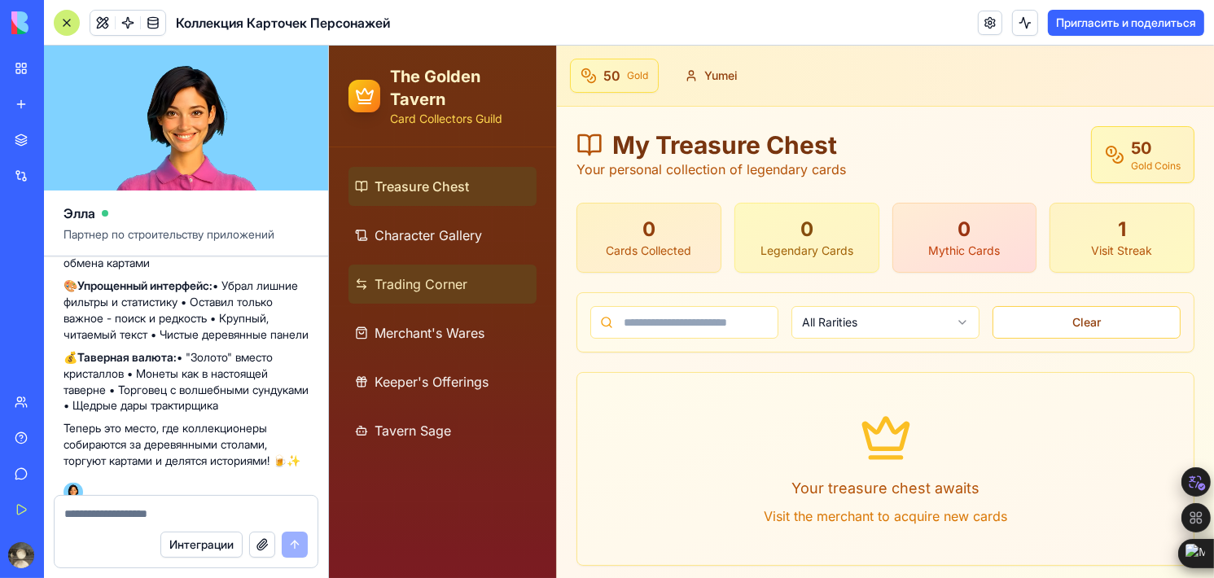
click at [383, 270] on link "Trading Corner" at bounding box center [442, 284] width 188 height 39
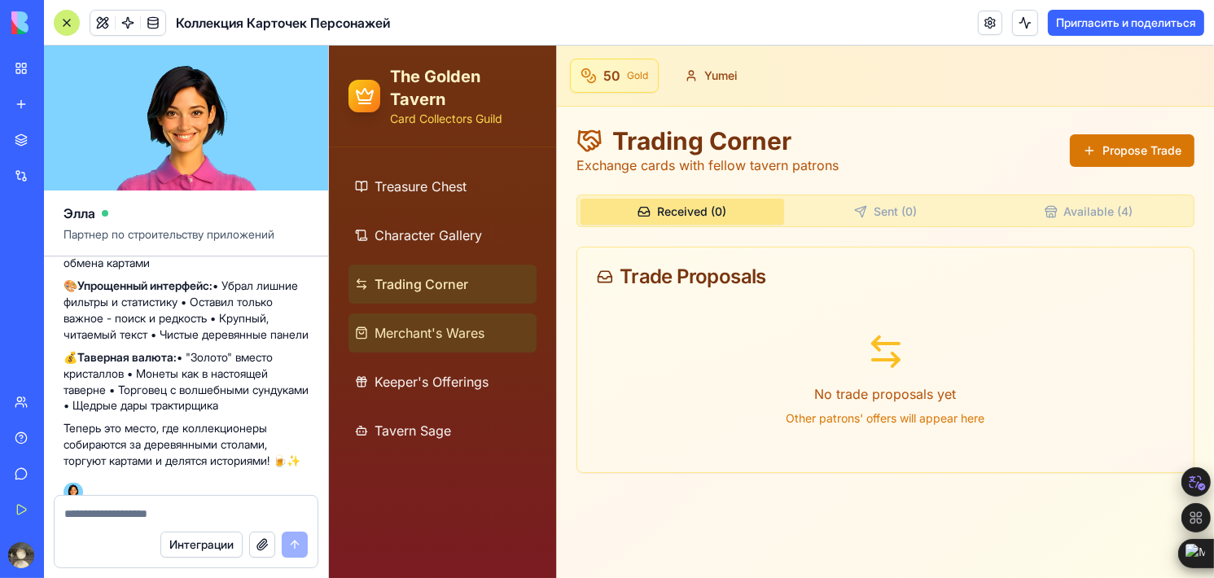
click at [405, 323] on span "Merchant's Wares" at bounding box center [429, 333] width 110 height 20
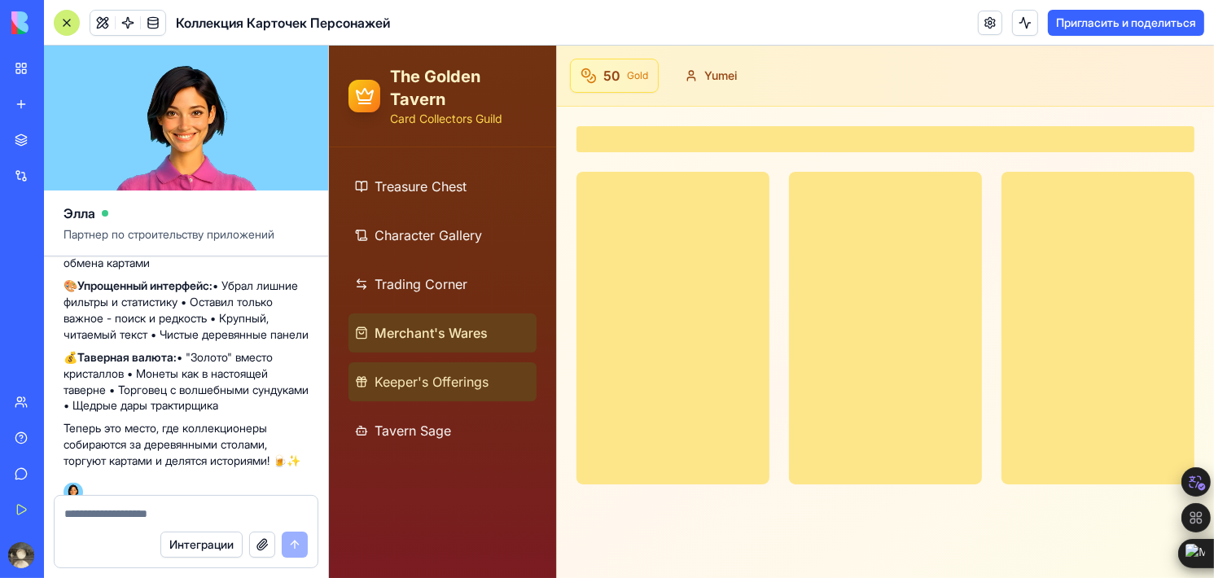
click at [426, 381] on span "Keeper's Offerings" at bounding box center [431, 382] width 114 height 20
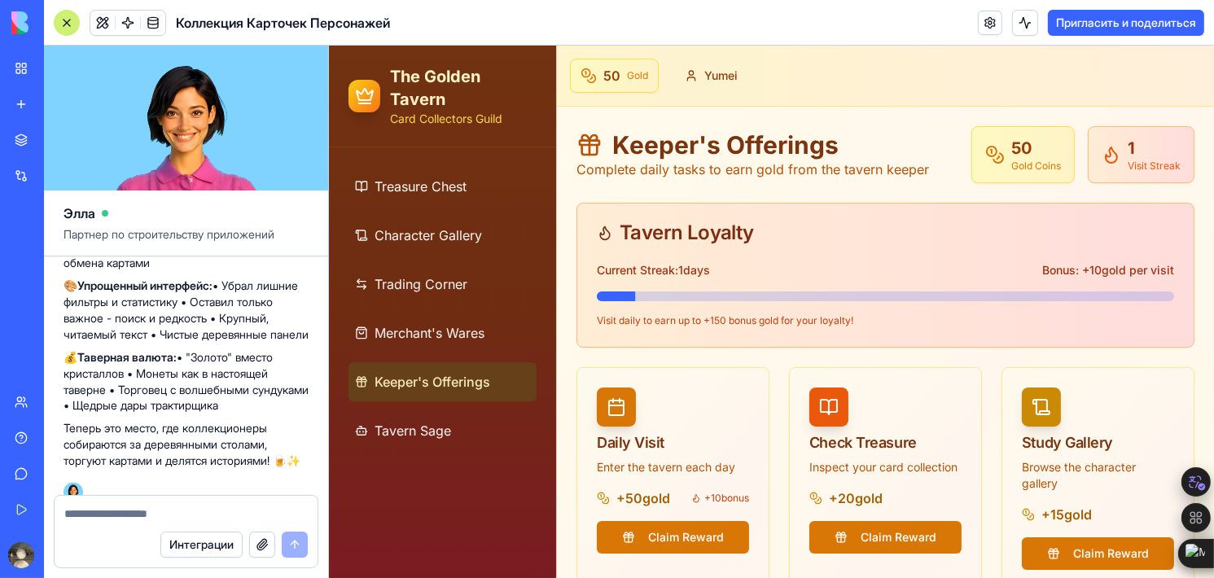
scroll to position [2809, 0]
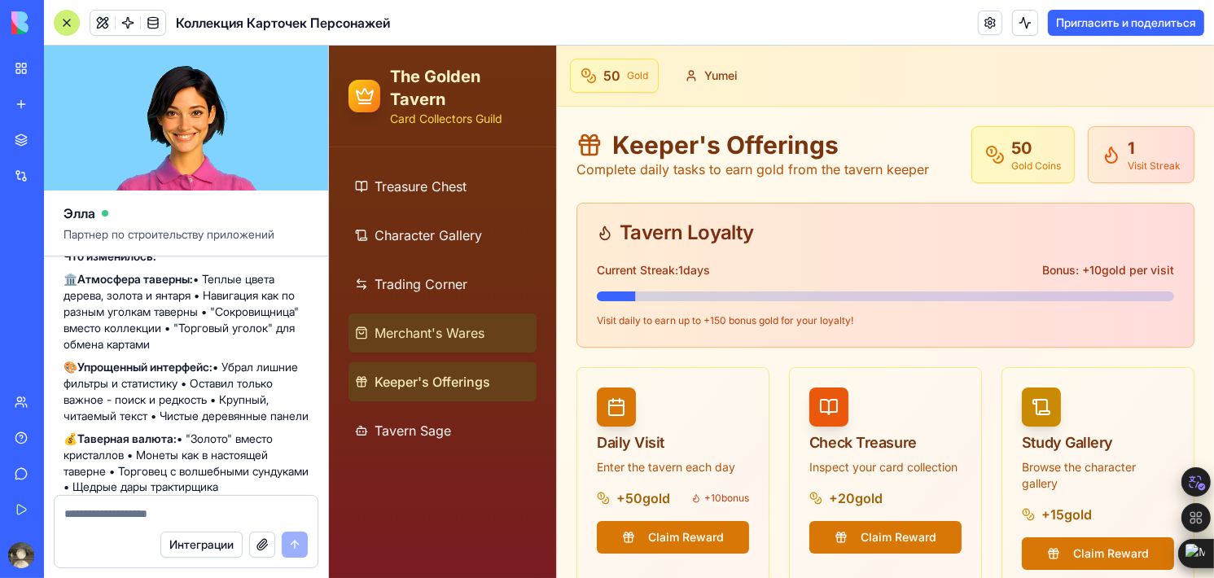
click at [448, 334] on span "Merchant's Wares" at bounding box center [429, 333] width 110 height 20
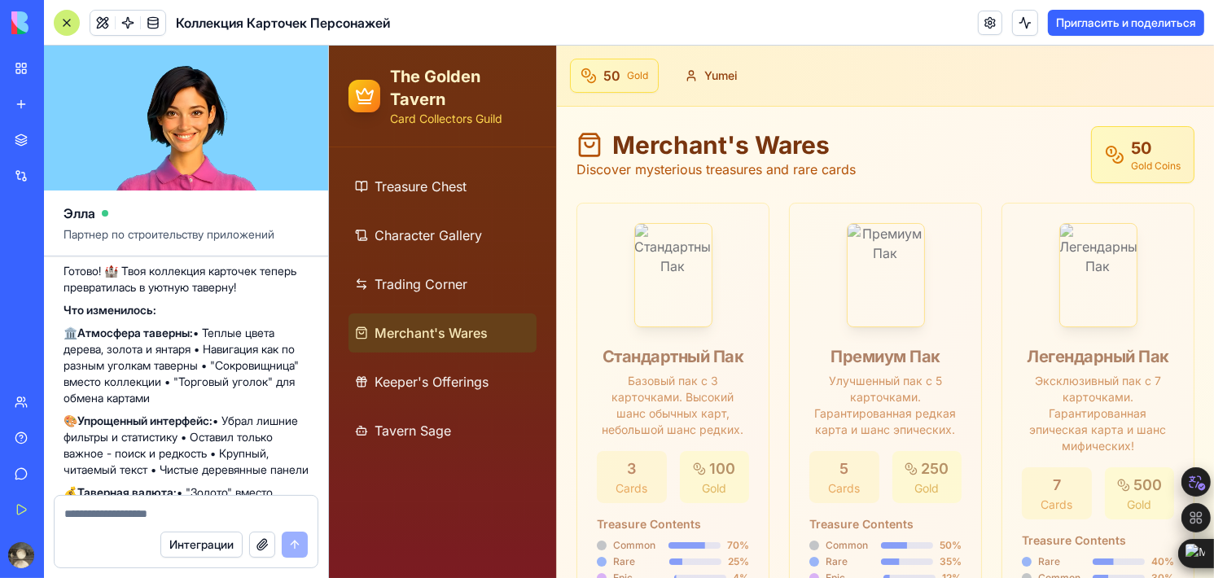
scroll to position [2727, 0]
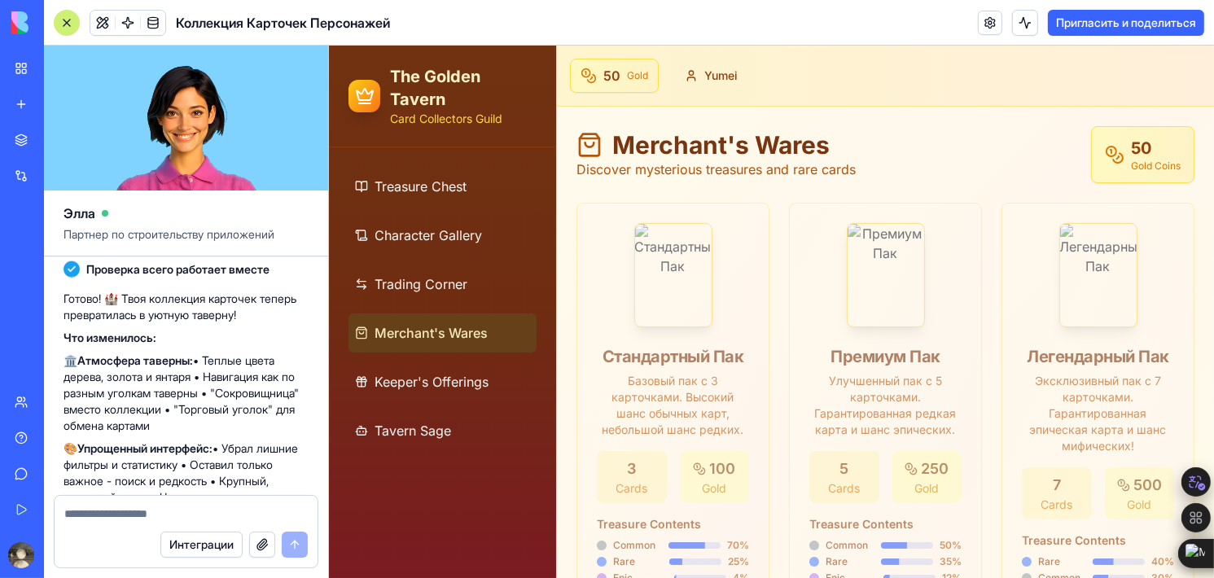
click at [189, 509] on textarea at bounding box center [186, 514] width 244 height 16
type textarea "**********"
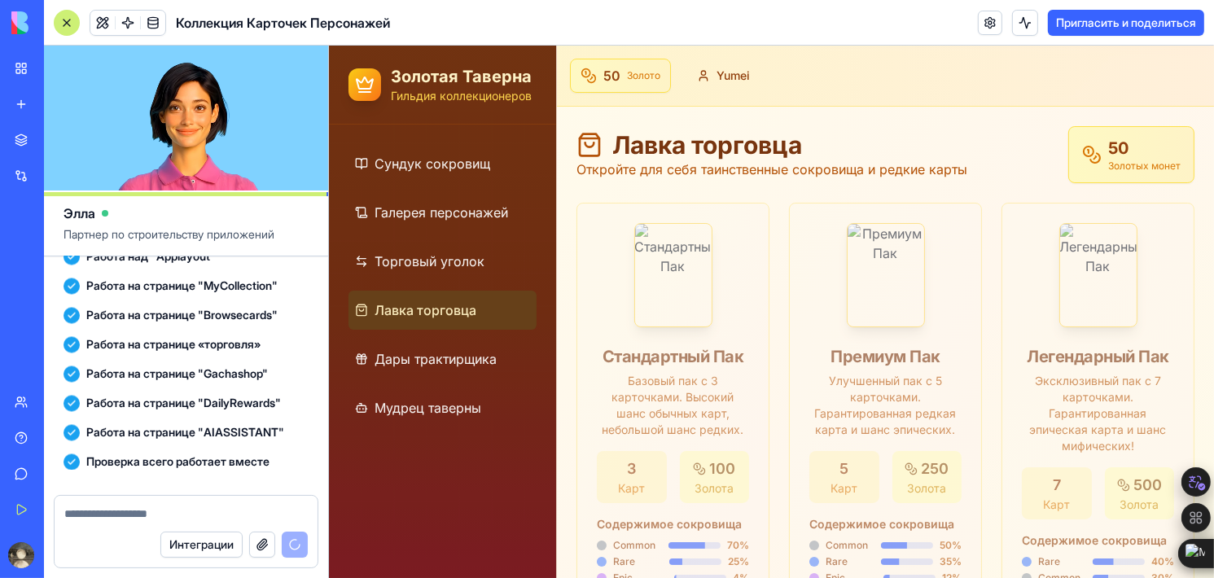
scroll to position [3698, 0]
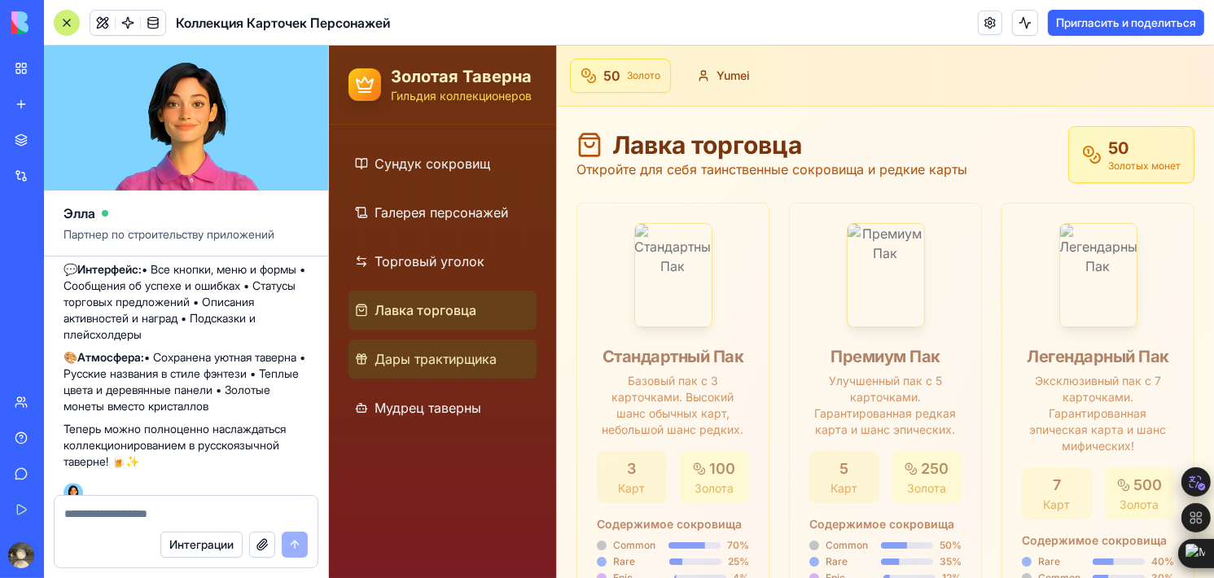
click at [431, 341] on link "Дары трактирщика" at bounding box center [442, 358] width 188 height 39
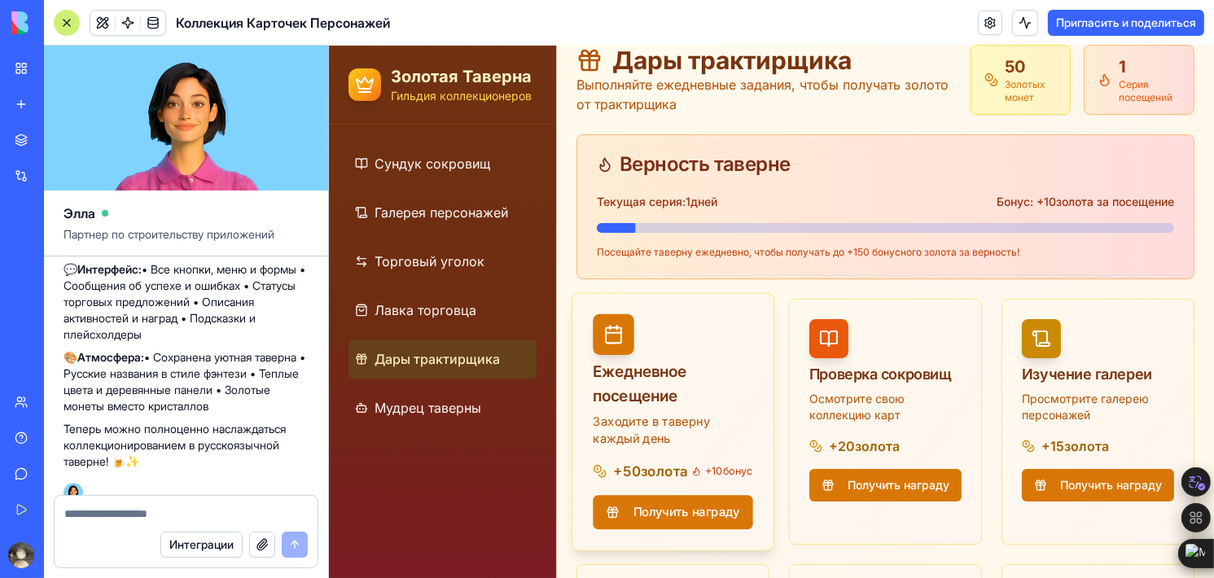
scroll to position [163, 0]
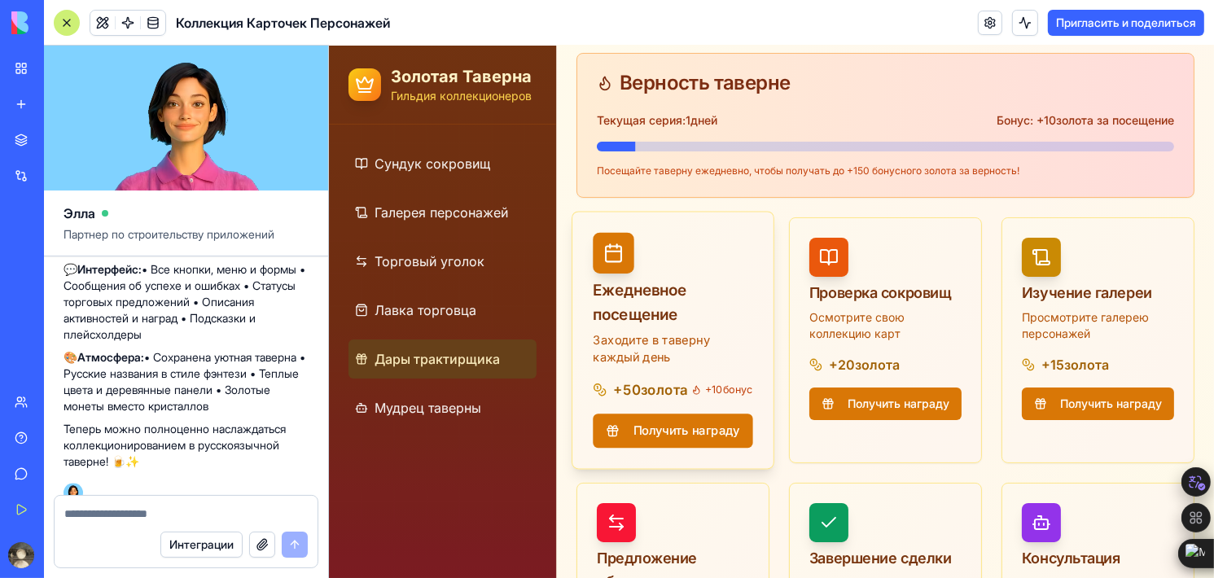
drag, startPoint x: 676, startPoint y: 453, endPoint x: 685, endPoint y: 457, distance: 9.5
click at [685, 448] on button "Получить награду" at bounding box center [672, 431] width 160 height 34
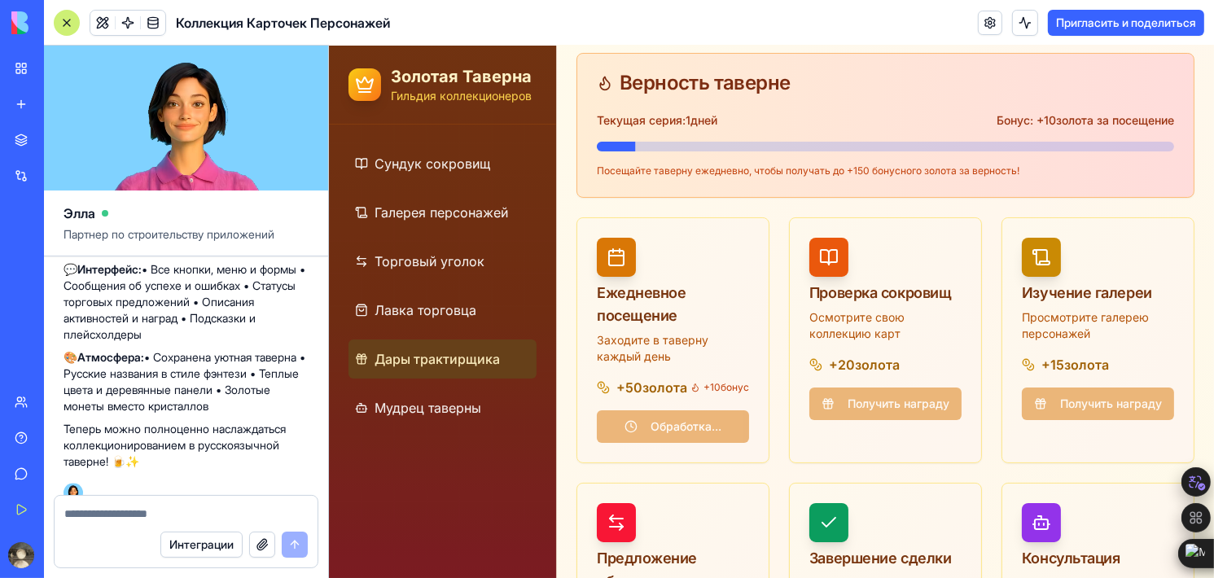
click at [455, 238] on ul "Сундук сокровищ Галерея персонажей Торговый уголок Лавка торговца Дары трактирщ…" at bounding box center [442, 285] width 188 height 283
click at [451, 256] on span "Торговый уголок" at bounding box center [429, 262] width 110 height 20
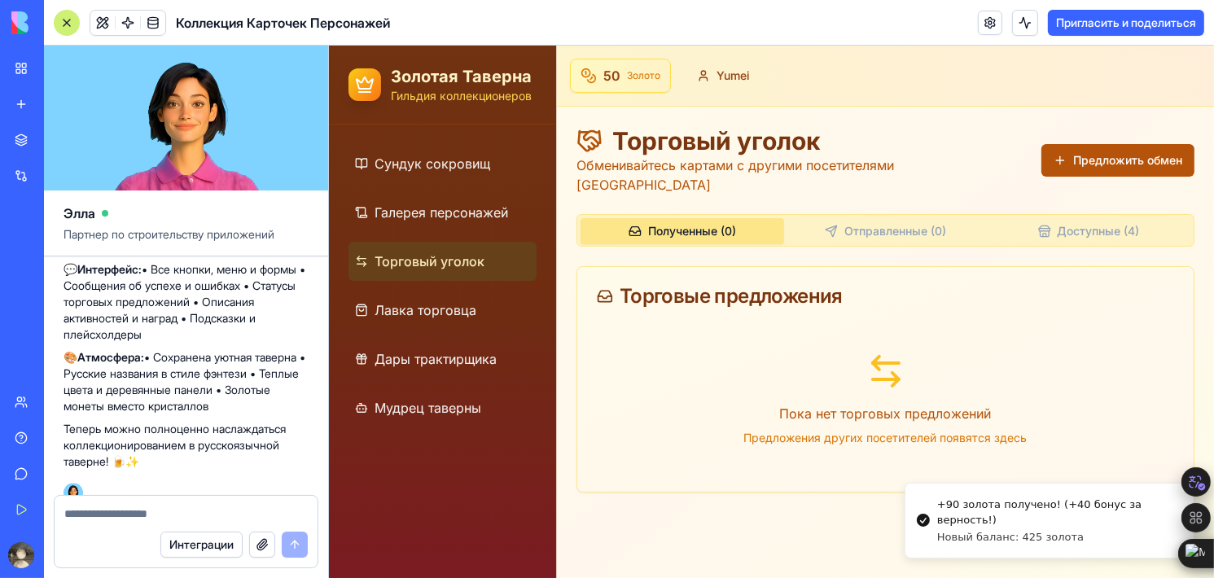
click at [1136, 153] on button "Предложить обмен" at bounding box center [1116, 160] width 153 height 33
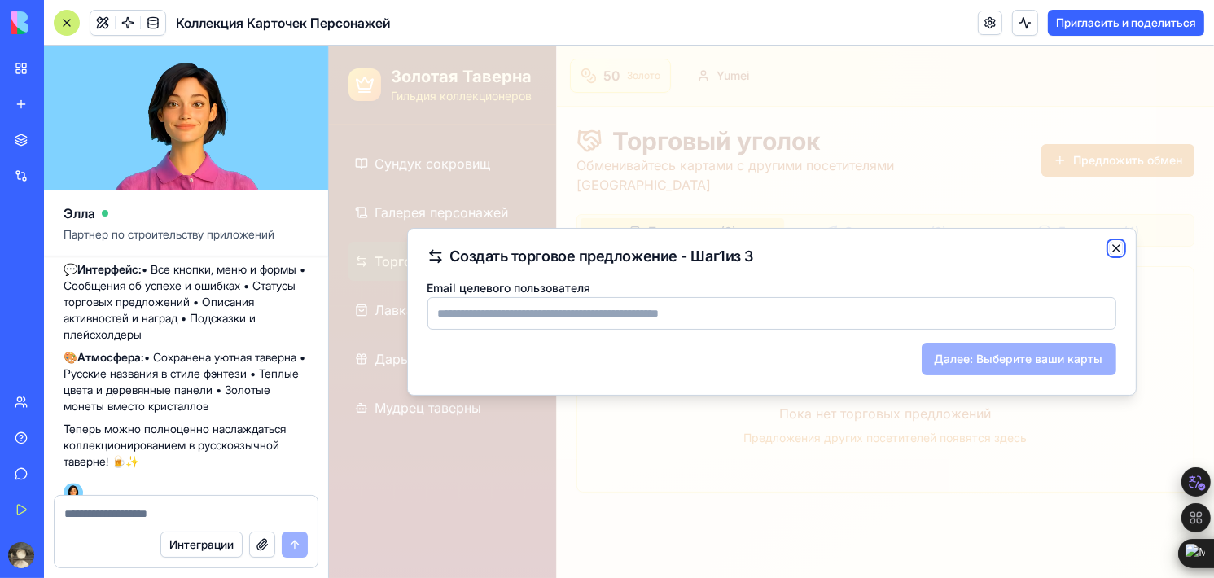
click at [1113, 253] on icon "button" at bounding box center [1115, 248] width 13 height 13
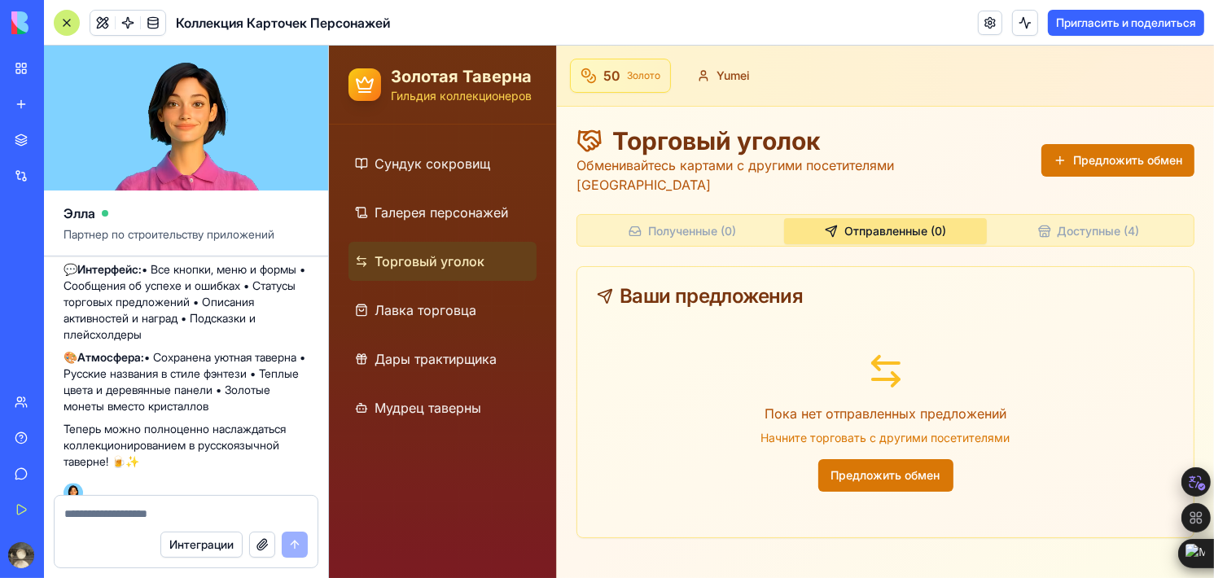
click at [881, 218] on button "Отправленные ( 0 )" at bounding box center [885, 231] width 204 height 26
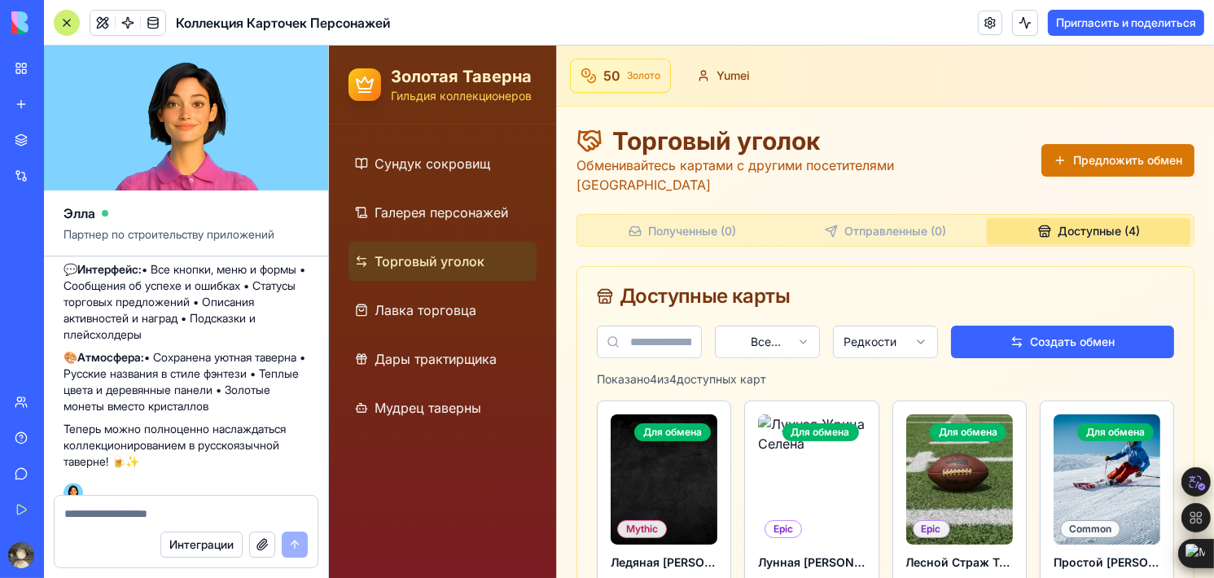
click at [1139, 218] on button "Доступные ( 4 )" at bounding box center [1088, 231] width 204 height 26
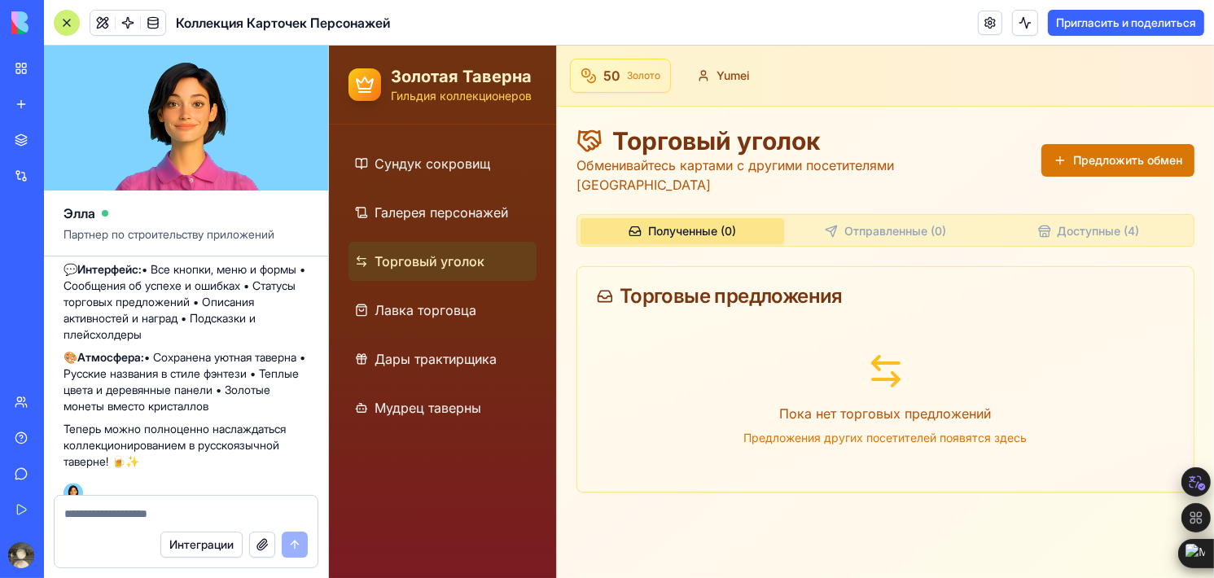
click at [684, 218] on button "Полученные ( 0 )" at bounding box center [682, 231] width 204 height 26
click at [469, 229] on link "Галерея персонажей" at bounding box center [442, 212] width 188 height 39
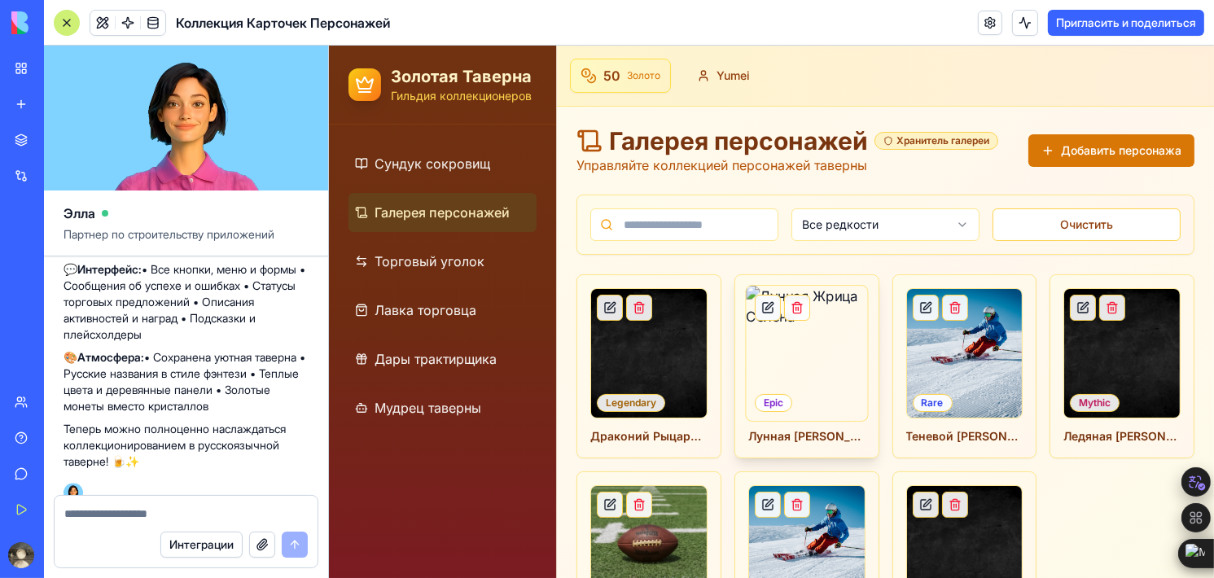
click at [760, 303] on button at bounding box center [767, 308] width 26 height 26
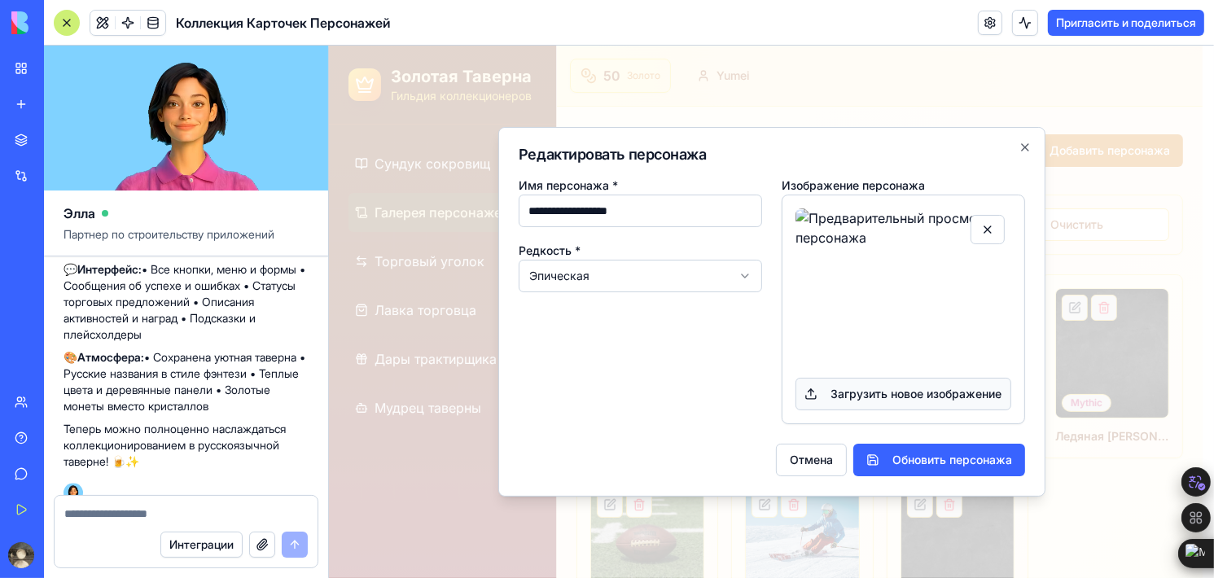
click at [882, 389] on button "Загрузить новое изображение" at bounding box center [903, 394] width 216 height 33
click at [991, 234] on button "button" at bounding box center [987, 229] width 34 height 29
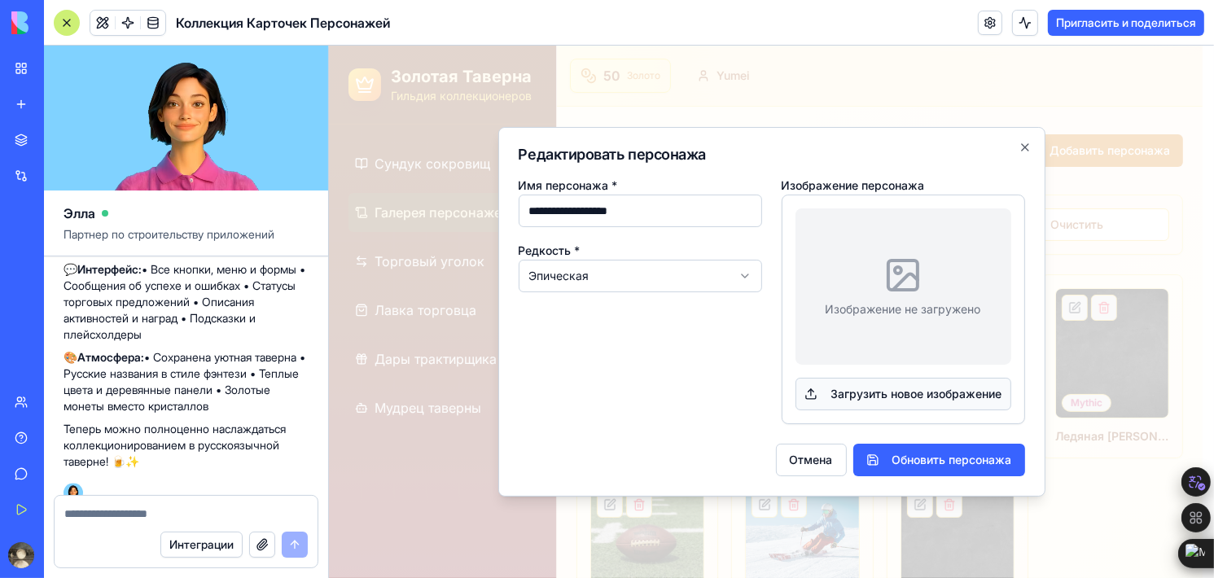
click at [893, 398] on button "Загрузить новое изображение" at bounding box center [903, 394] width 216 height 33
click at [934, 403] on button "Загрузить новое изображение" at bounding box center [903, 394] width 216 height 33
drag, startPoint x: 926, startPoint y: 396, endPoint x: 925, endPoint y: 372, distance: 23.7
click at [927, 396] on button "Загрузить новое изображение" at bounding box center [903, 394] width 216 height 33
click at [903, 294] on icon at bounding box center [901, 275] width 39 height 39
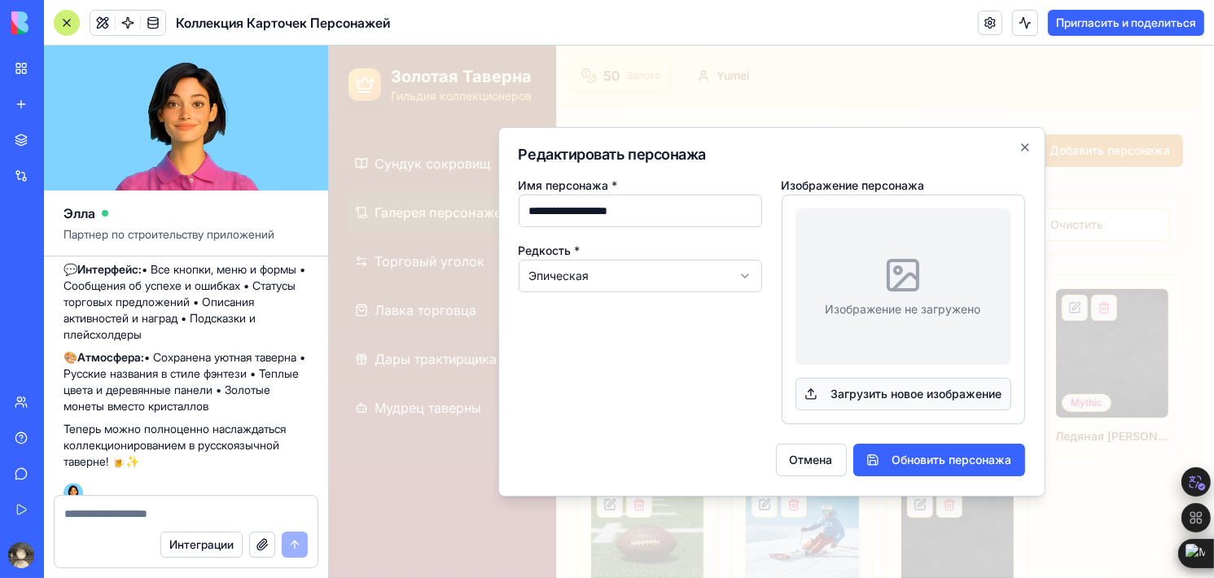
click at [887, 384] on button "Загрузить новое изображение" at bounding box center [903, 394] width 216 height 33
drag, startPoint x: 887, startPoint y: 384, endPoint x: 958, endPoint y: 256, distance: 147.2
click at [958, 256] on div "Изображение не загружено" at bounding box center [902, 287] width 155 height 62
click at [919, 380] on button "Загрузить новое изображение" at bounding box center [903, 394] width 216 height 33
click at [918, 388] on button "Загрузить новое изображение" at bounding box center [903, 394] width 216 height 33
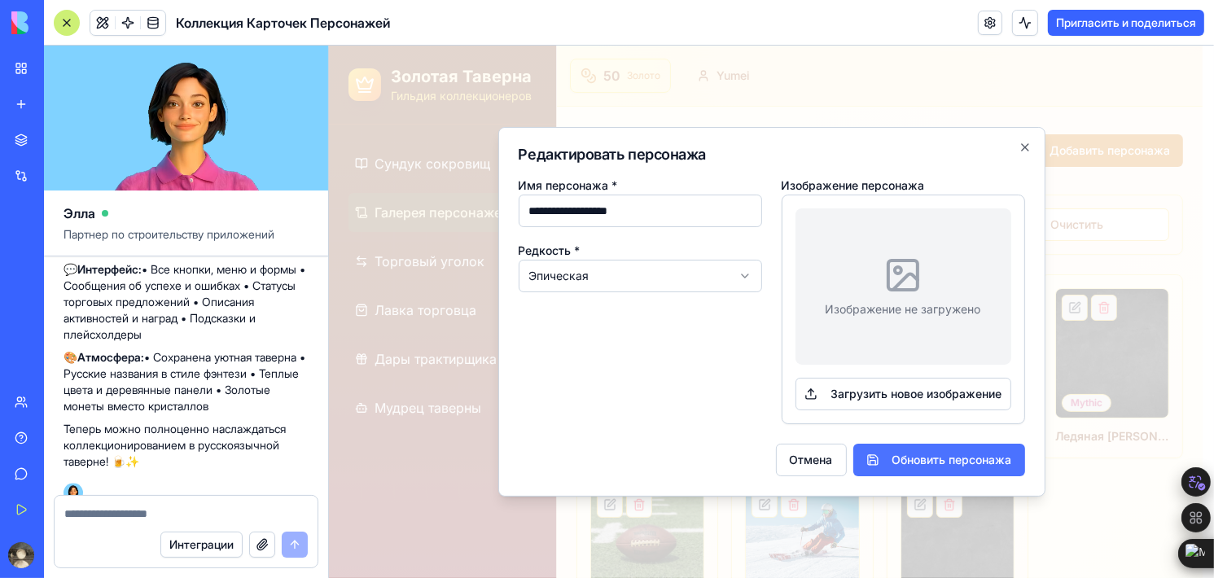
click at [946, 450] on button "Обновить персонажа" at bounding box center [938, 460] width 172 height 33
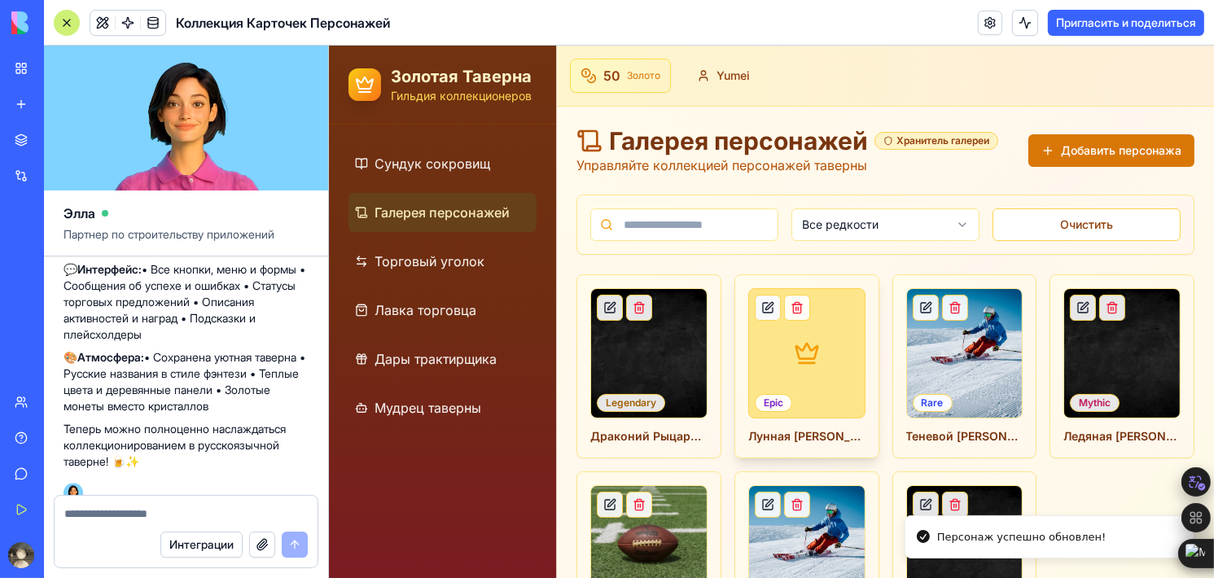
click at [762, 310] on button at bounding box center [767, 308] width 26 height 26
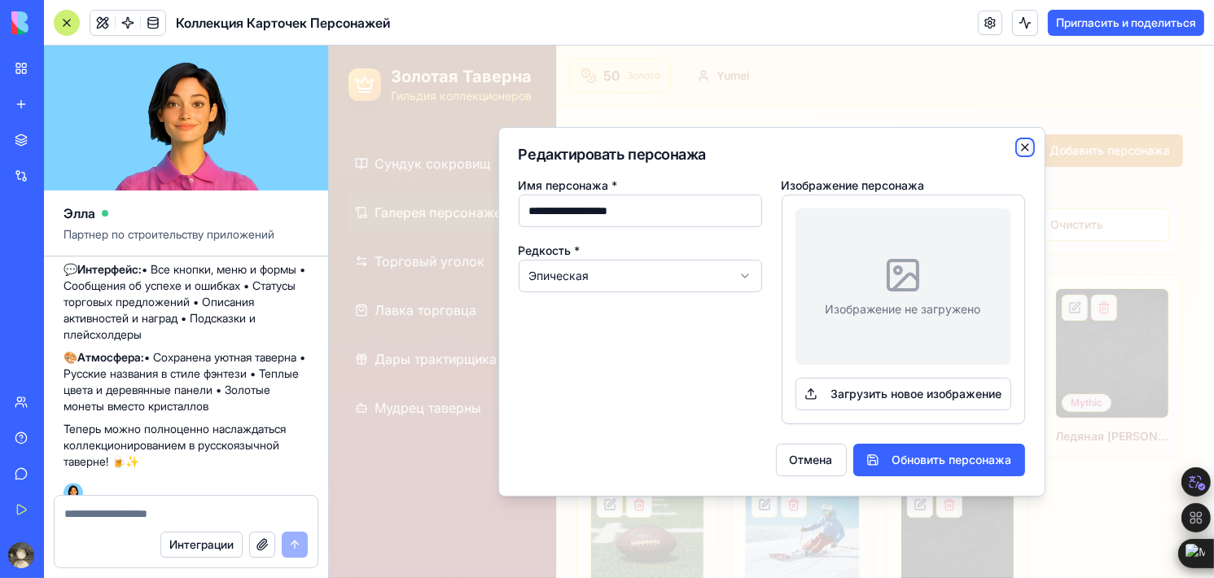
click at [1023, 147] on icon "button" at bounding box center [1024, 147] width 7 height 7
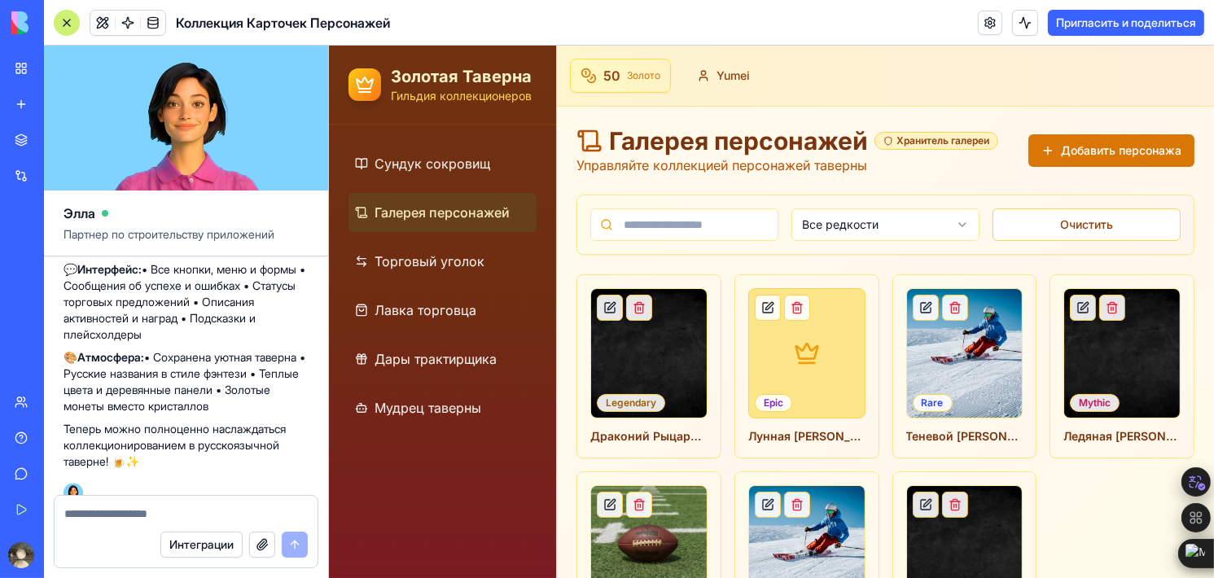
click at [240, 506] on textarea at bounding box center [186, 514] width 244 height 16
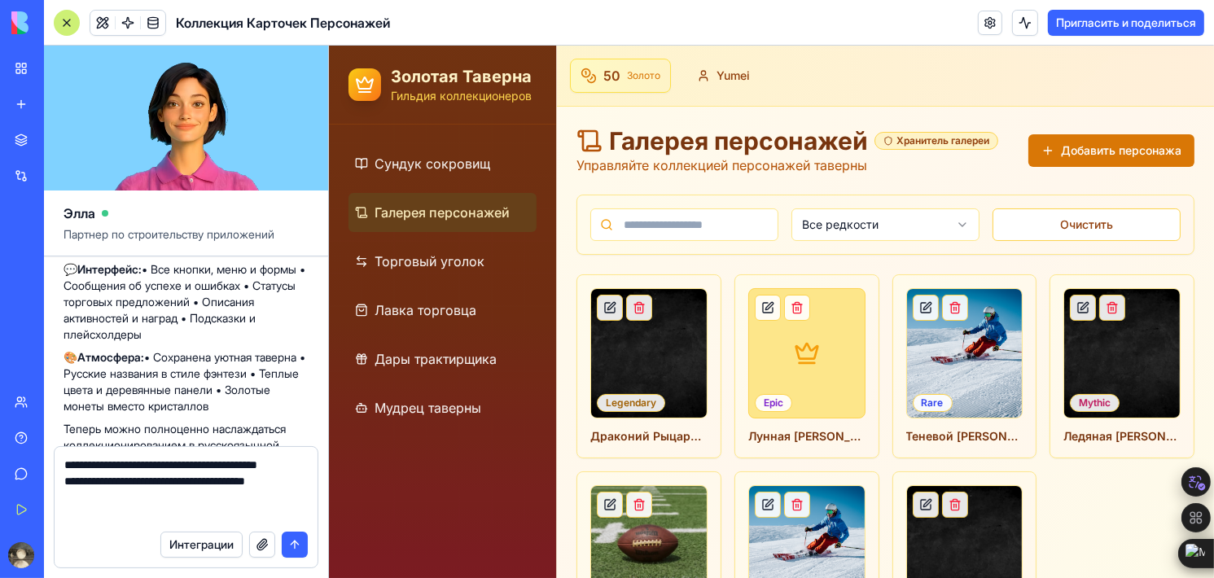
type textarea "**********"
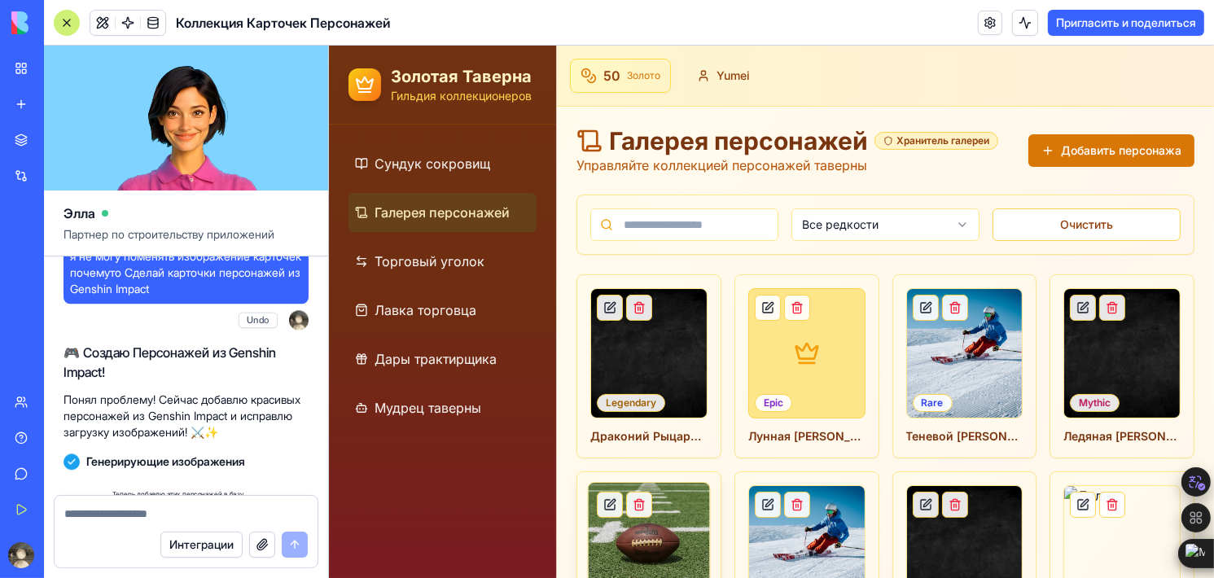
scroll to position [4629, 0]
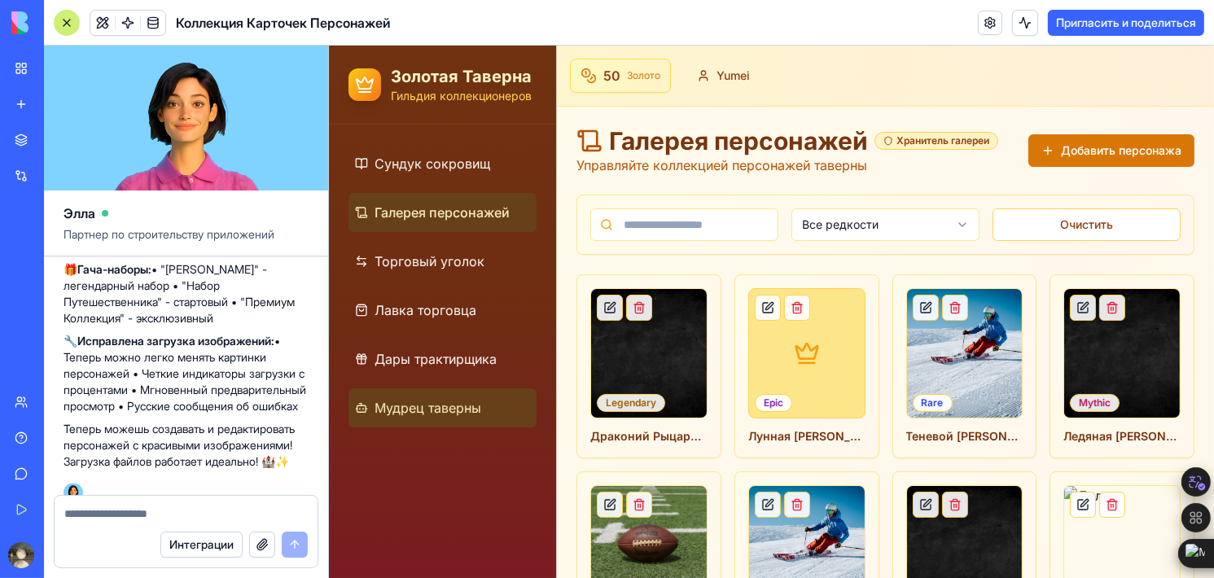
click at [422, 388] on link "Мудрец таверны" at bounding box center [442, 407] width 188 height 39
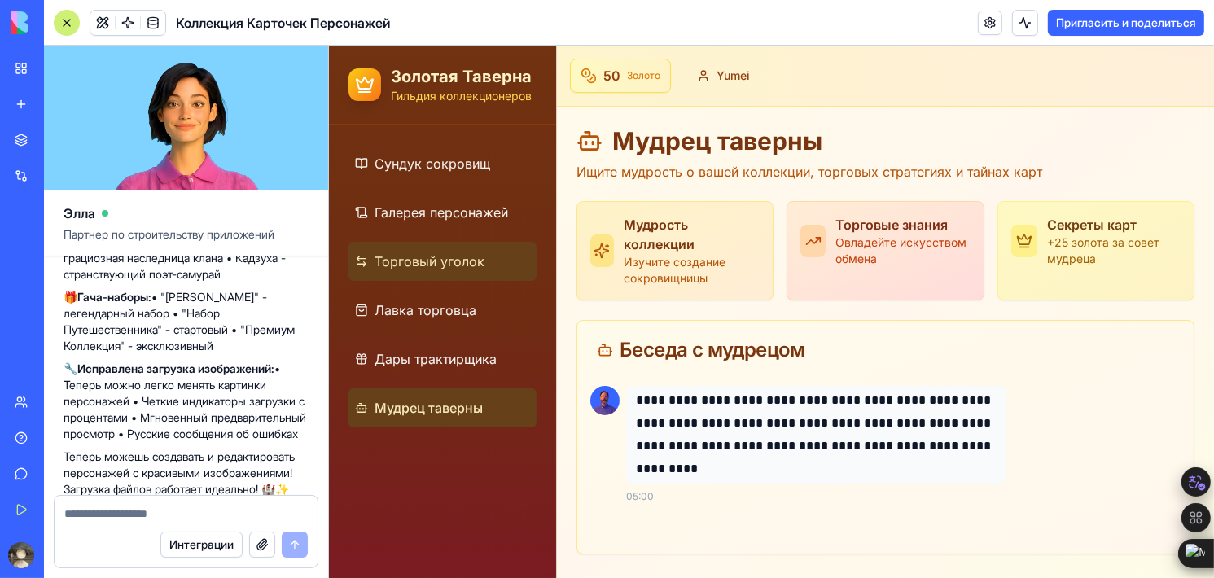
scroll to position [4629, 0]
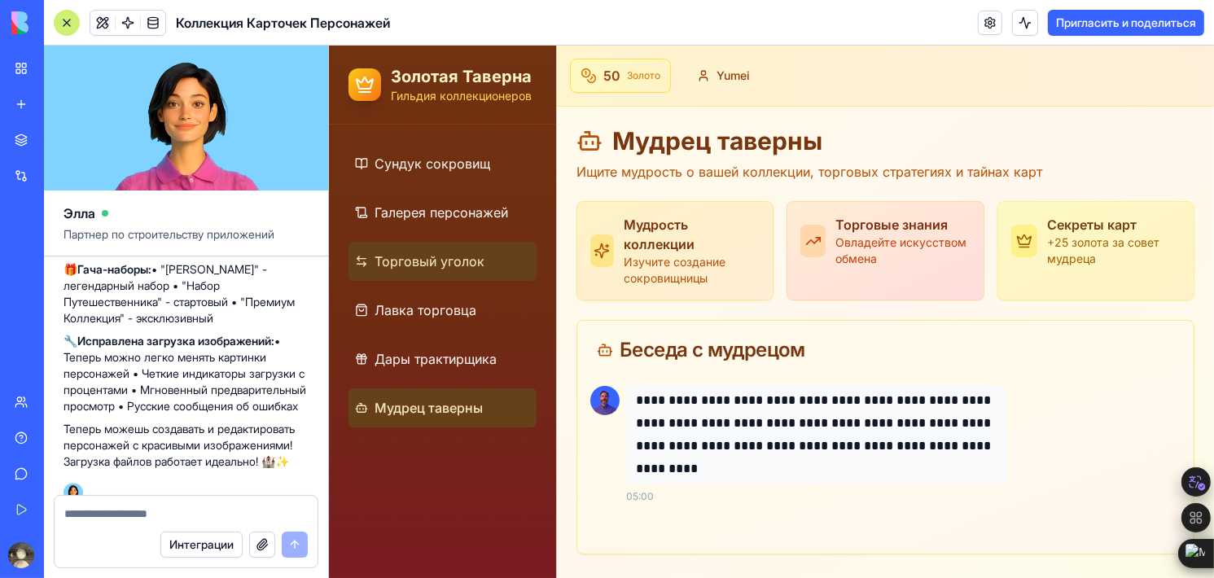
click at [470, 255] on span "Торговый уголок" at bounding box center [429, 262] width 110 height 20
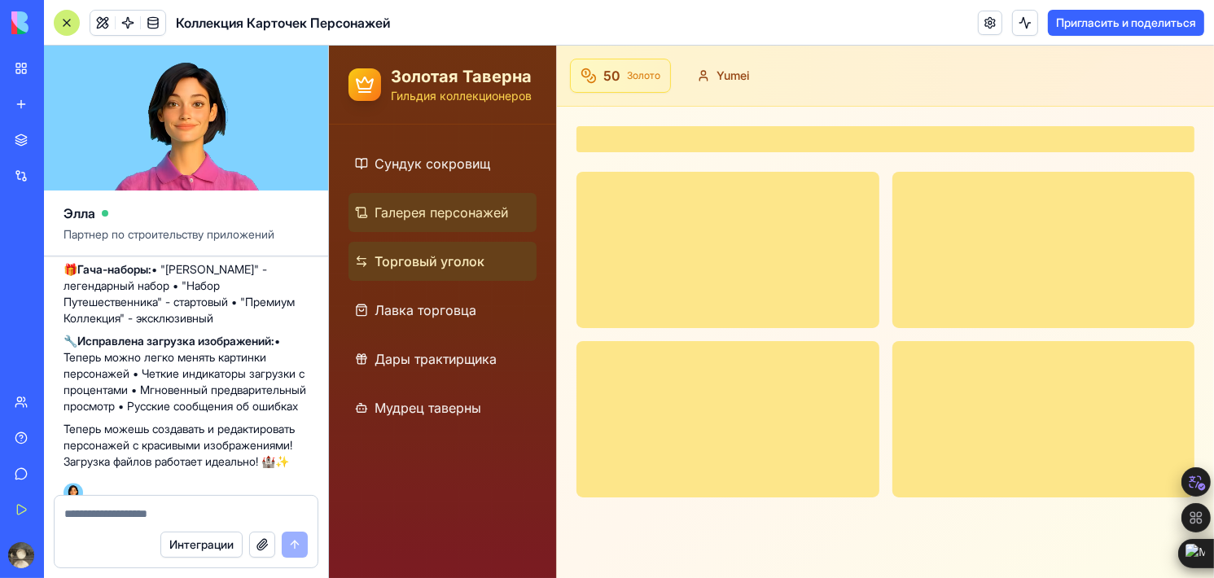
click at [475, 222] on link "Галерея персонажей" at bounding box center [442, 212] width 188 height 39
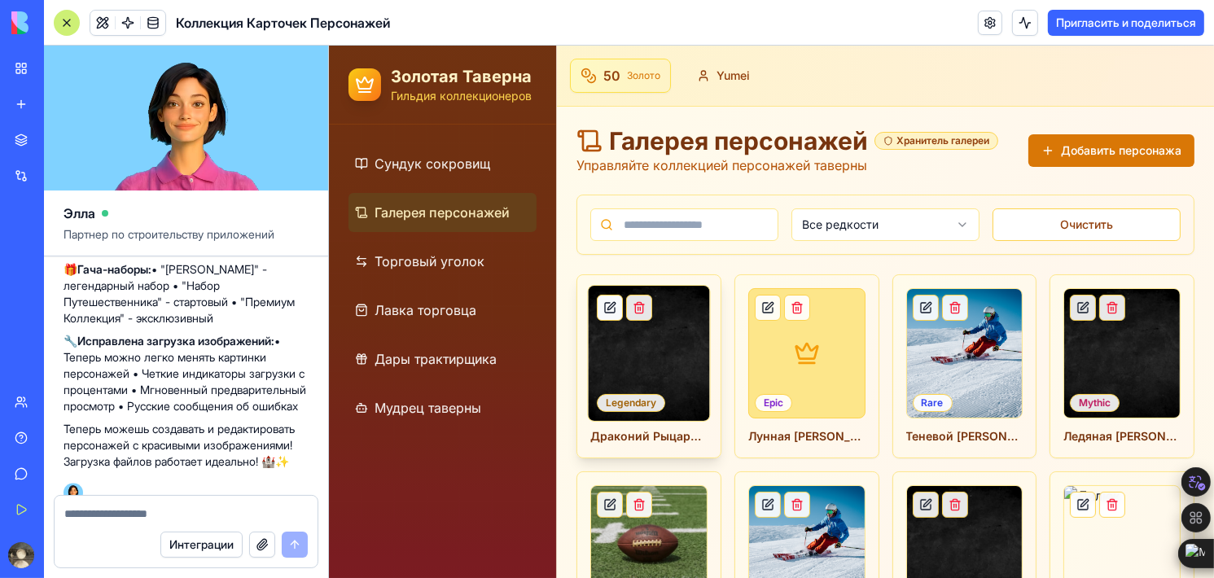
click at [606, 302] on button at bounding box center [609, 308] width 26 height 26
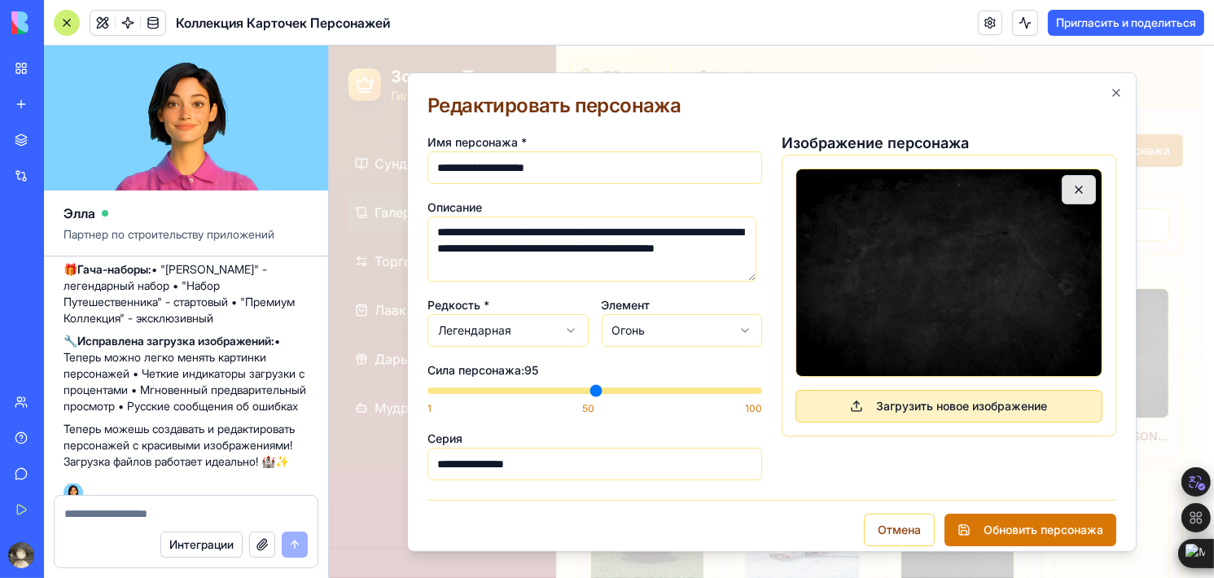
click at [862, 398] on button "Загрузить новое изображение" at bounding box center [948, 406] width 307 height 33
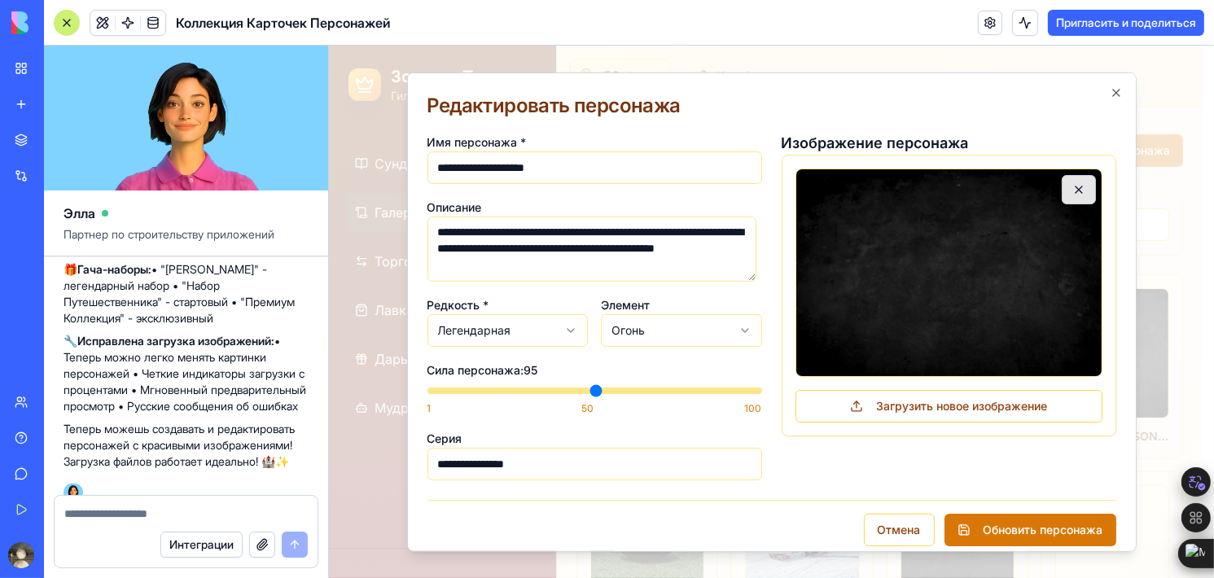
click at [920, 422] on div "Загрузить новое изображение" at bounding box center [948, 296] width 335 height 282
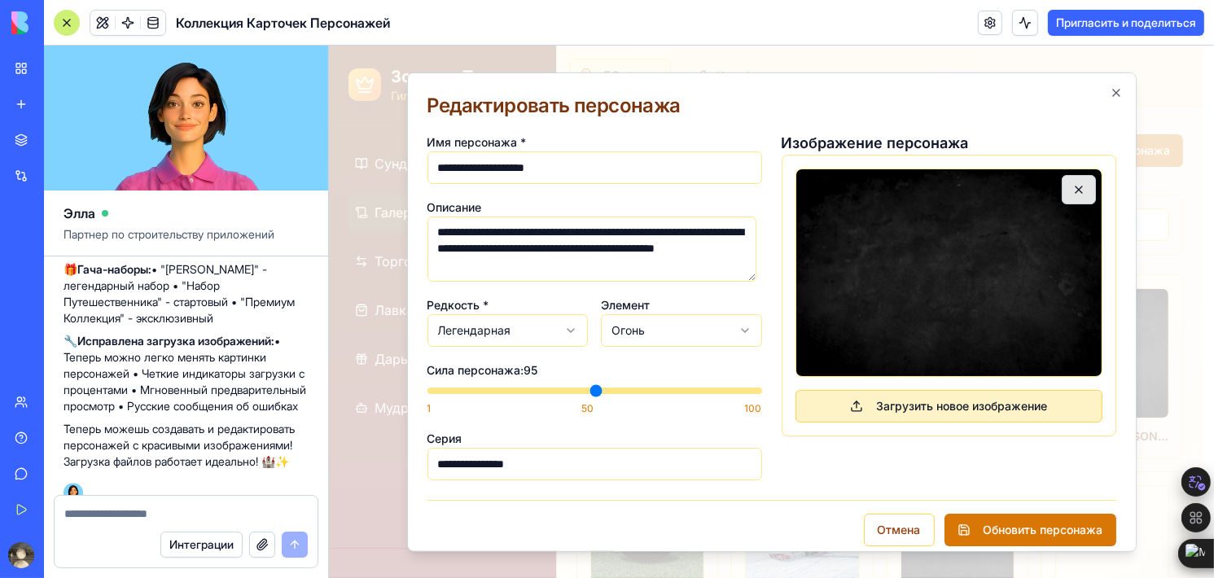
click at [952, 413] on span "Загрузить новое изображение" at bounding box center [960, 406] width 171 height 16
click at [989, 407] on span "Загрузить новое изображение" at bounding box center [960, 406] width 171 height 16
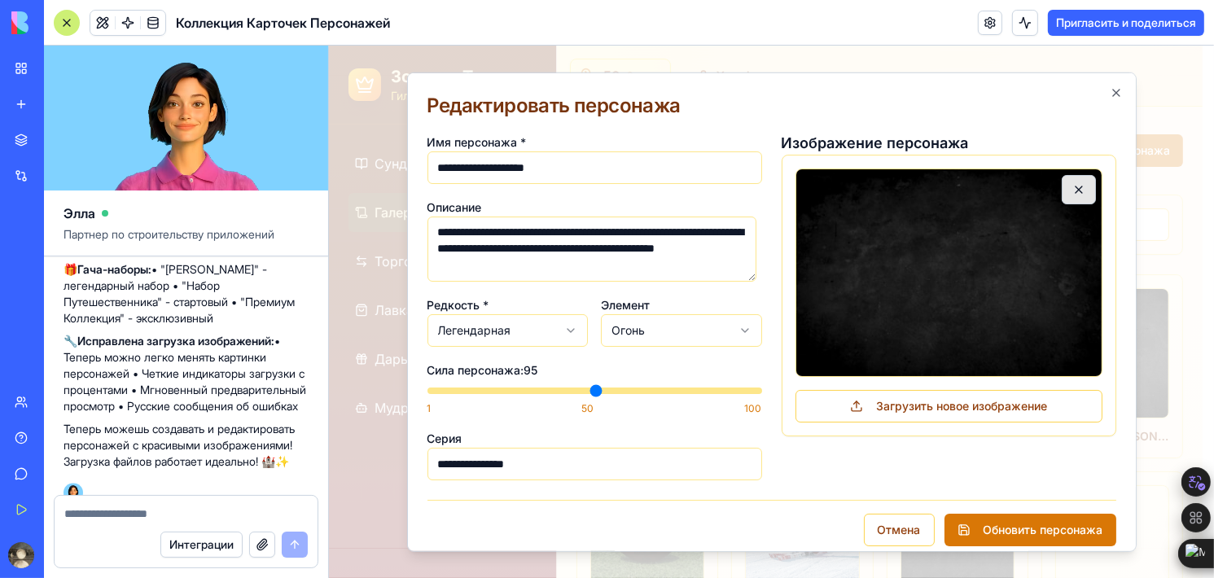
drag, startPoint x: 982, startPoint y: 405, endPoint x: 1022, endPoint y: 369, distance: 53.6
click at [1022, 369] on img at bounding box center [948, 273] width 307 height 208
click at [1073, 169] on img at bounding box center [948, 273] width 307 height 208
click at [1072, 190] on button "button" at bounding box center [1078, 189] width 34 height 29
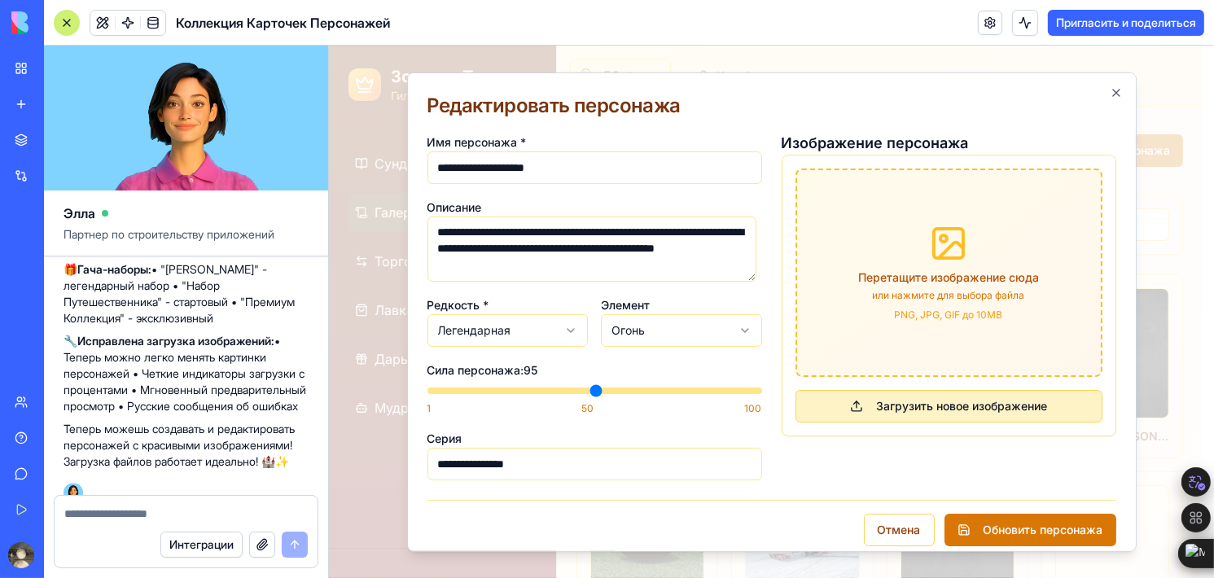
click at [958, 414] on button "Загрузить новое изображение" at bounding box center [948, 406] width 307 height 33
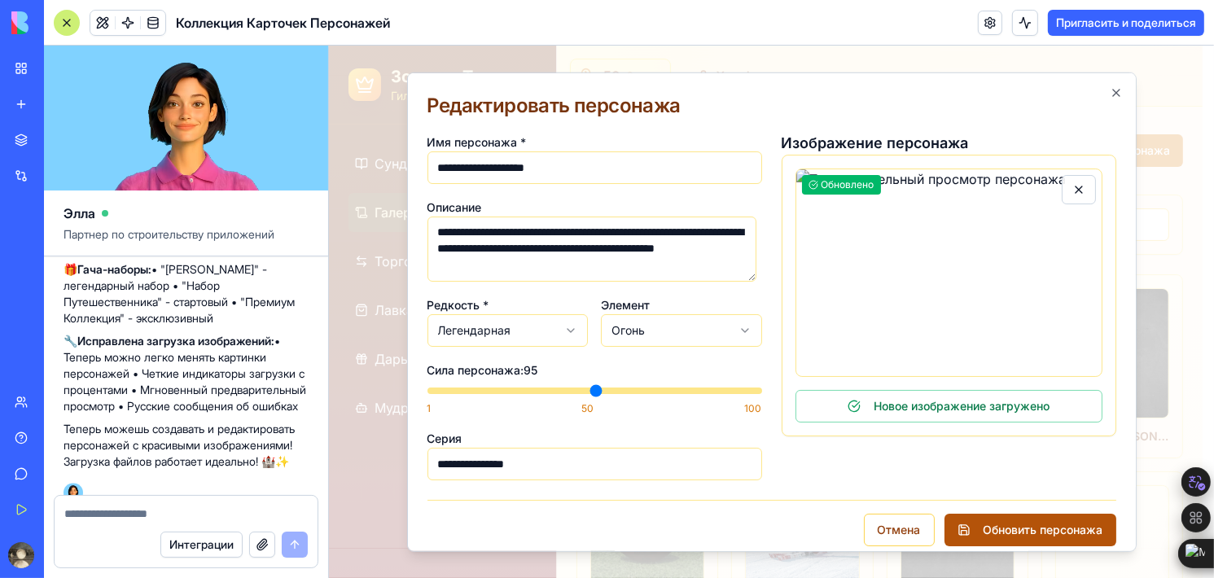
click at [993, 514] on button "Обновить персонажа" at bounding box center [1030, 530] width 172 height 33
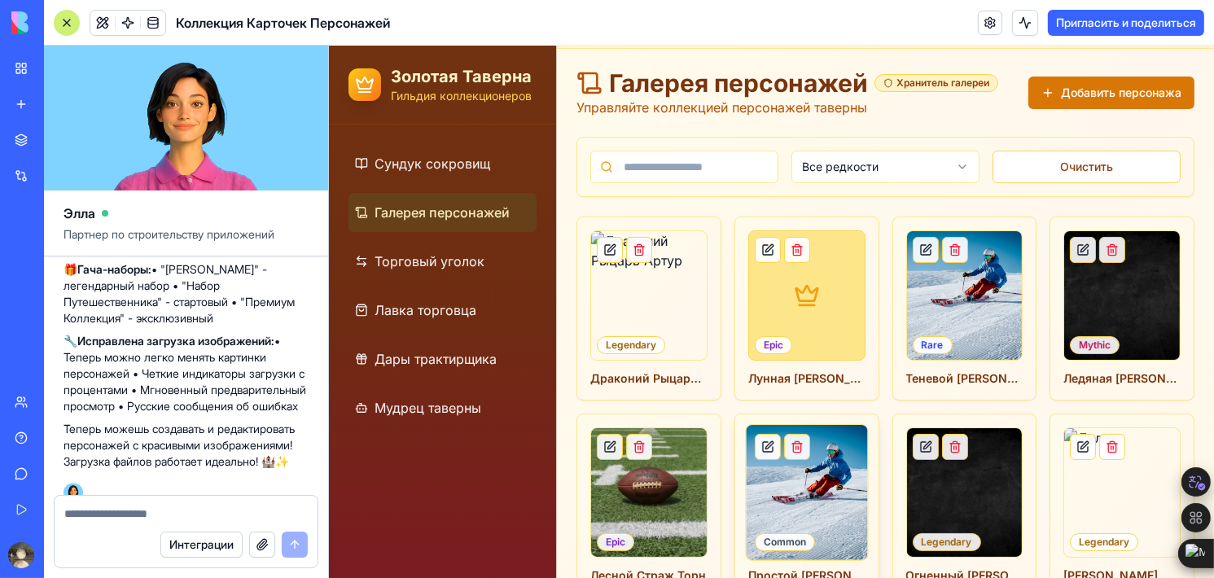
scroll to position [81, 0]
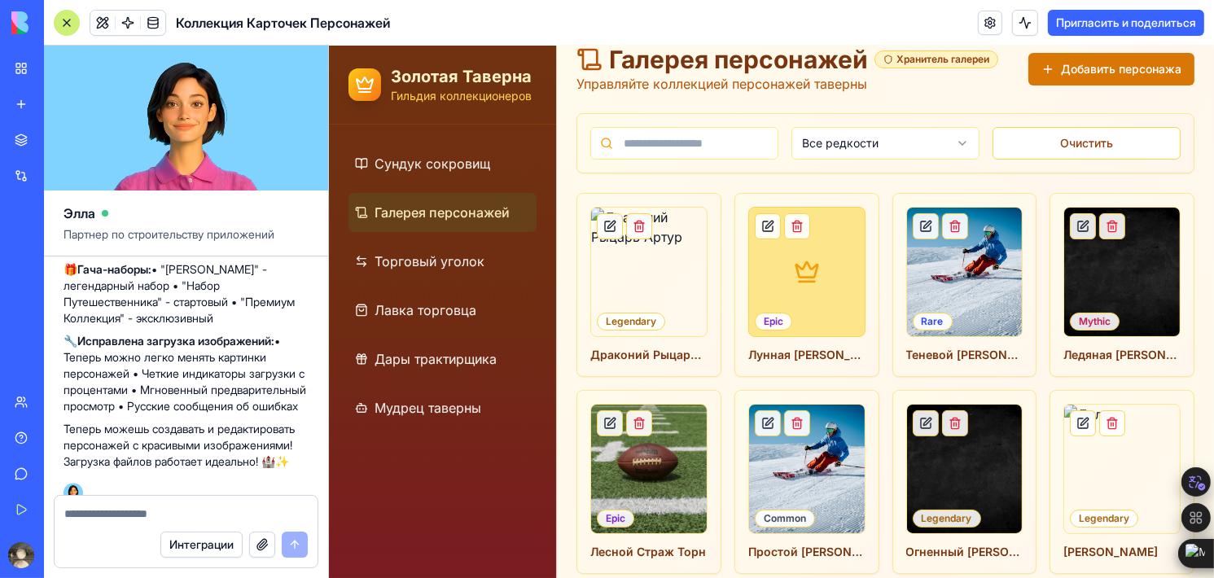
click at [128, 506] on textarea at bounding box center [185, 514] width 243 height 16
type textarea "**********"
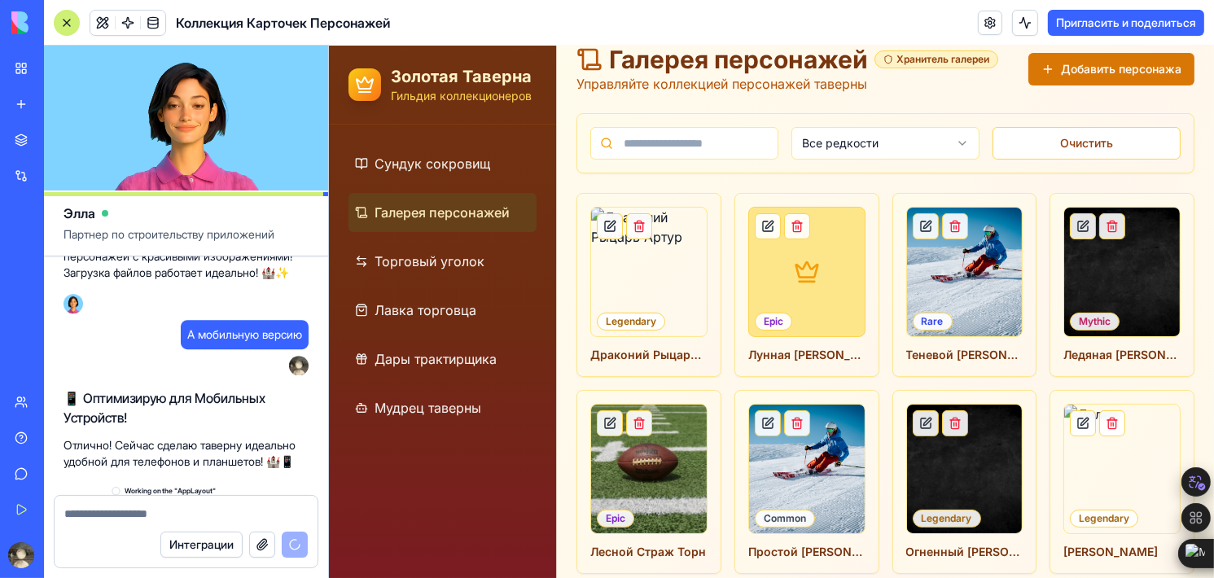
scroll to position [4847, 0]
